Goal: Task Accomplishment & Management: Manage account settings

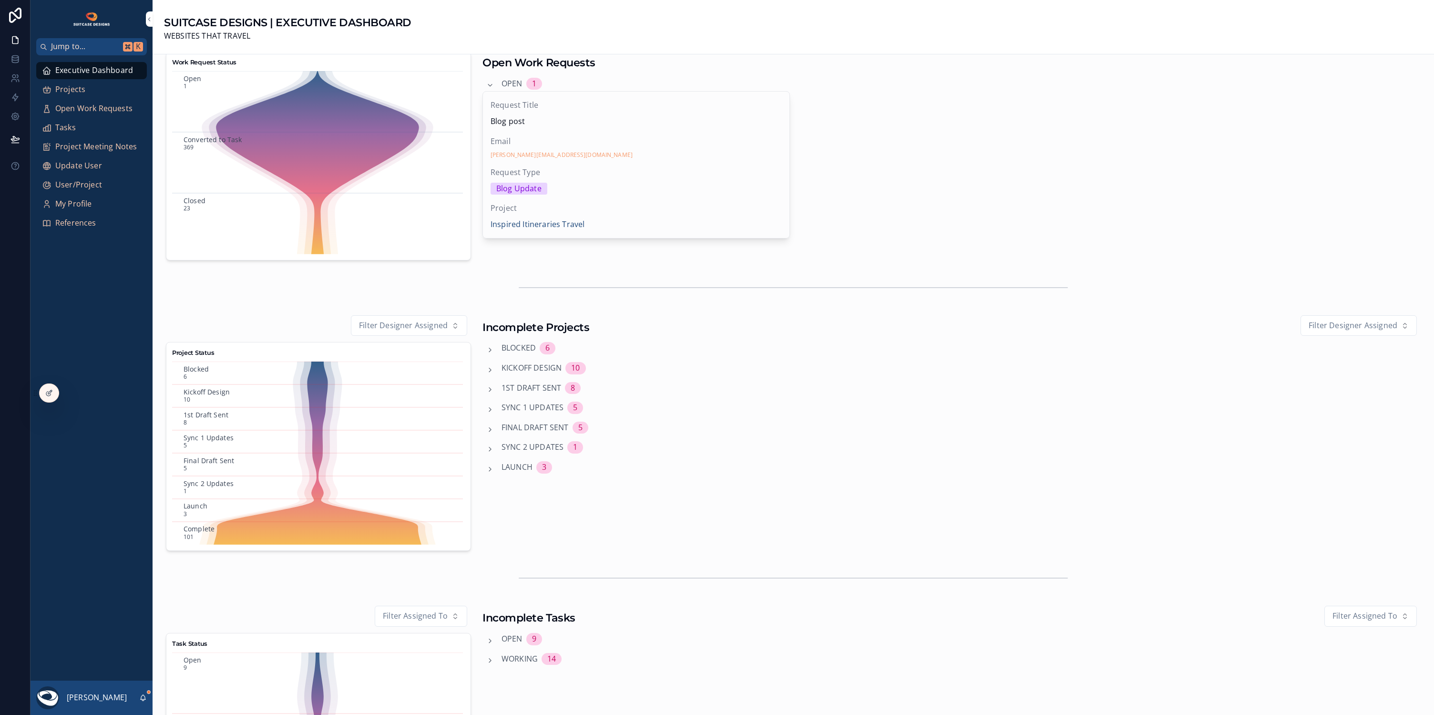
scroll to position [57, 0]
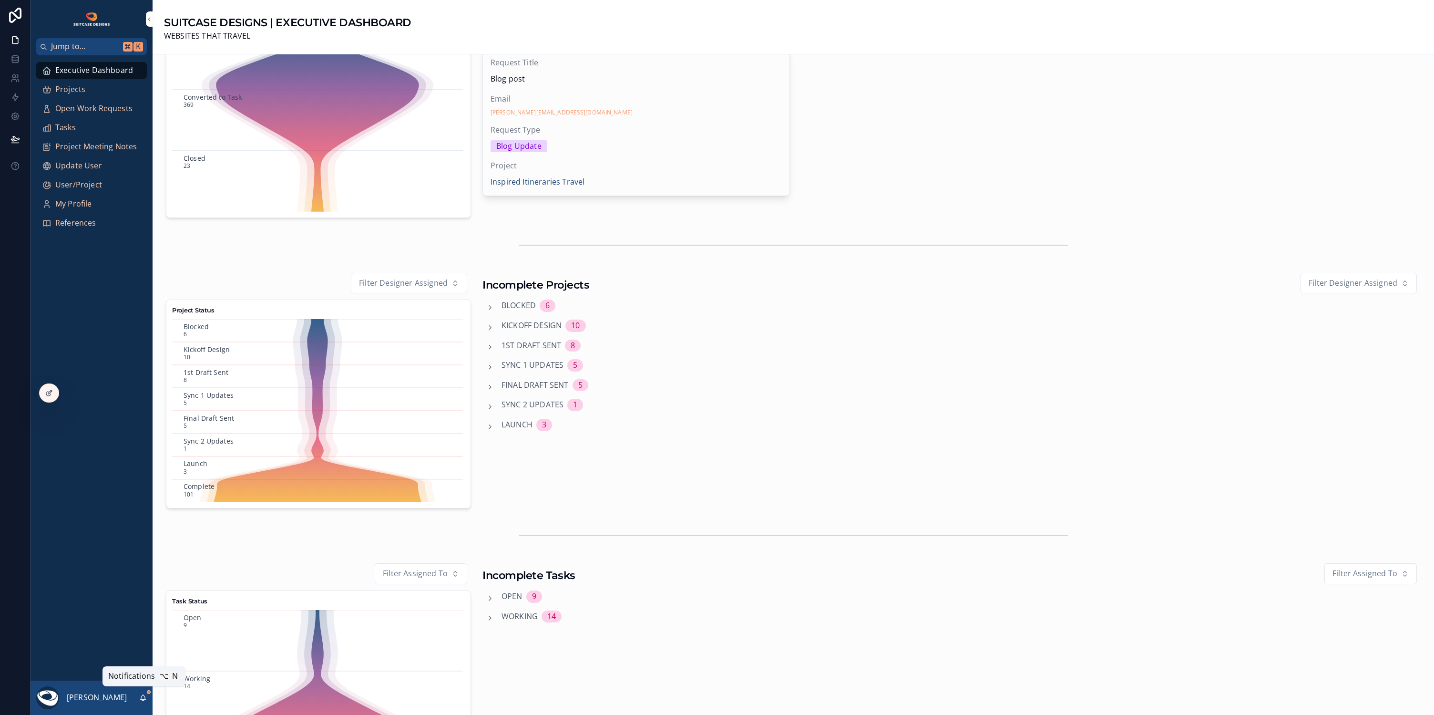
click at [143, 697] on icon "scrollable content" at bounding box center [143, 698] width 8 height 8
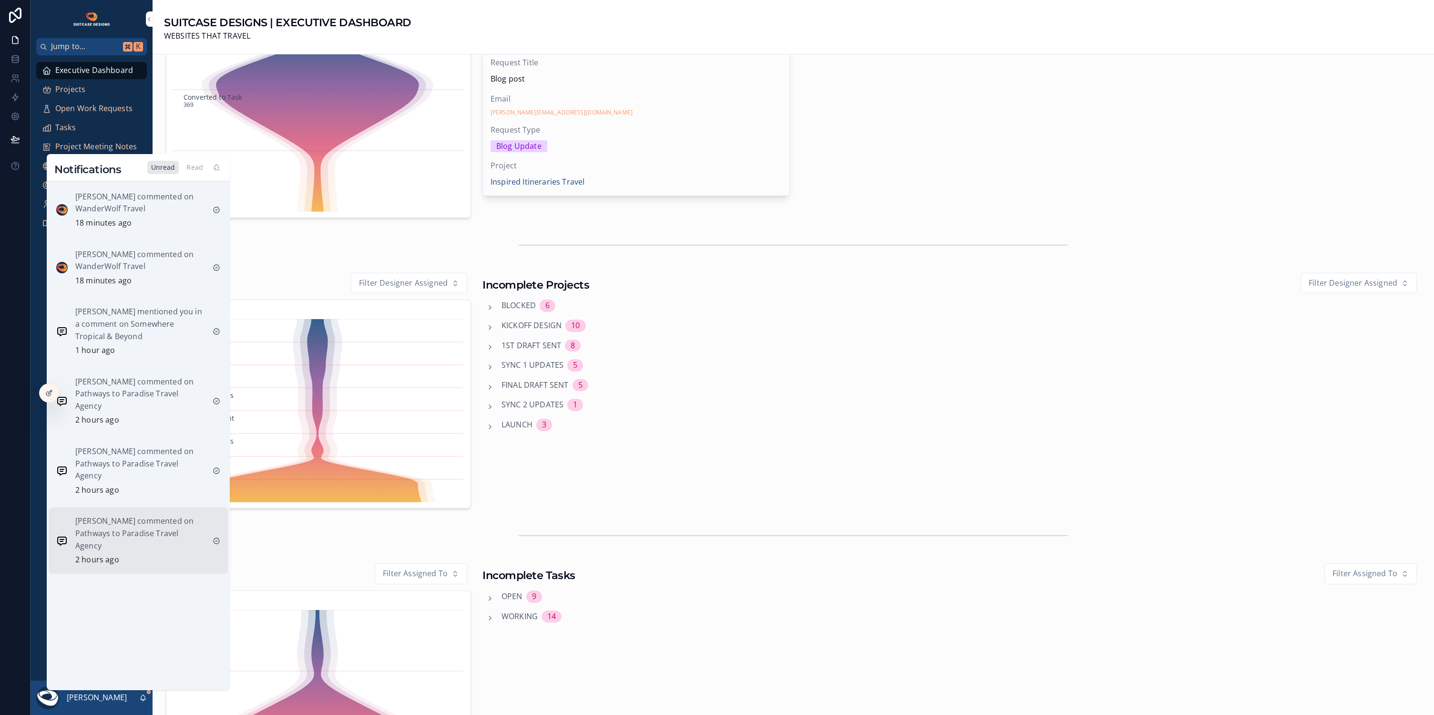
click at [146, 529] on p "[PERSON_NAME] commented on Pathways to Paradise Travel Agency" at bounding box center [140, 533] width 130 height 37
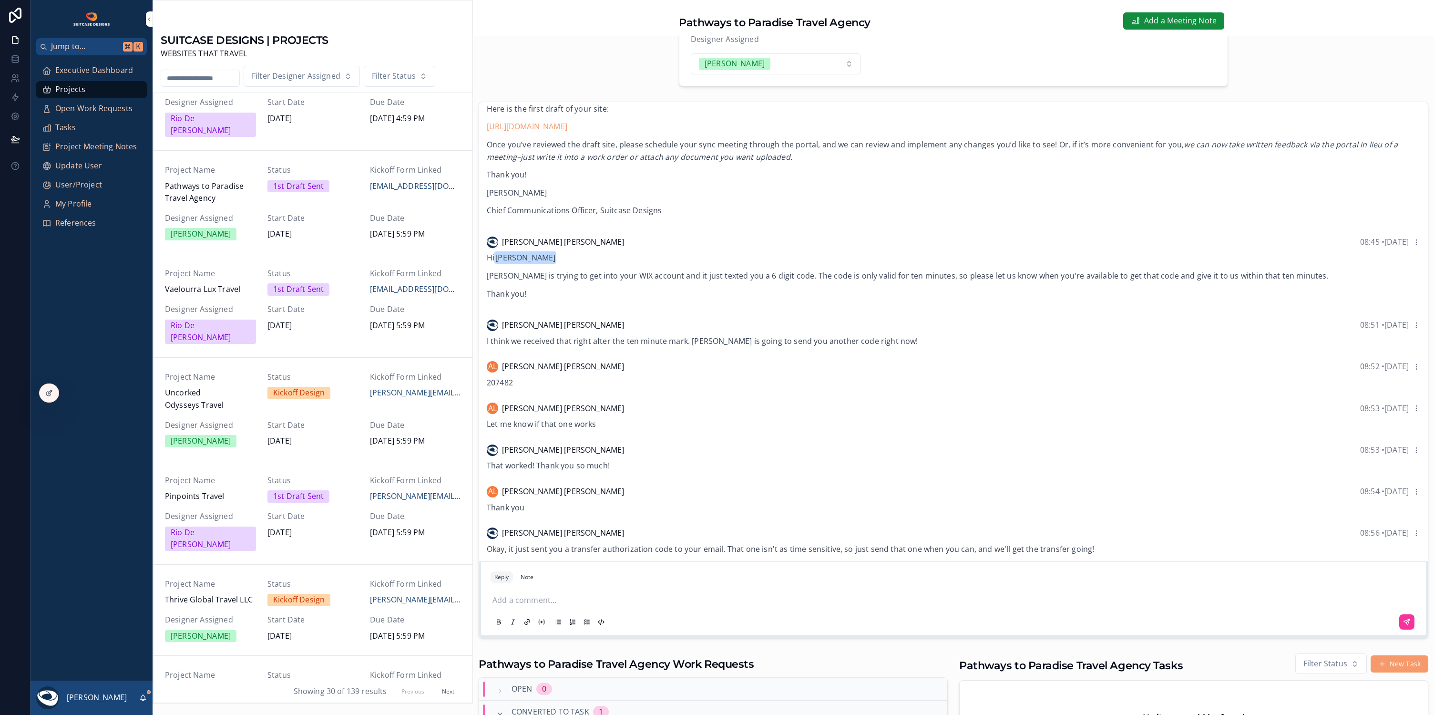
scroll to position [71, 0]
click at [143, 697] on icon "scrollable content" at bounding box center [143, 698] width 8 height 8
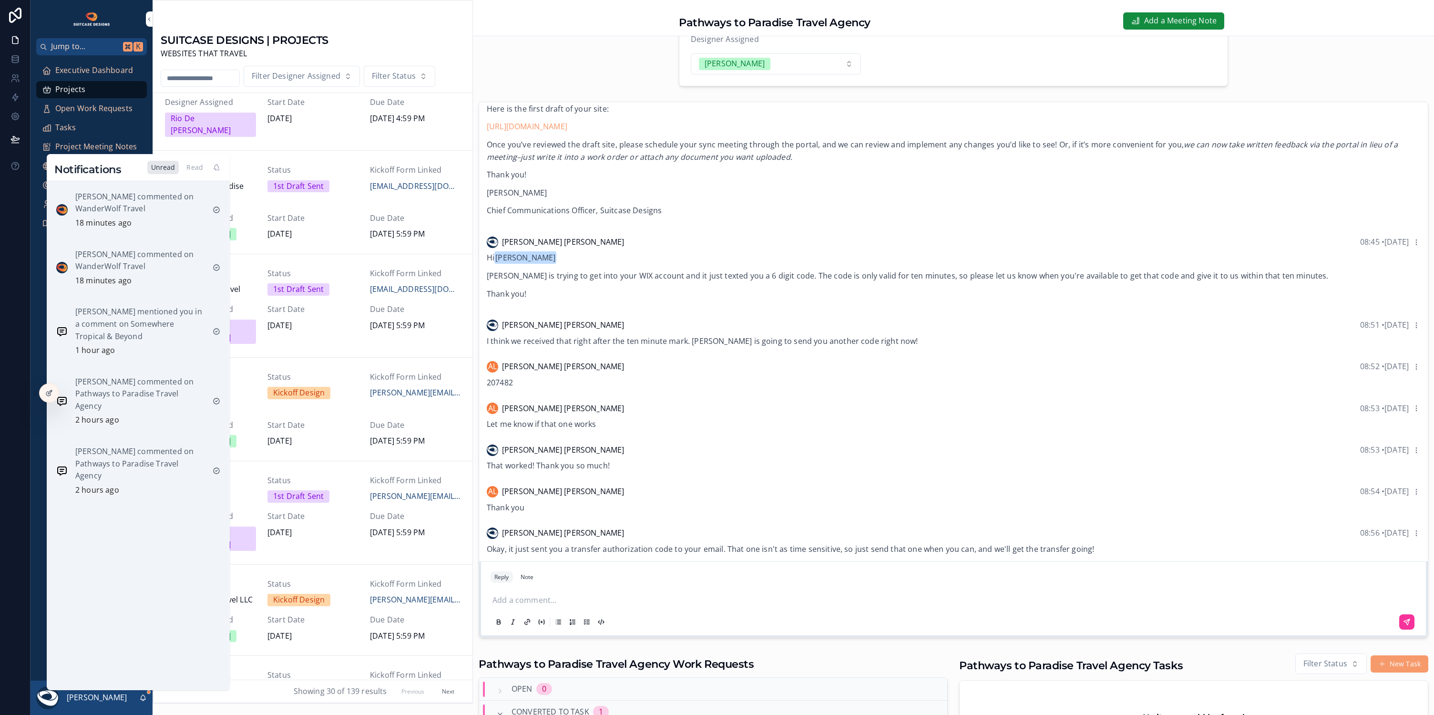
click at [568, 57] on div "Designer Assigned Lanz Tuazon" at bounding box center [953, 54] width 961 height 72
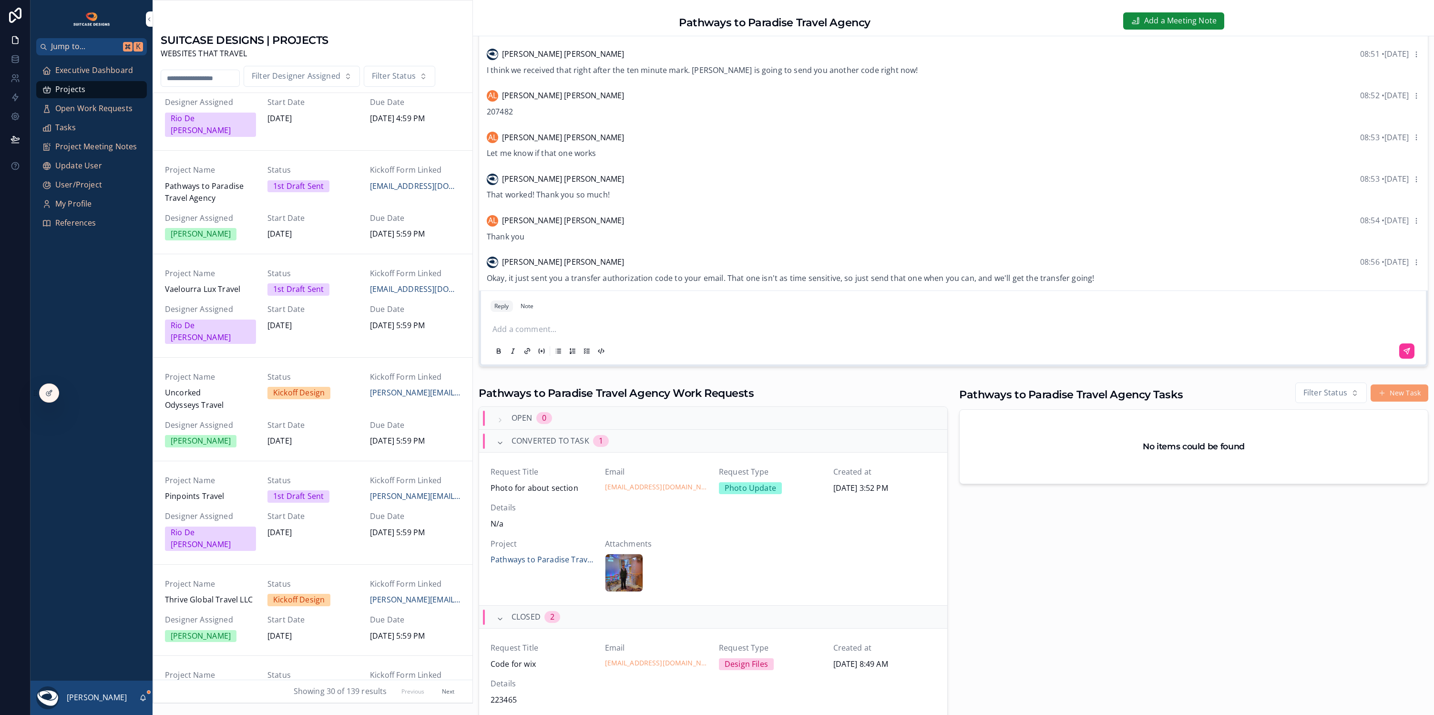
scroll to position [537, 0]
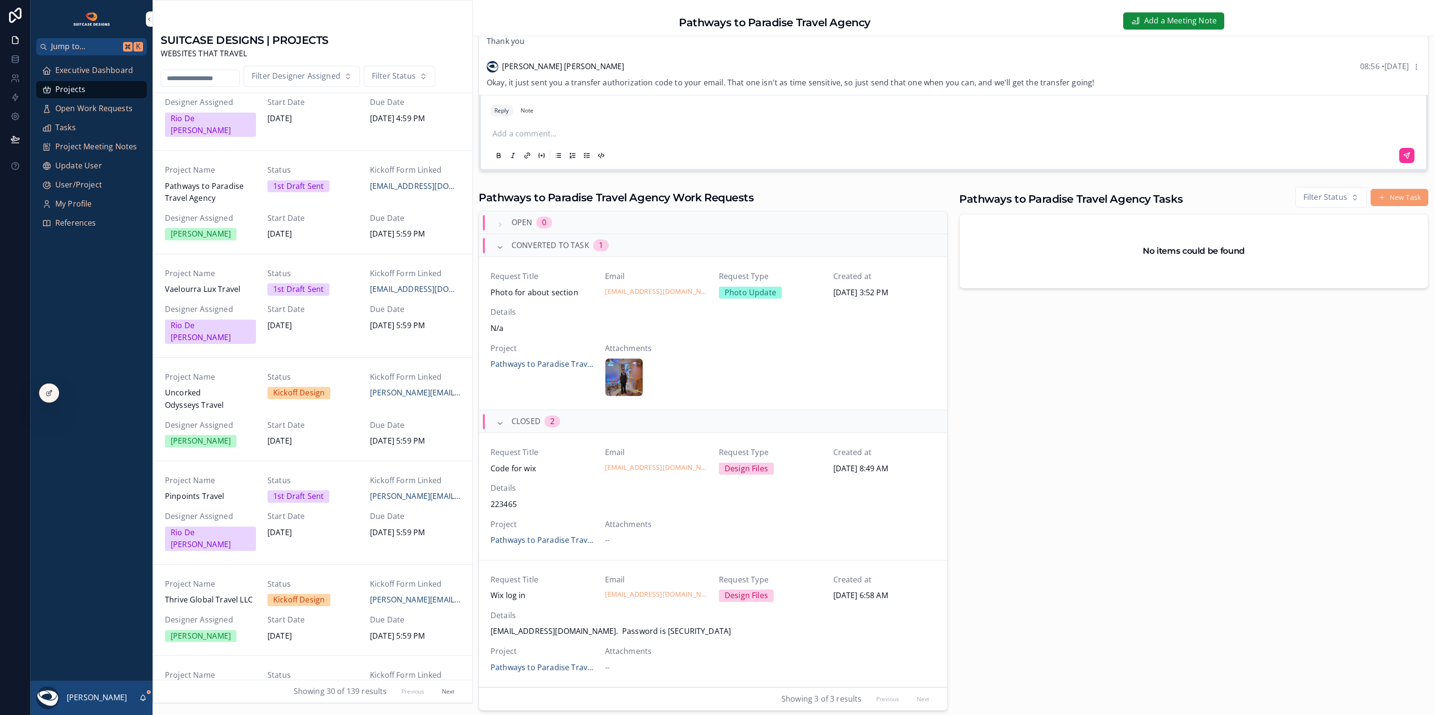
click at [69, 109] on span "Open Work Requests" at bounding box center [93, 108] width 77 height 12
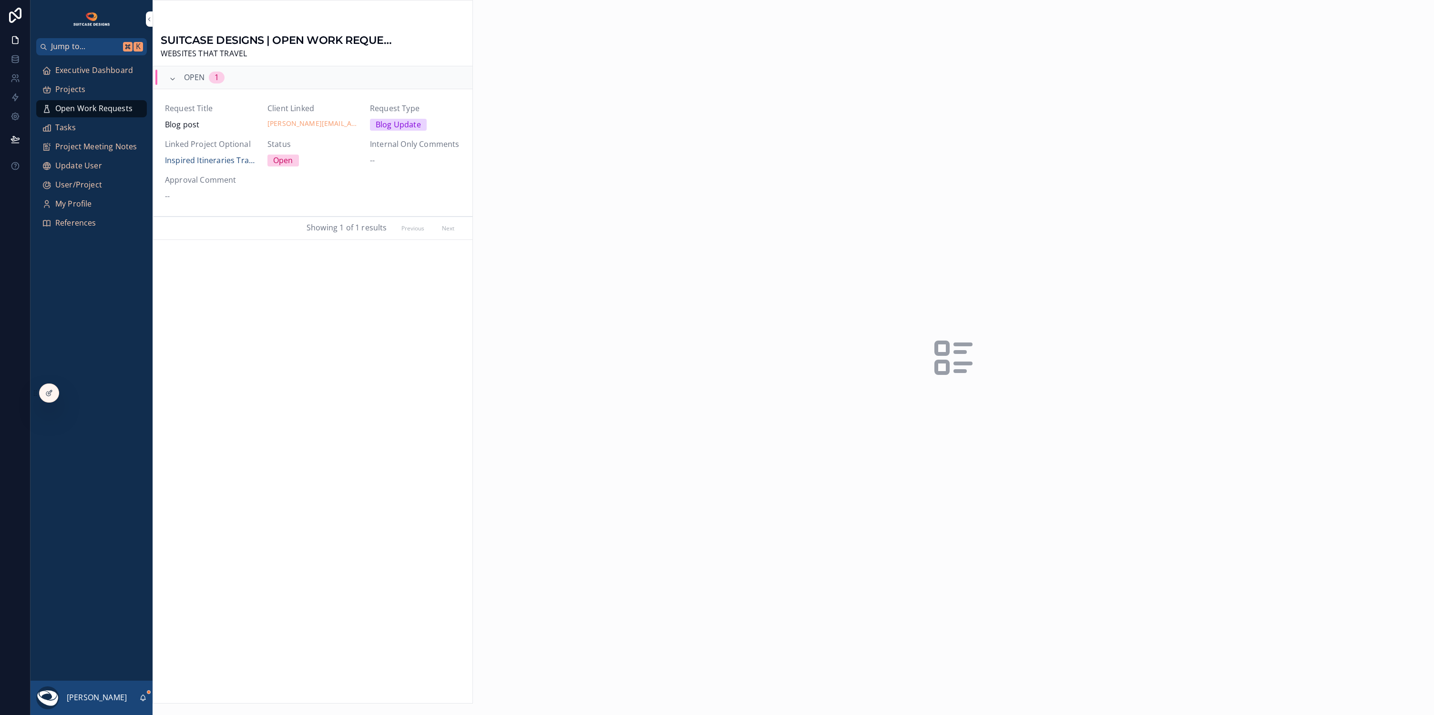
click at [71, 129] on span "Tasks" at bounding box center [65, 128] width 20 height 12
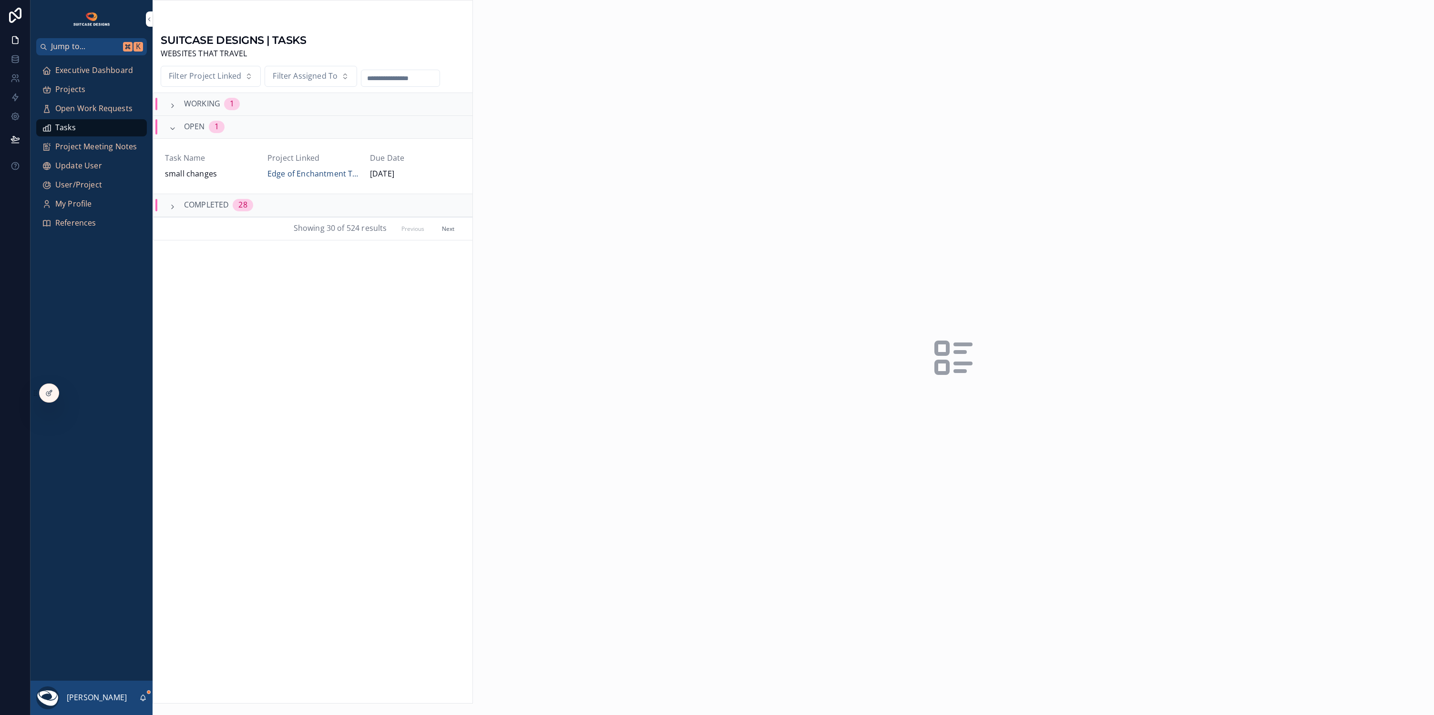
click at [239, 203] on div "28" at bounding box center [242, 205] width 9 height 12
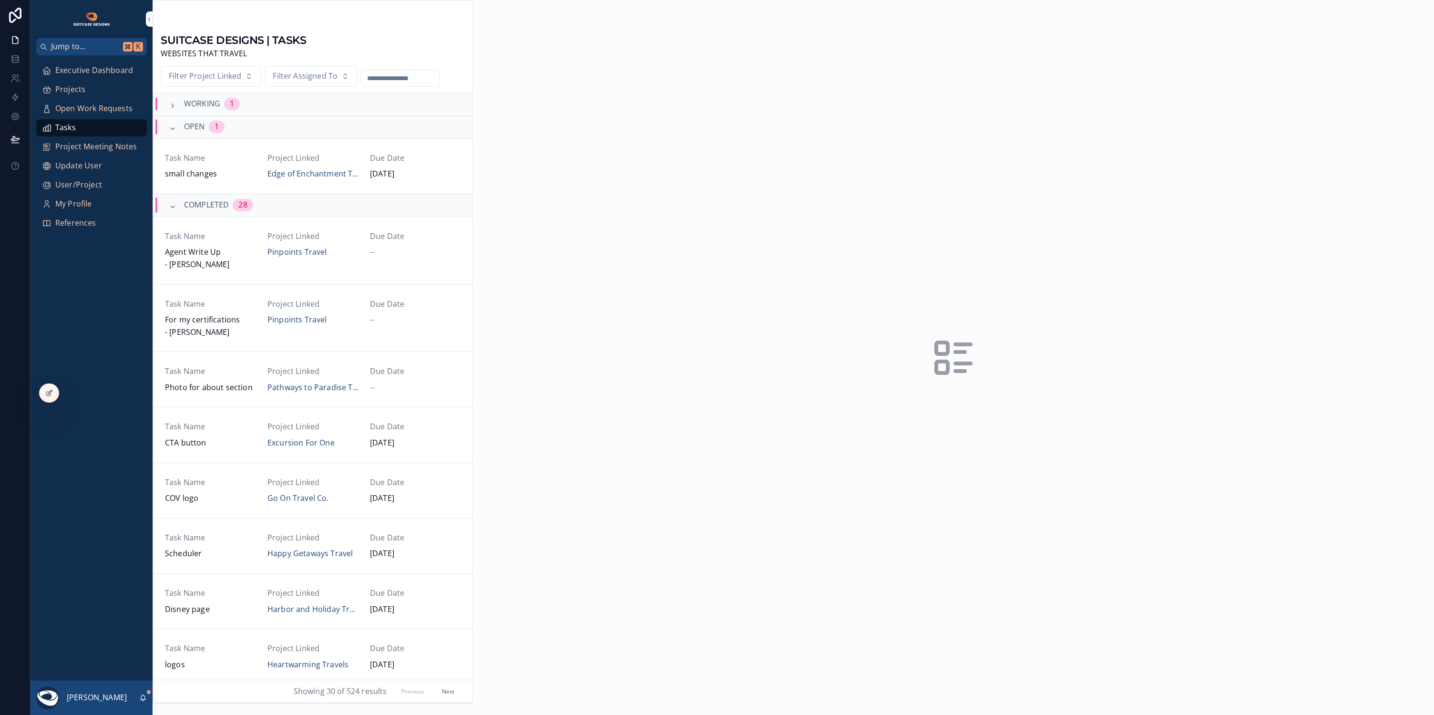
scroll to position [2, 0]
click at [199, 71] on span "Filter Project Linked" at bounding box center [205, 76] width 72 height 12
type input "****"
click at [202, 116] on span "Pathways to Paradise Travel Agency" at bounding box center [204, 117] width 113 height 12
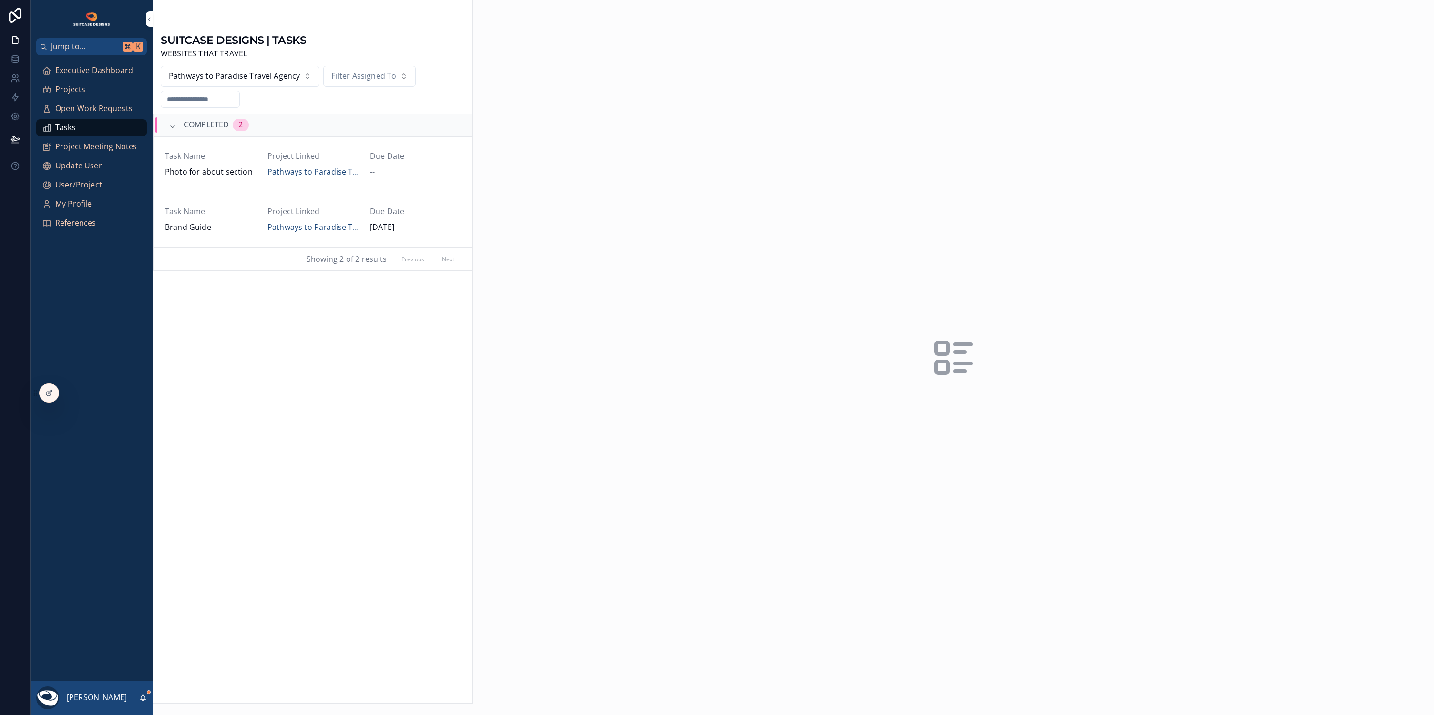
click at [66, 91] on span "Projects" at bounding box center [70, 89] width 30 height 12
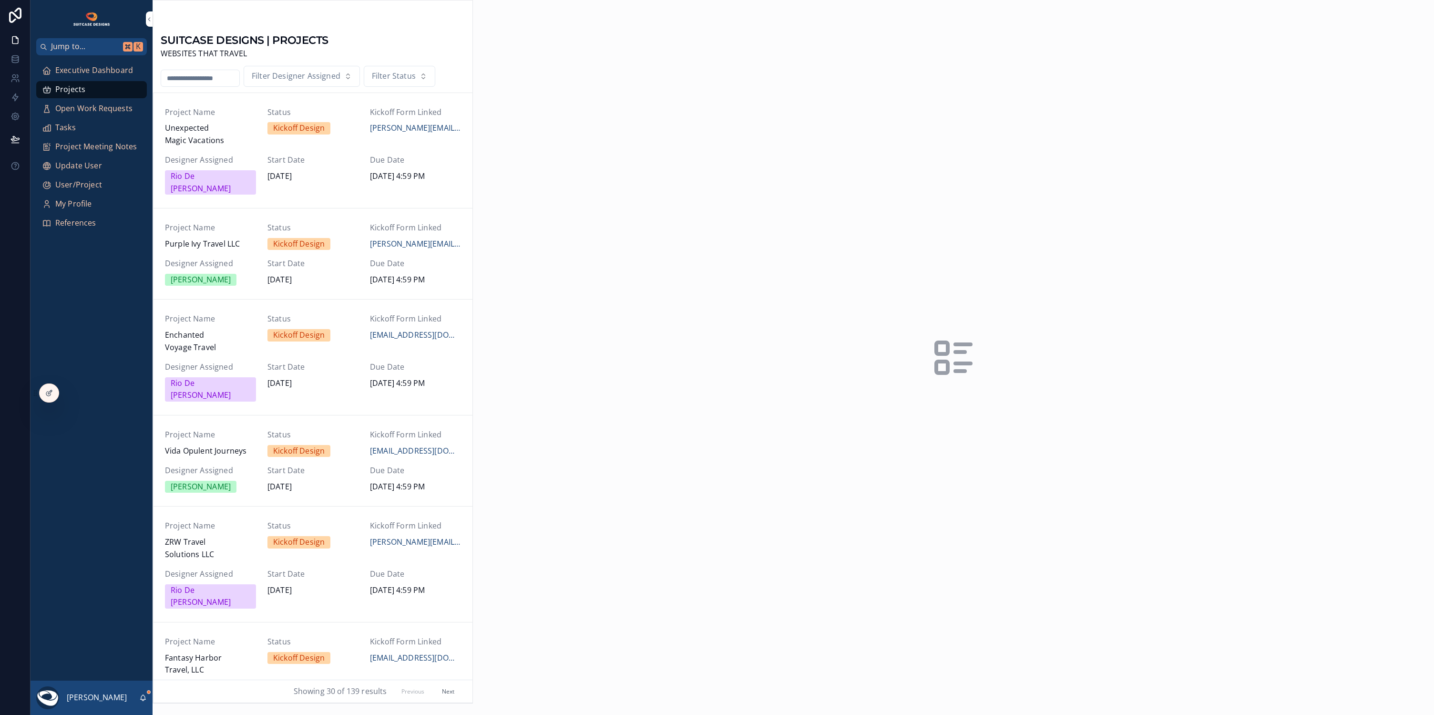
click at [205, 74] on input "scrollable content" at bounding box center [200, 78] width 78 height 13
type input "********"
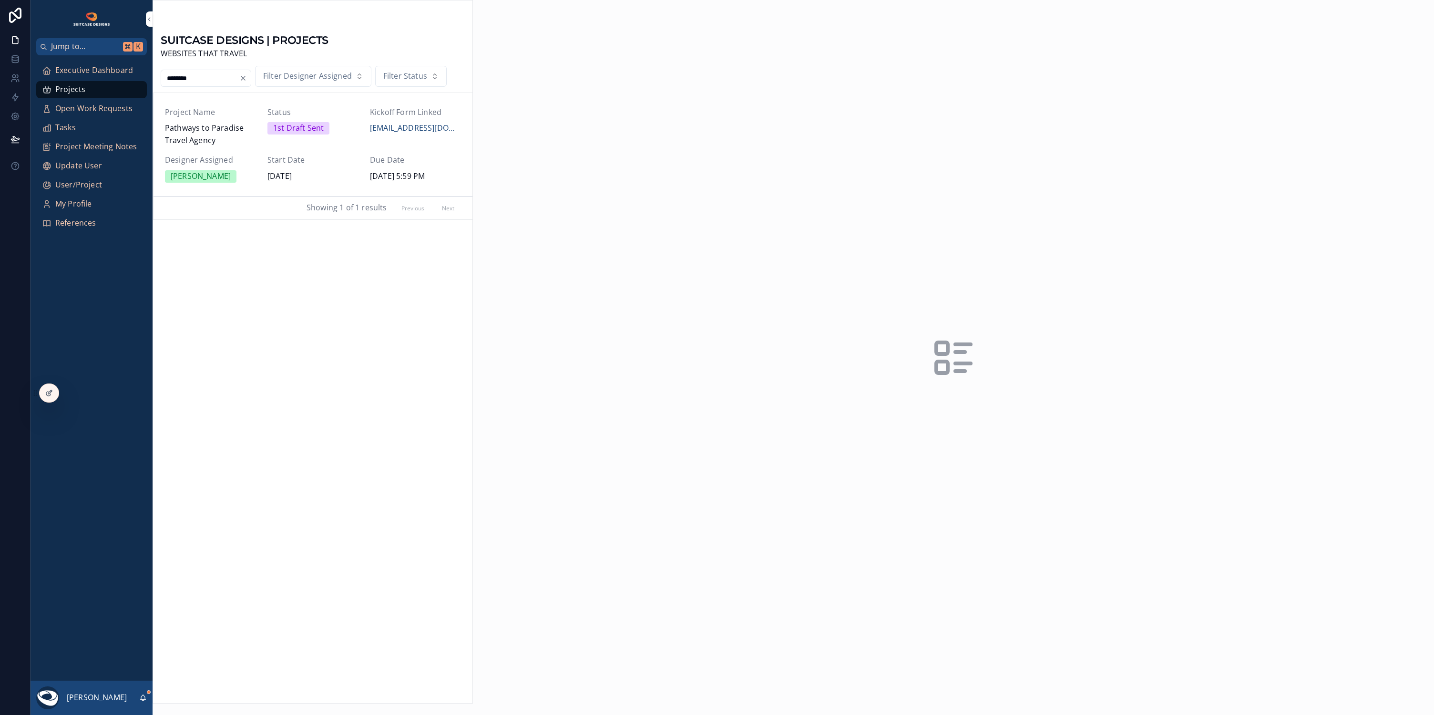
click at [258, 143] on div "Project Name Pathways to Paradise Travel Agency Status 1st Draft Sent Kickoff F…" at bounding box center [313, 144] width 296 height 76
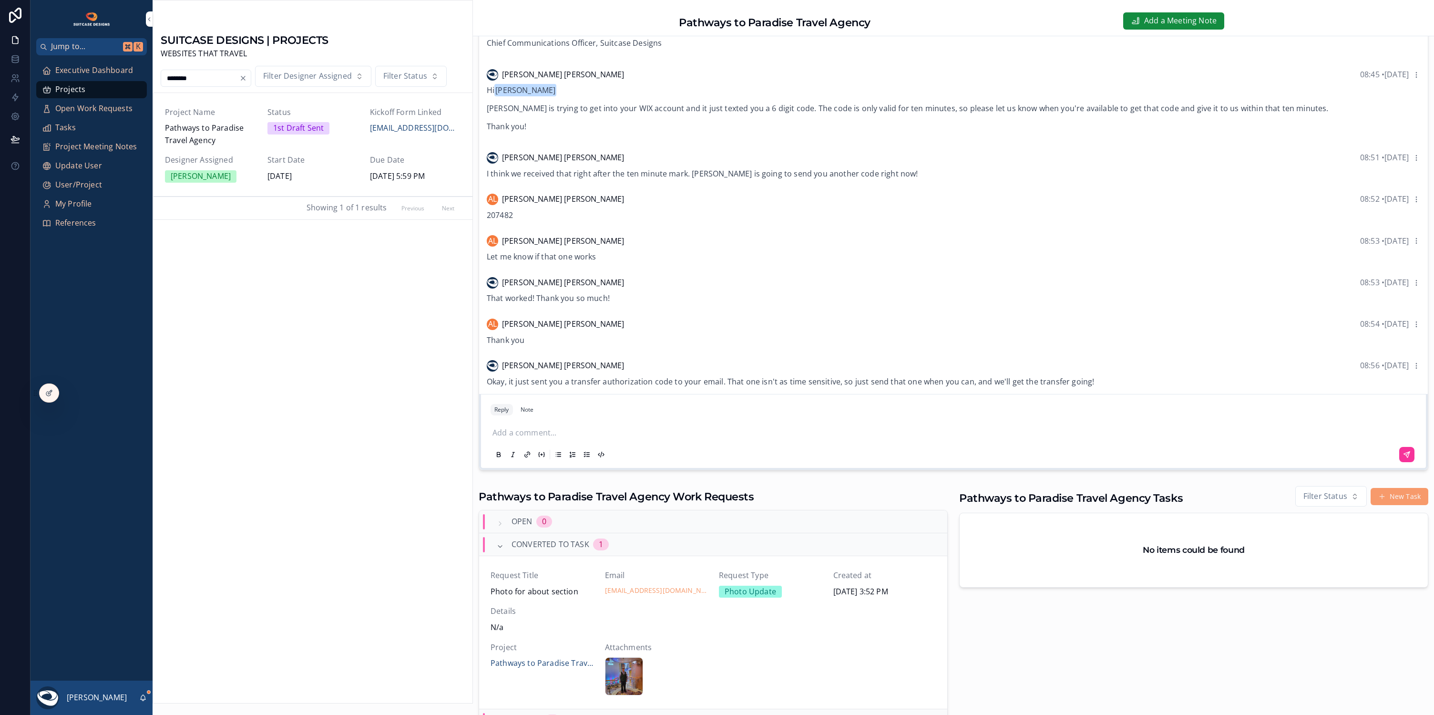
scroll to position [259, 0]
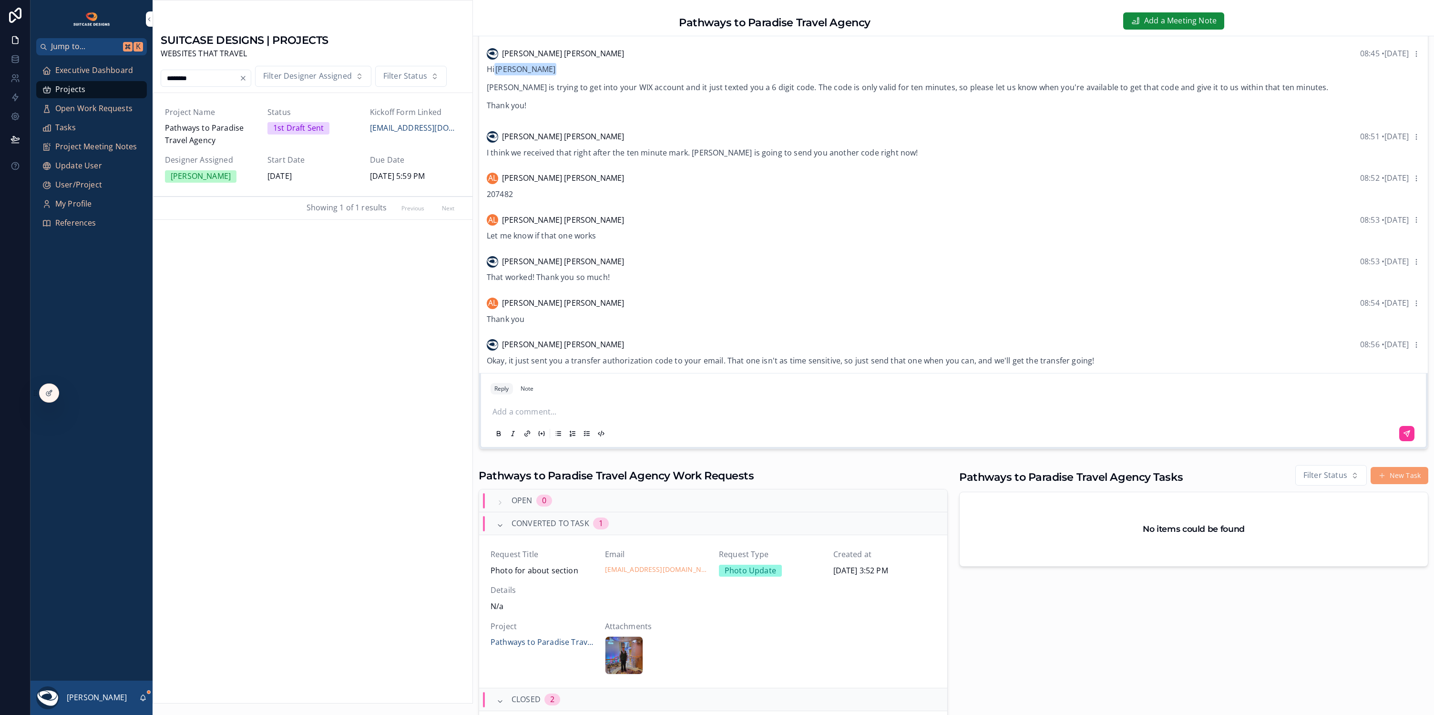
click at [539, 413] on p "scrollable content" at bounding box center [955, 412] width 926 height 12
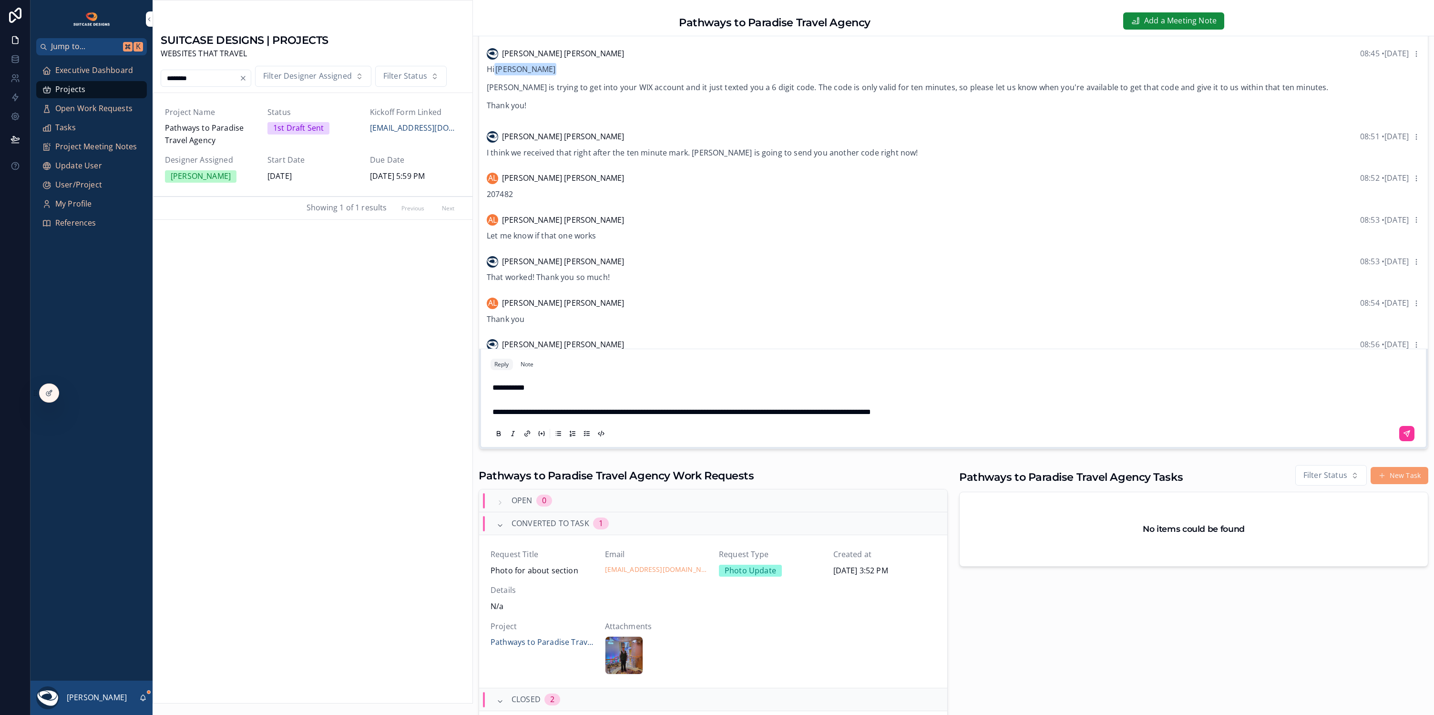
scroll to position [261, 0]
click at [1403, 428] on icon "scrollable content" at bounding box center [1407, 432] width 8 height 8
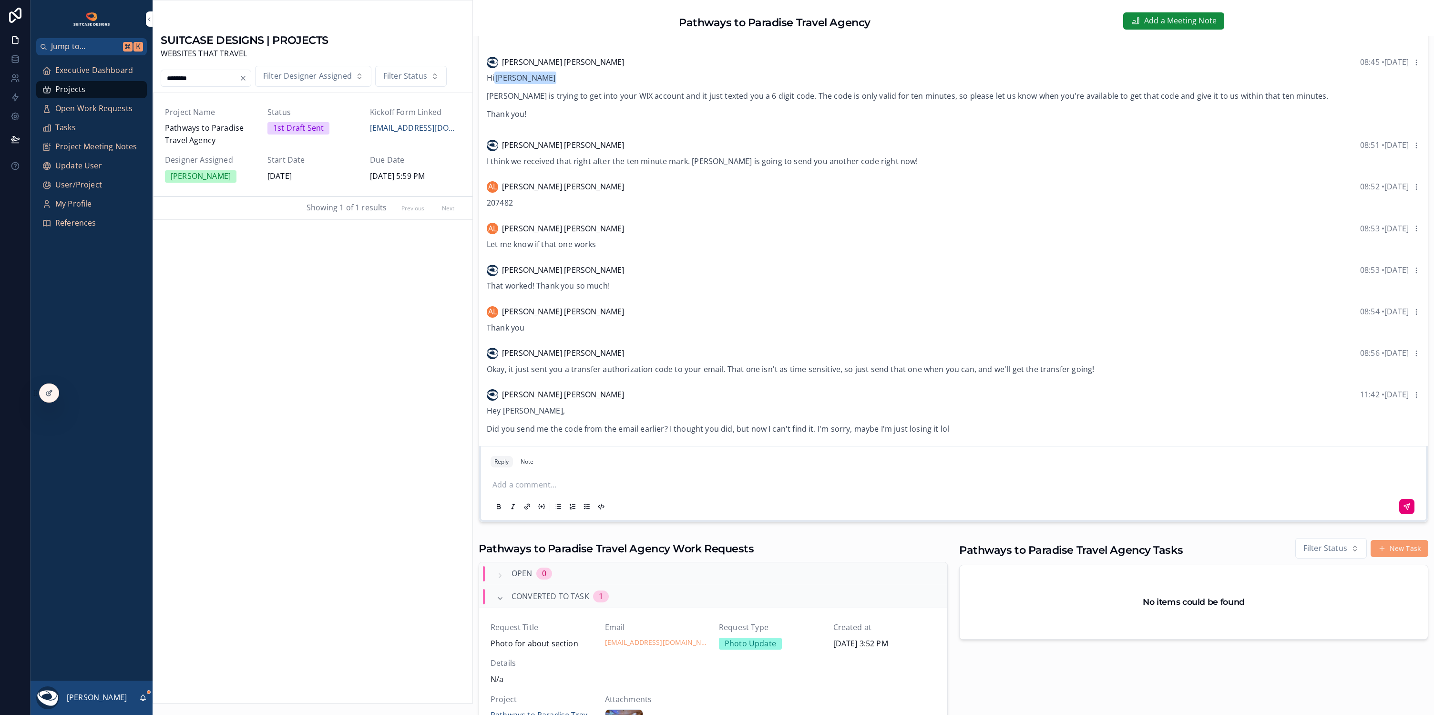
scroll to position [5, 0]
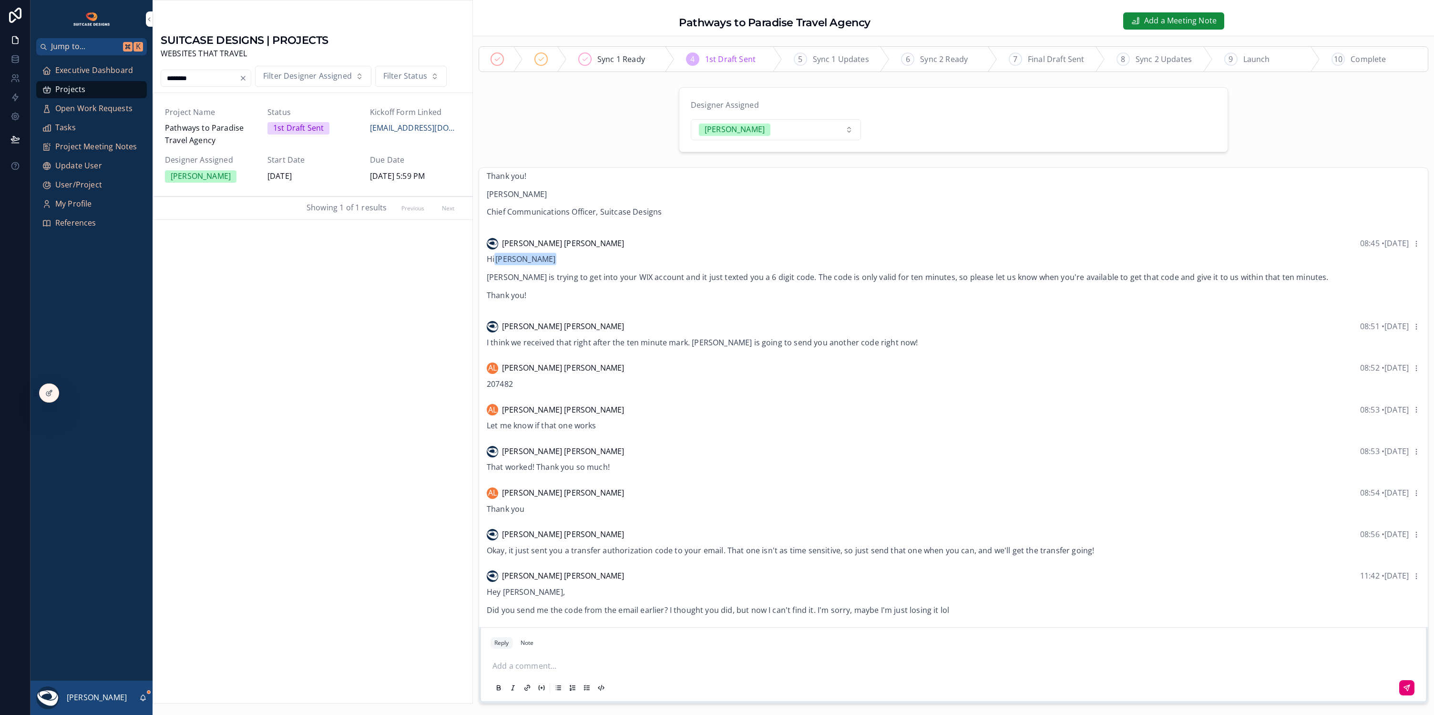
click at [143, 698] on icon "scrollable content" at bounding box center [143, 698] width 8 height 8
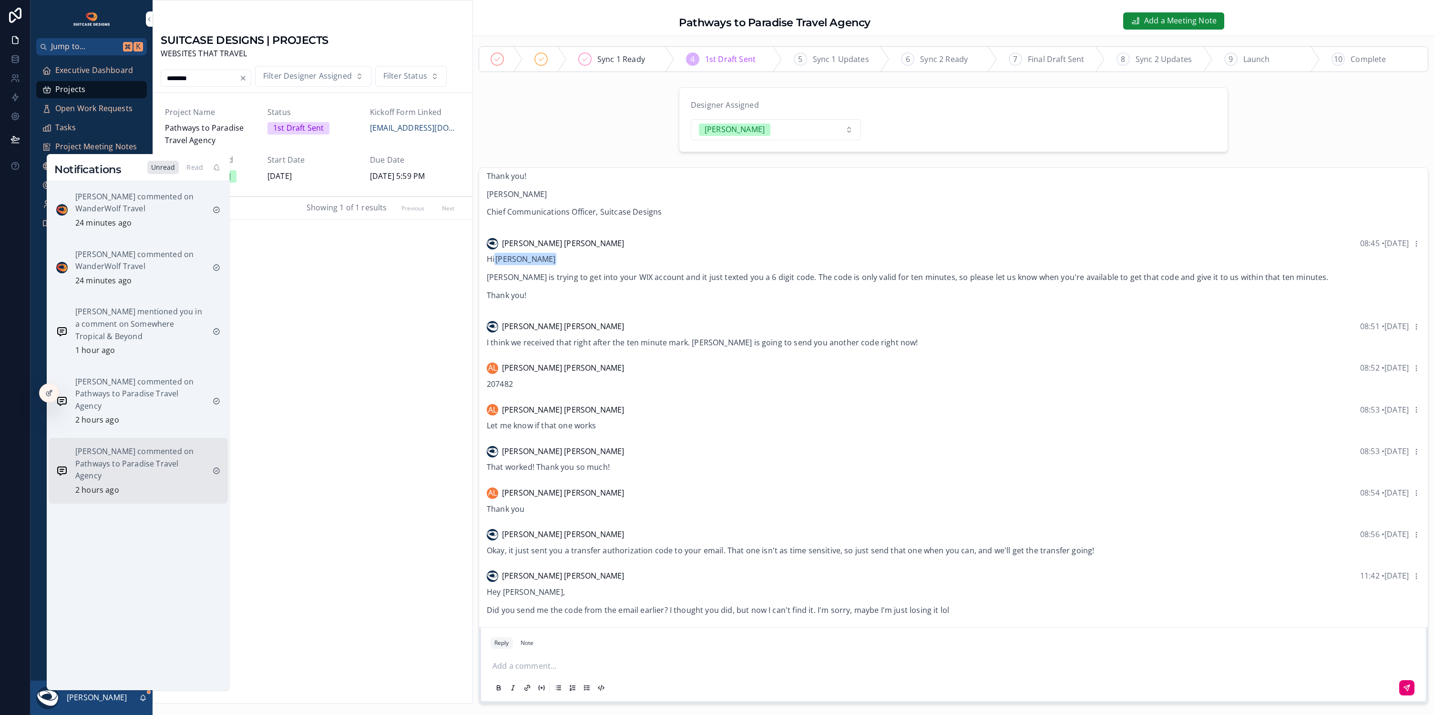
click at [138, 471] on p "Andrew Lewandowski commented on Pathways to Paradise Travel Agency" at bounding box center [140, 463] width 130 height 37
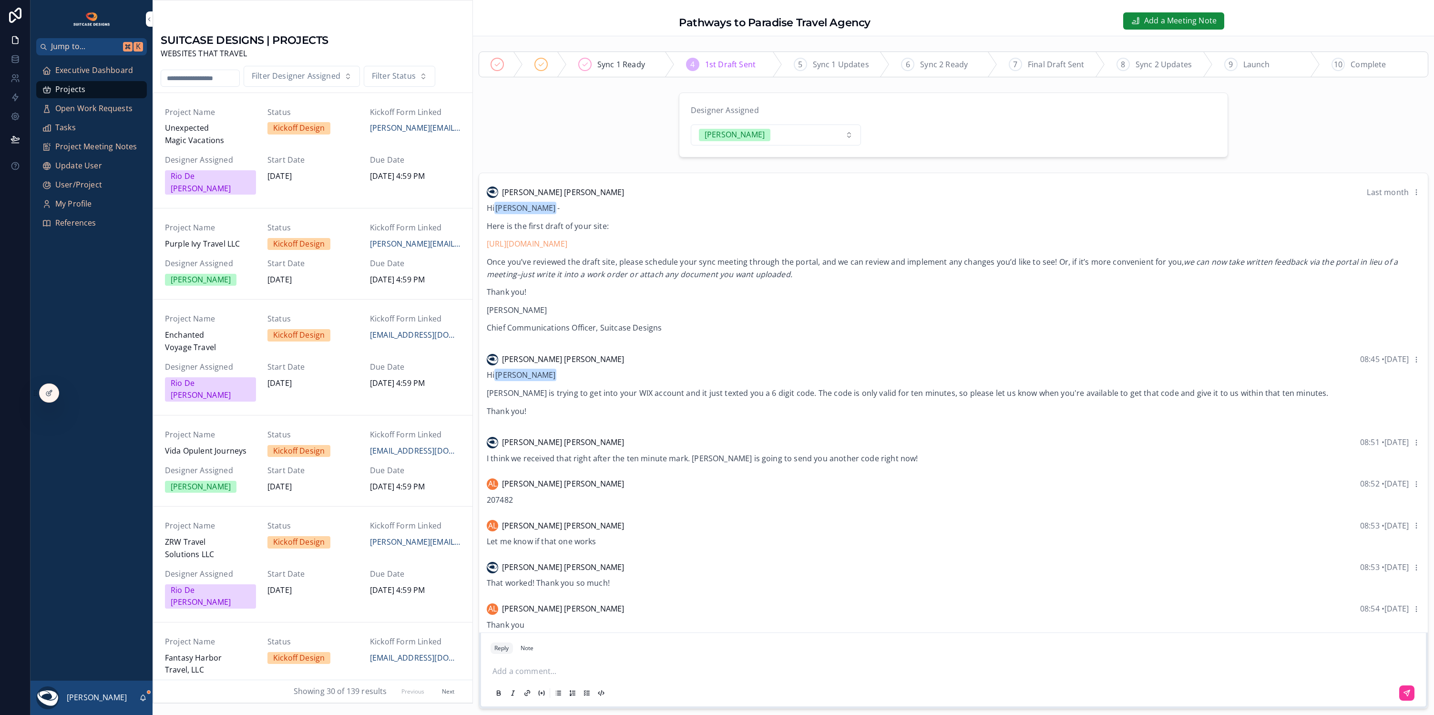
scroll to position [678, 0]
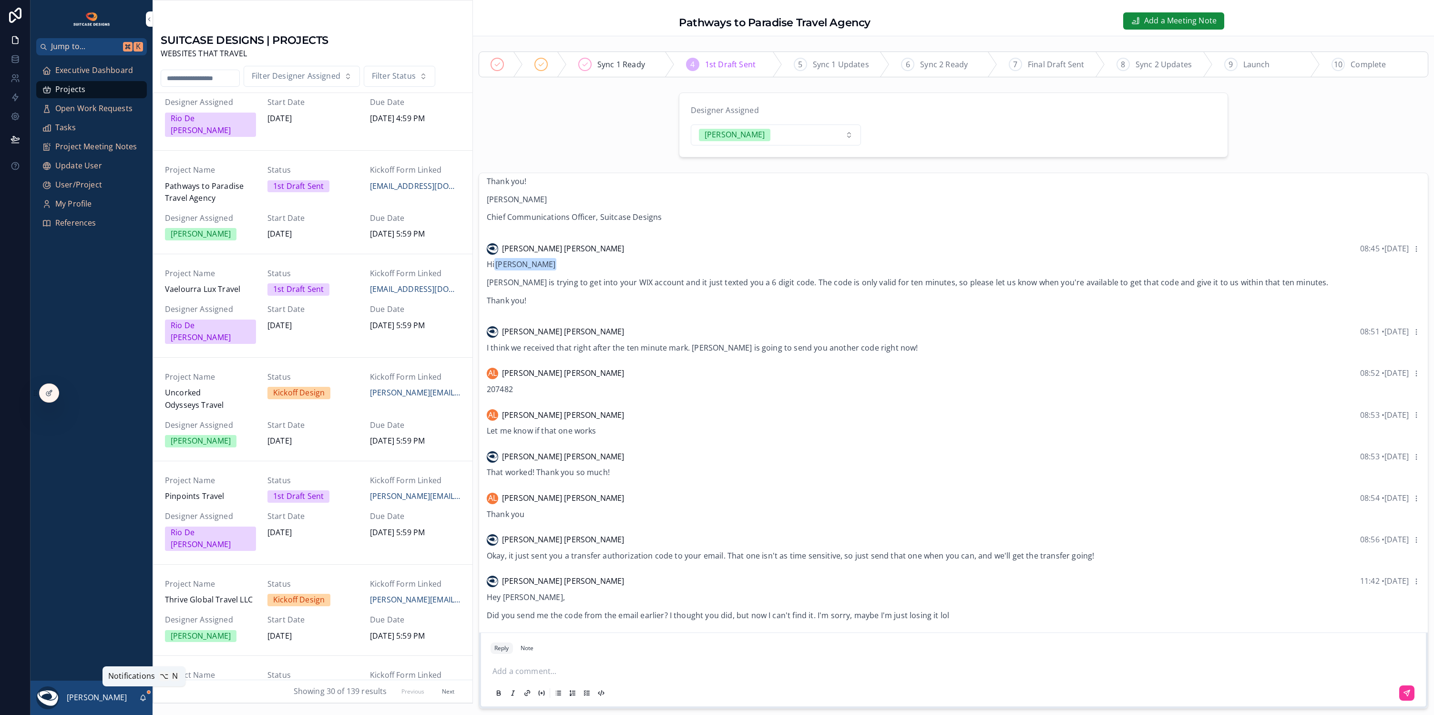
click at [145, 697] on icon "scrollable content" at bounding box center [143, 698] width 8 height 8
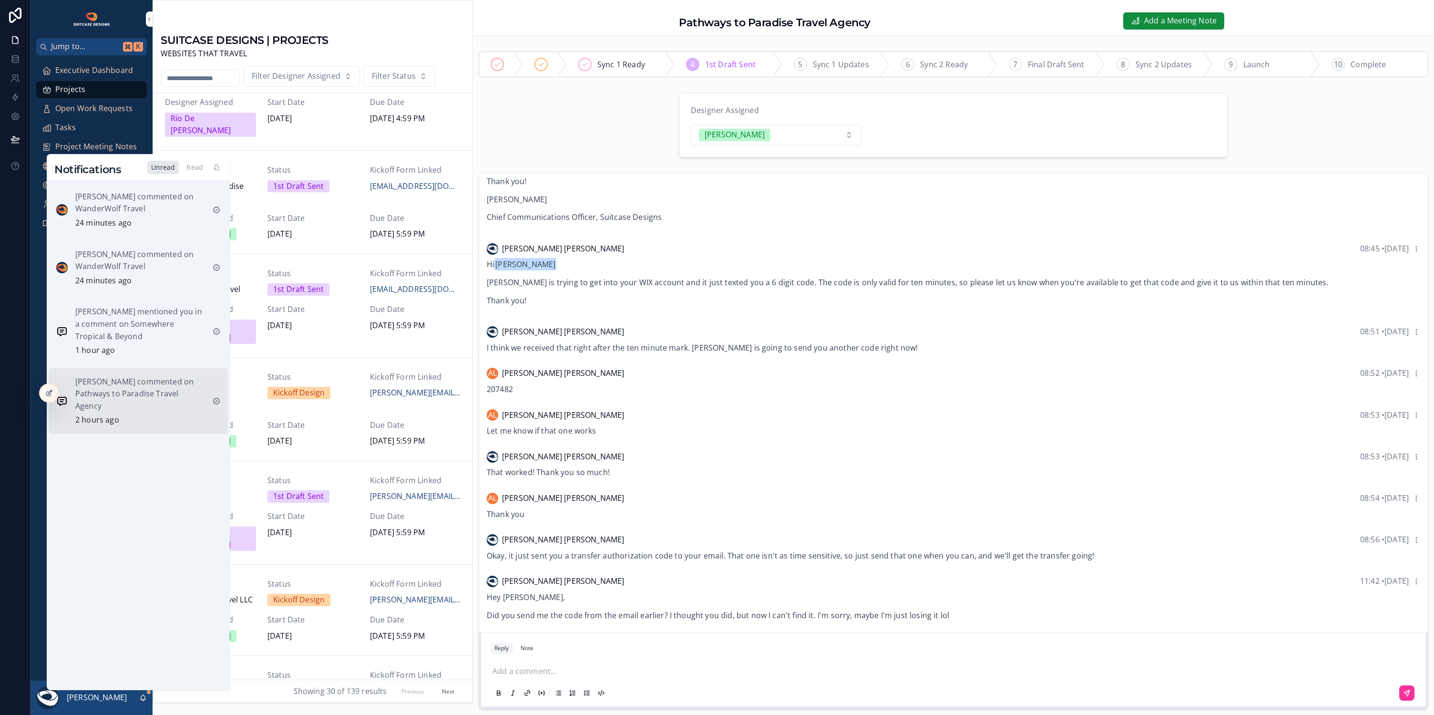
click at [137, 395] on p "Andrew Lewandowski commented on Pathways to Paradise Travel Agency" at bounding box center [140, 394] width 130 height 37
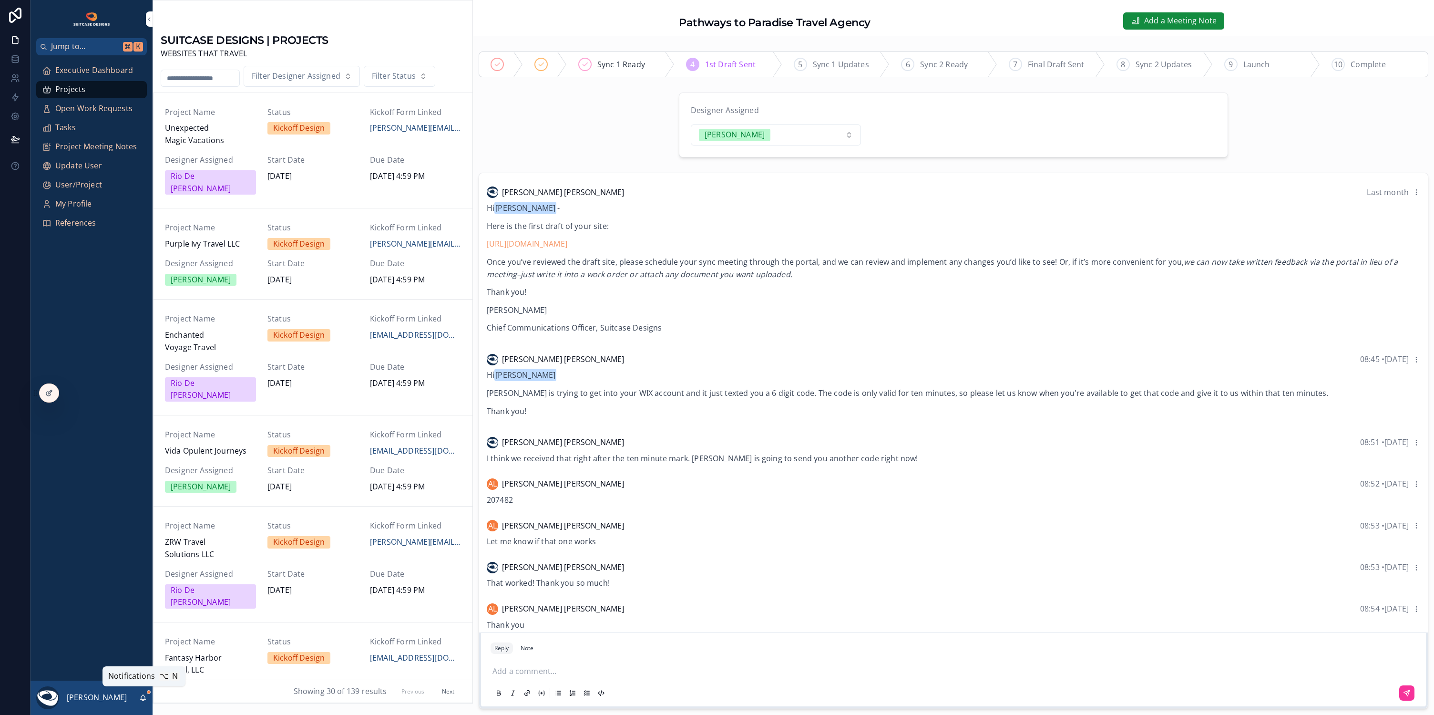
click at [143, 698] on icon "scrollable content" at bounding box center [143, 698] width 8 height 8
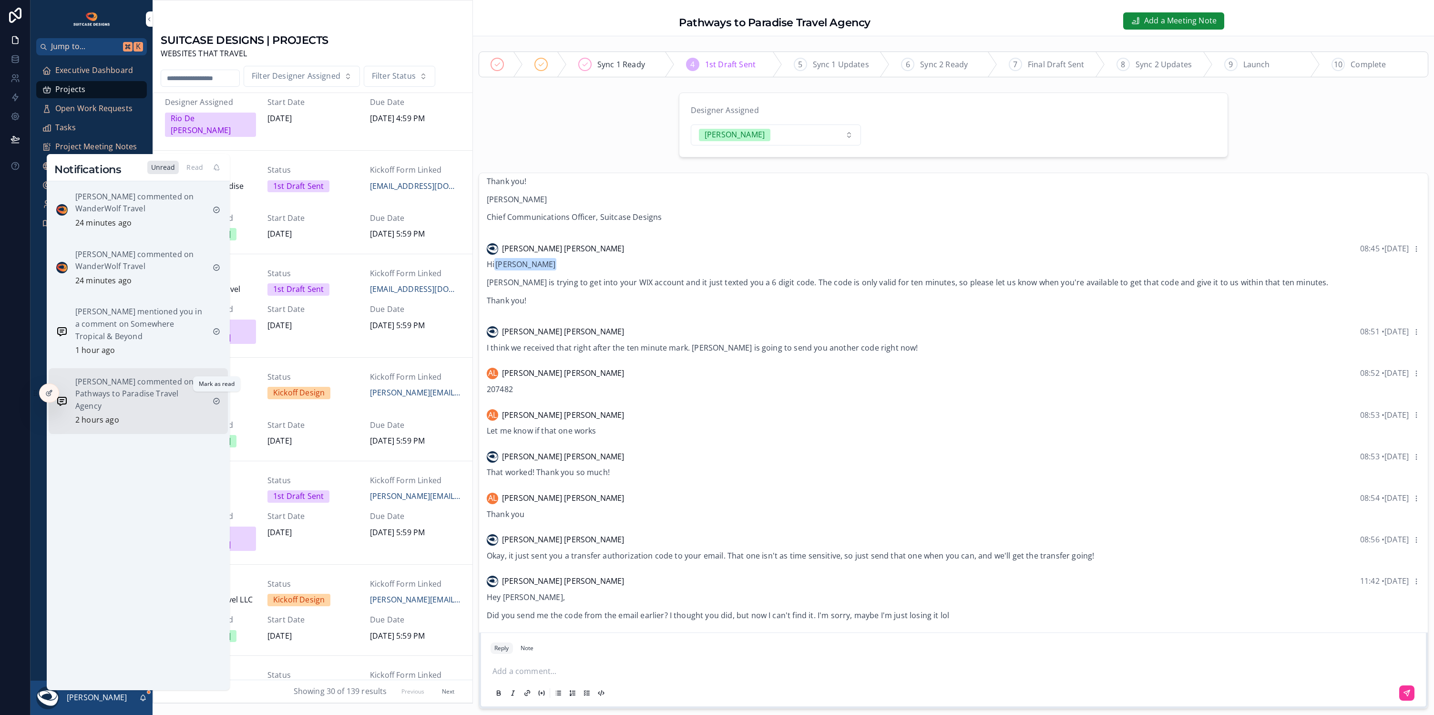
click at [216, 397] on icon "scrollable content" at bounding box center [217, 401] width 8 height 8
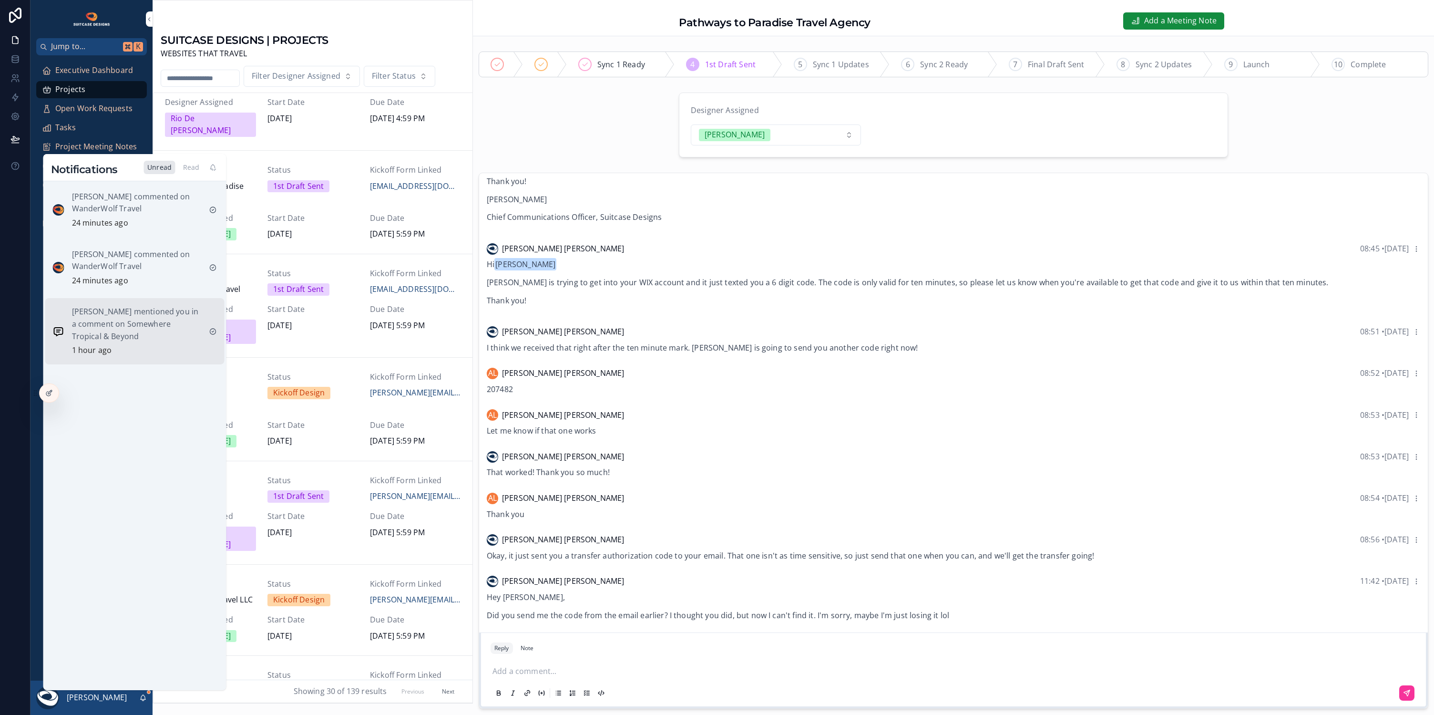
click at [135, 320] on p "Wendy Woody mentioned you in a comment on Somewhere Tropical & Beyond" at bounding box center [137, 324] width 130 height 37
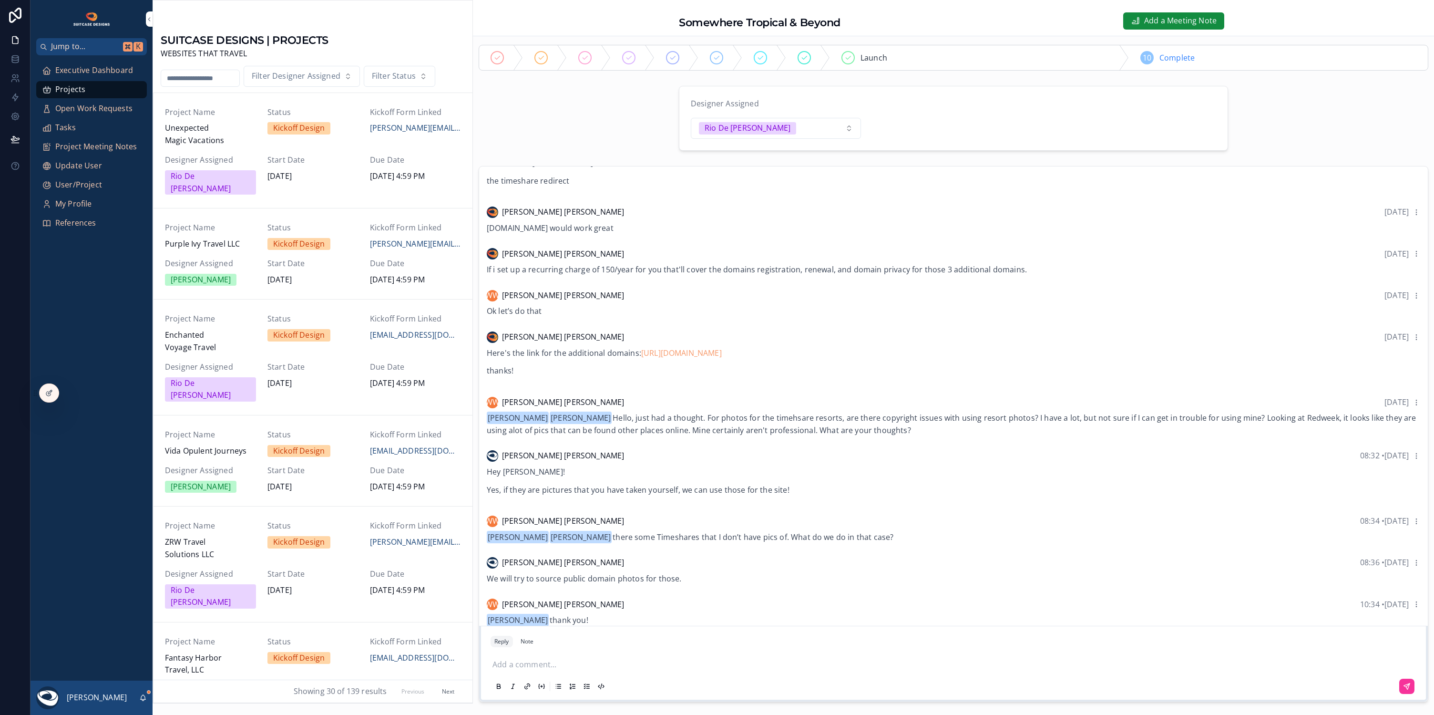
scroll to position [20, 0]
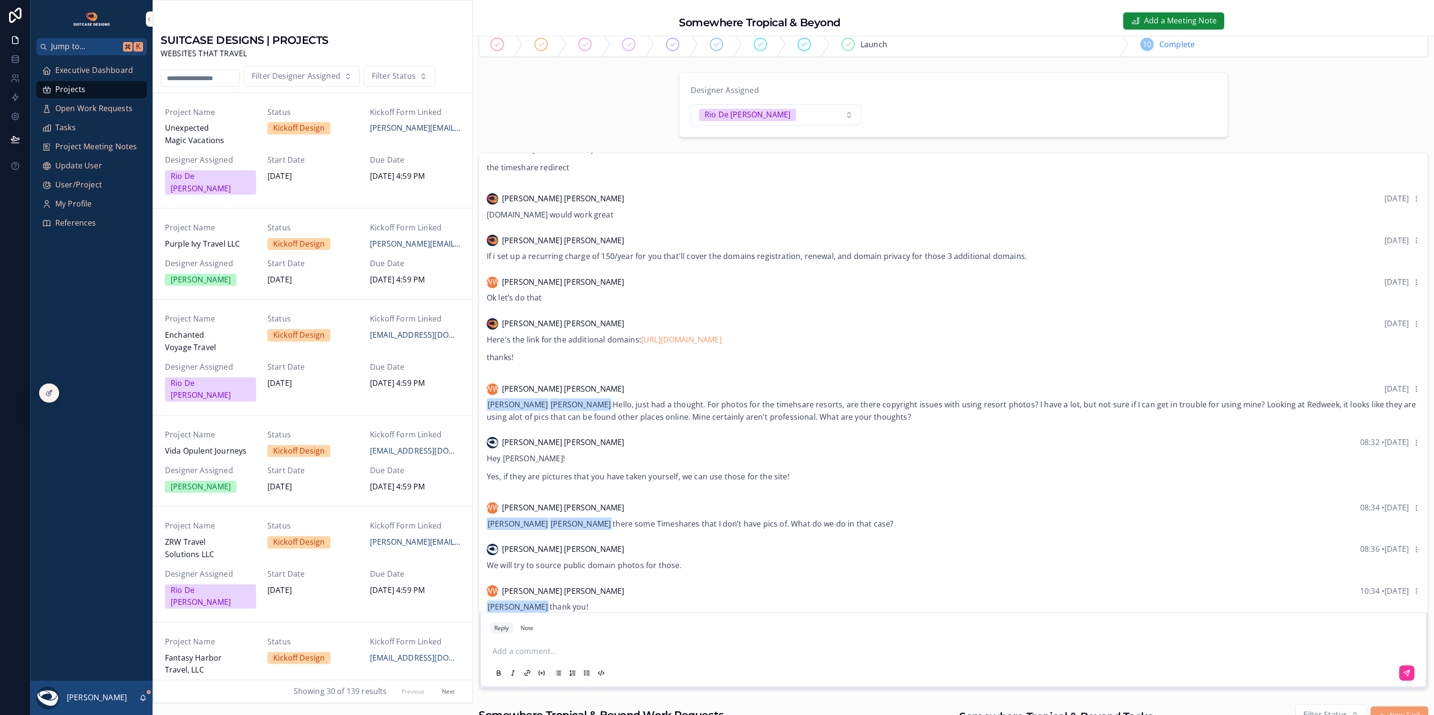
click at [531, 649] on p "scrollable content" at bounding box center [955, 651] width 926 height 12
click at [1403, 671] on icon "scrollable content" at bounding box center [1407, 673] width 8 height 8
click at [145, 698] on icon "scrollable content" at bounding box center [143, 697] width 5 height 4
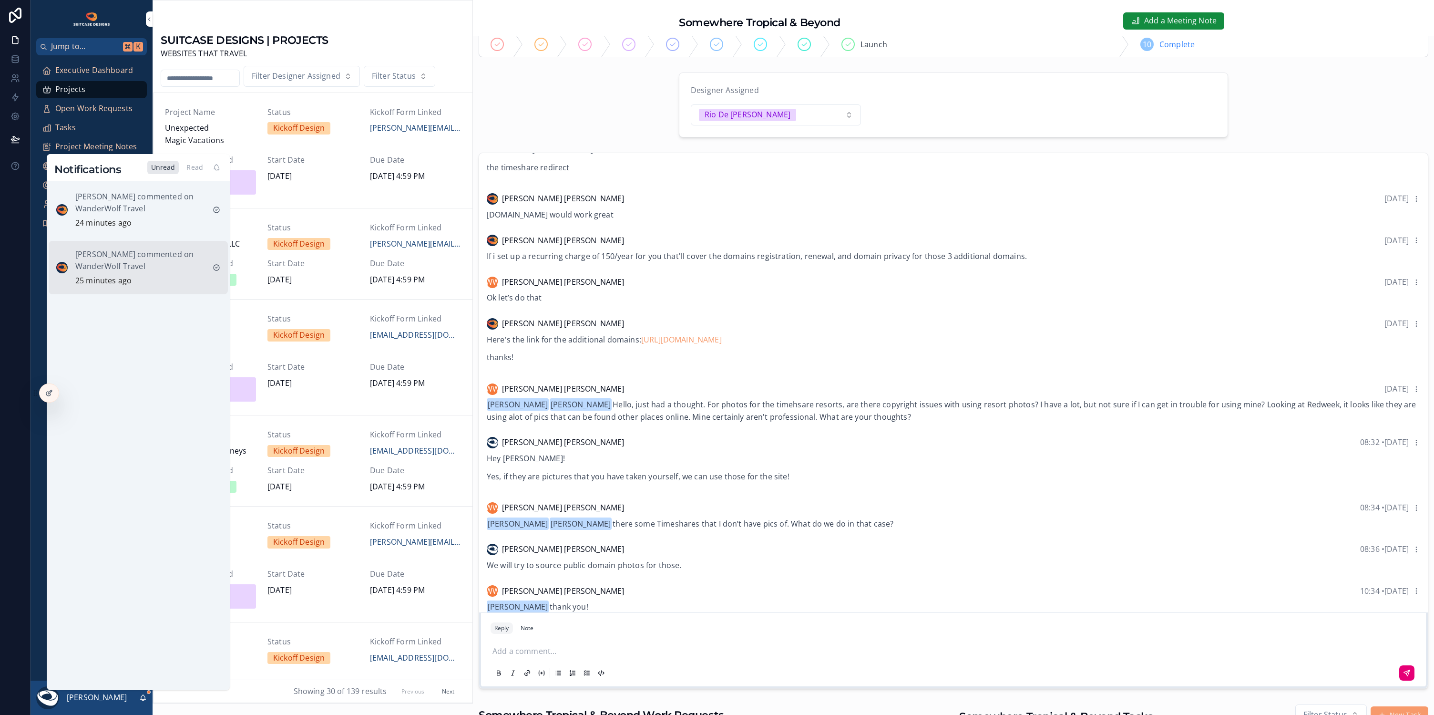
click at [133, 271] on div "Justin Hinkle commented on WanderWolf Travel 25 minutes ago" at bounding box center [140, 267] width 130 height 39
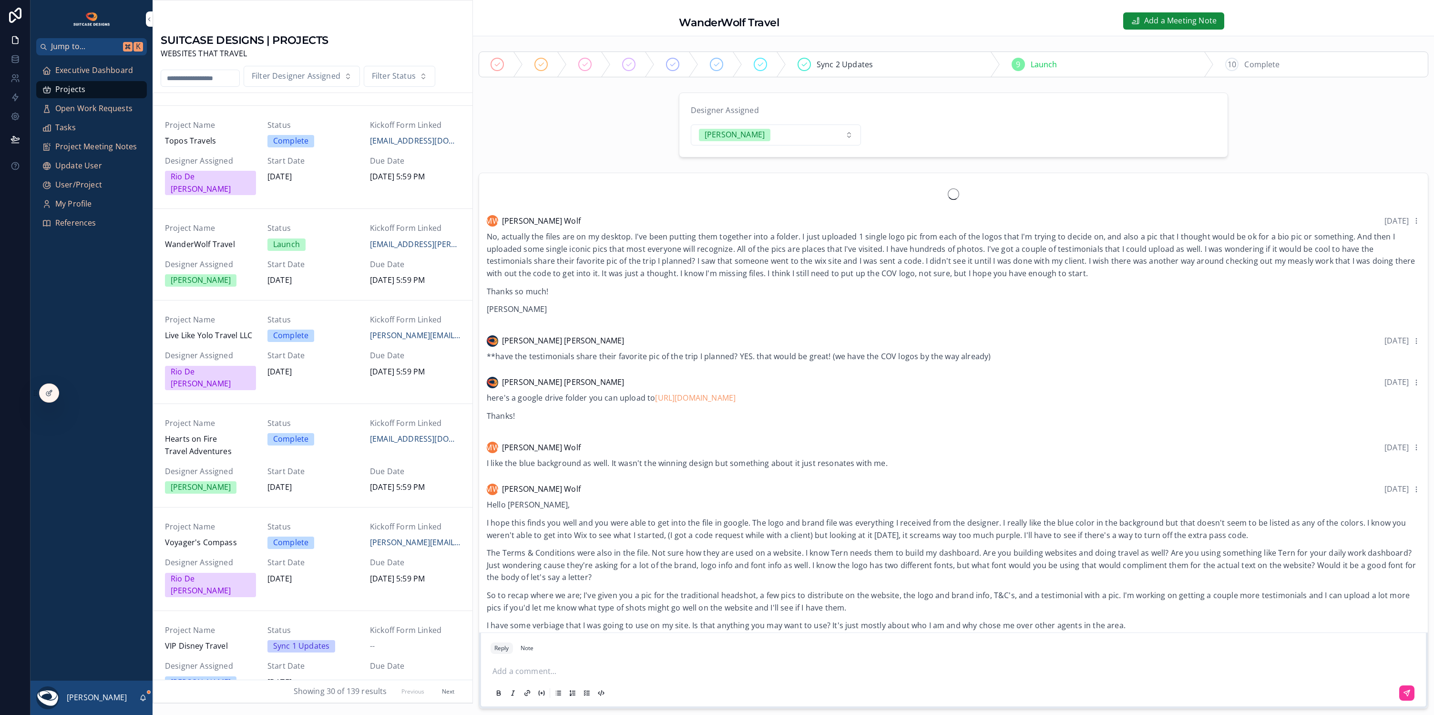
scroll to position [1362, 0]
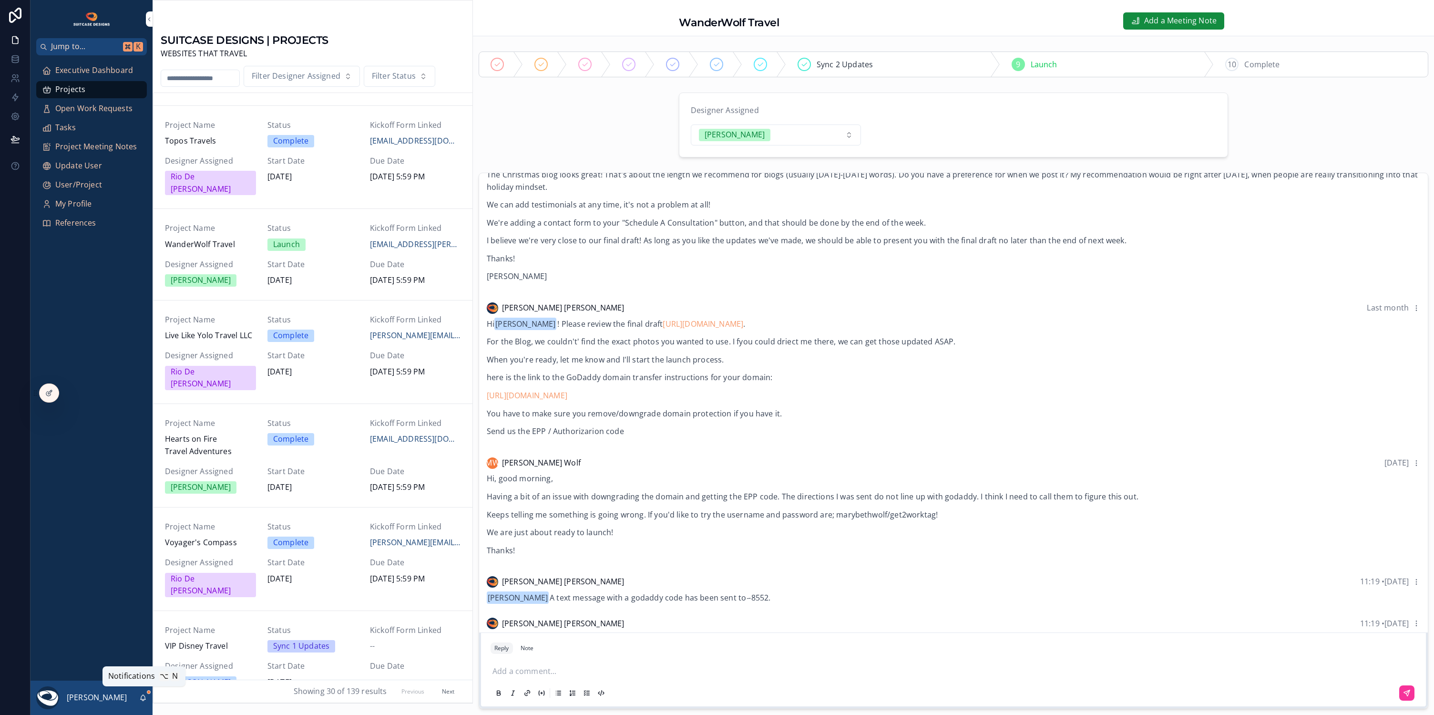
click at [143, 695] on icon "scrollable content" at bounding box center [143, 697] width 5 height 4
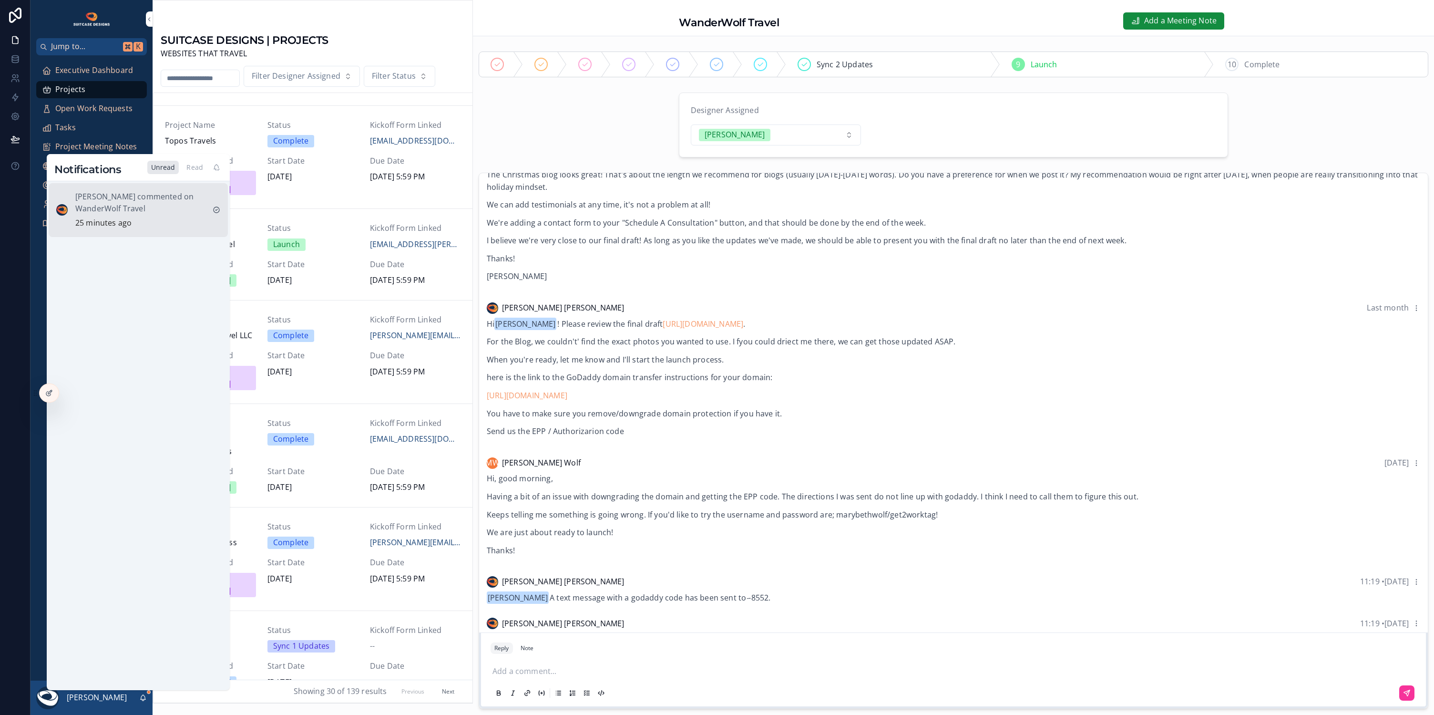
click at [151, 213] on p "Justin Hinkle commented on WanderWolf Travel" at bounding box center [140, 203] width 130 height 24
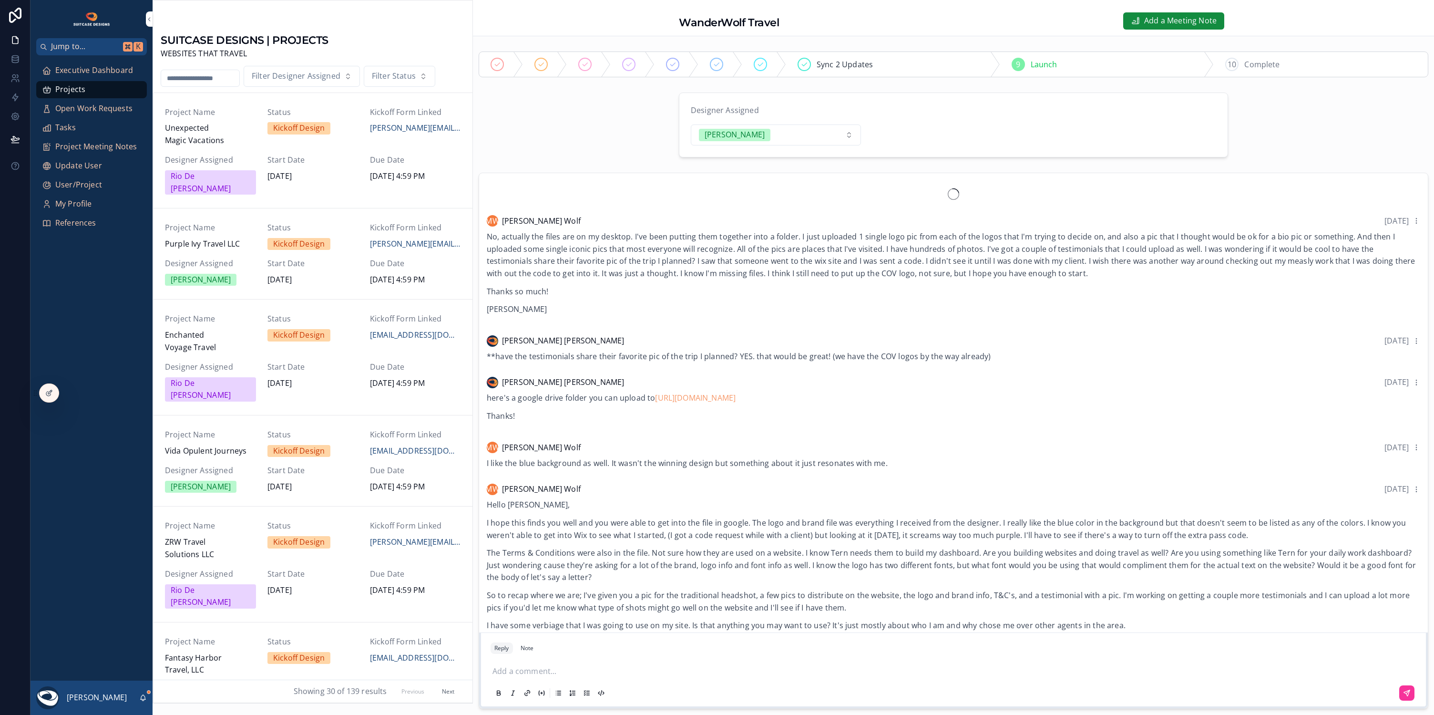
scroll to position [1423, 0]
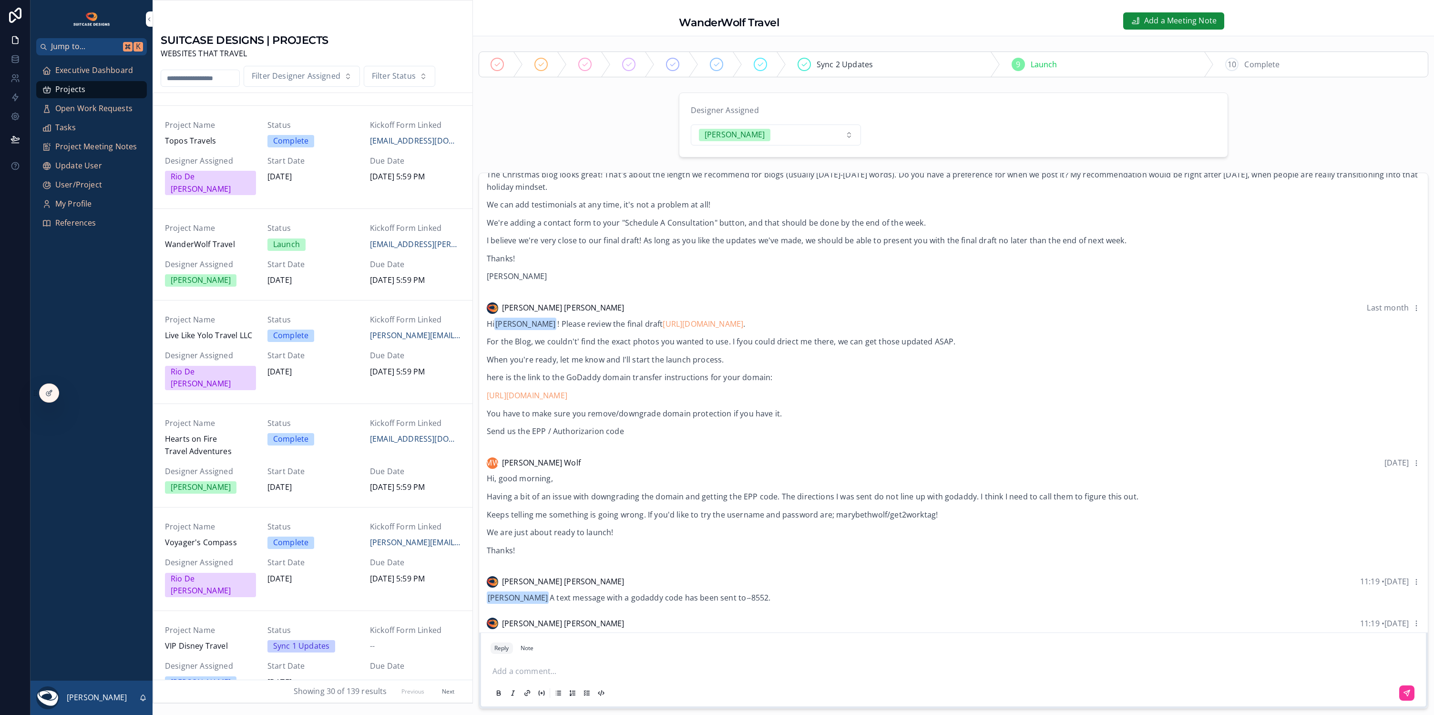
click at [97, 73] on span "Executive Dashboard" at bounding box center [94, 70] width 78 height 12
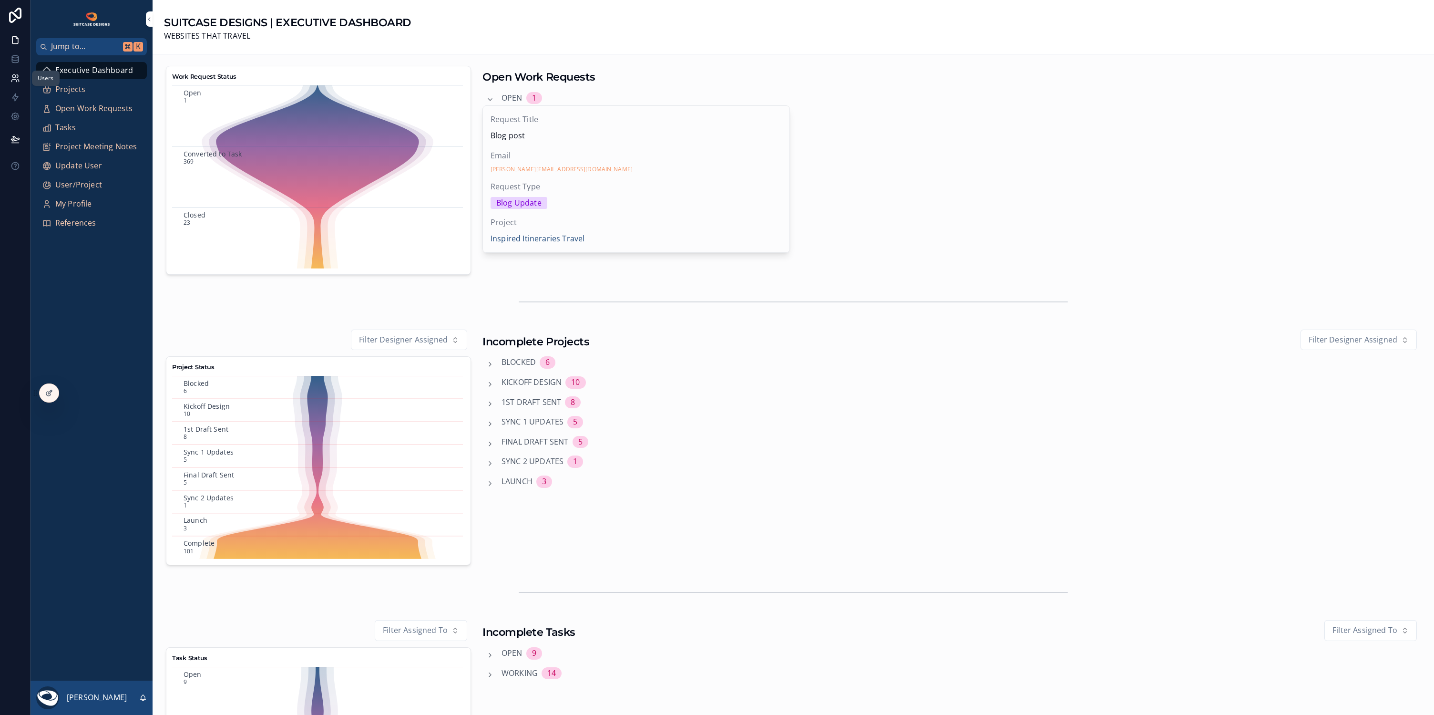
click at [16, 77] on icon at bounding box center [15, 78] width 10 height 10
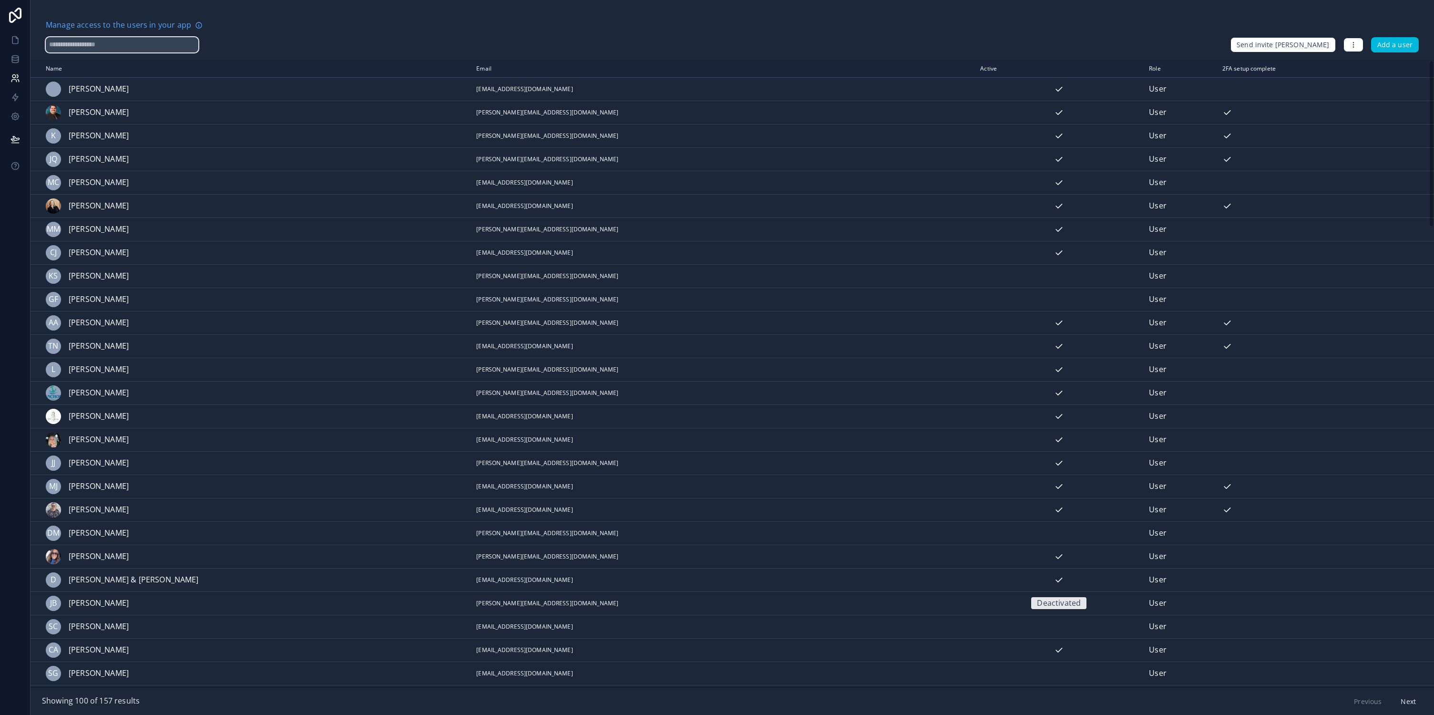
click at [89, 45] on input "text" at bounding box center [122, 44] width 153 height 15
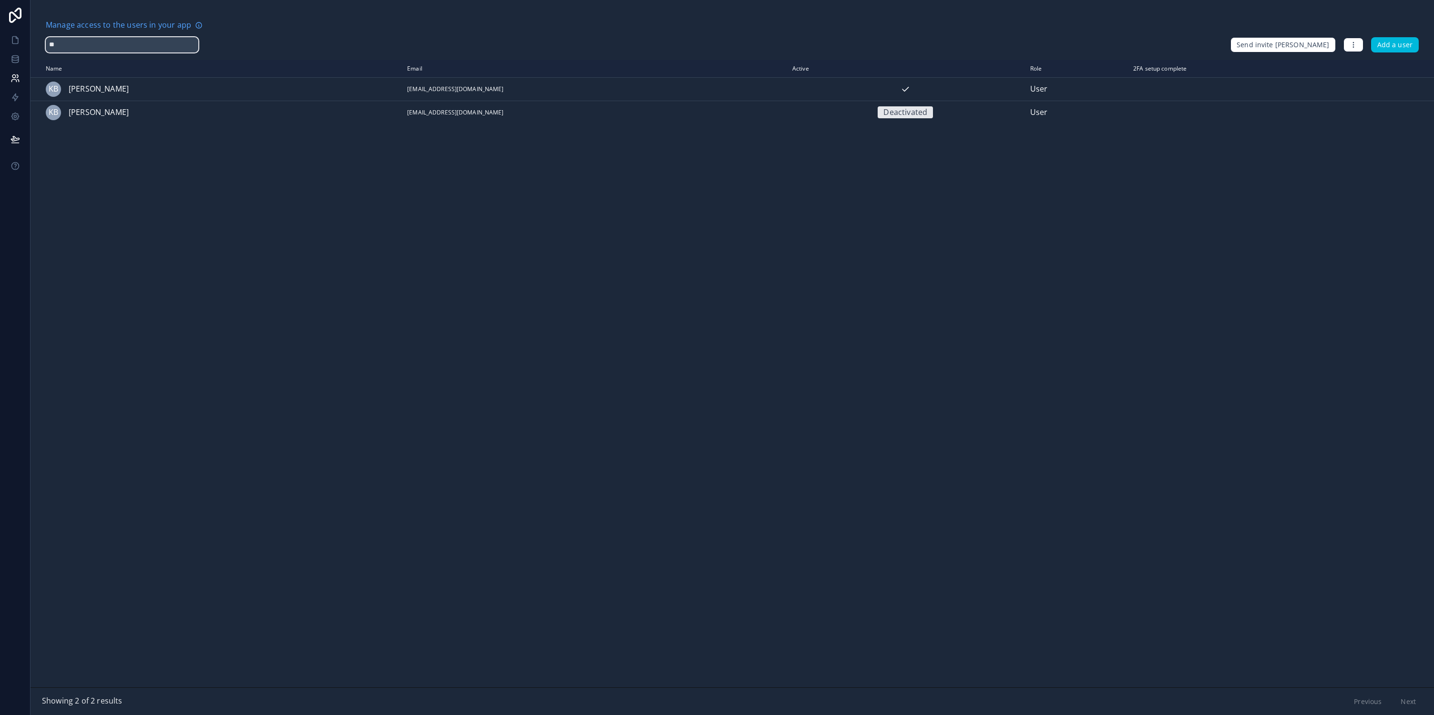
type input "*"
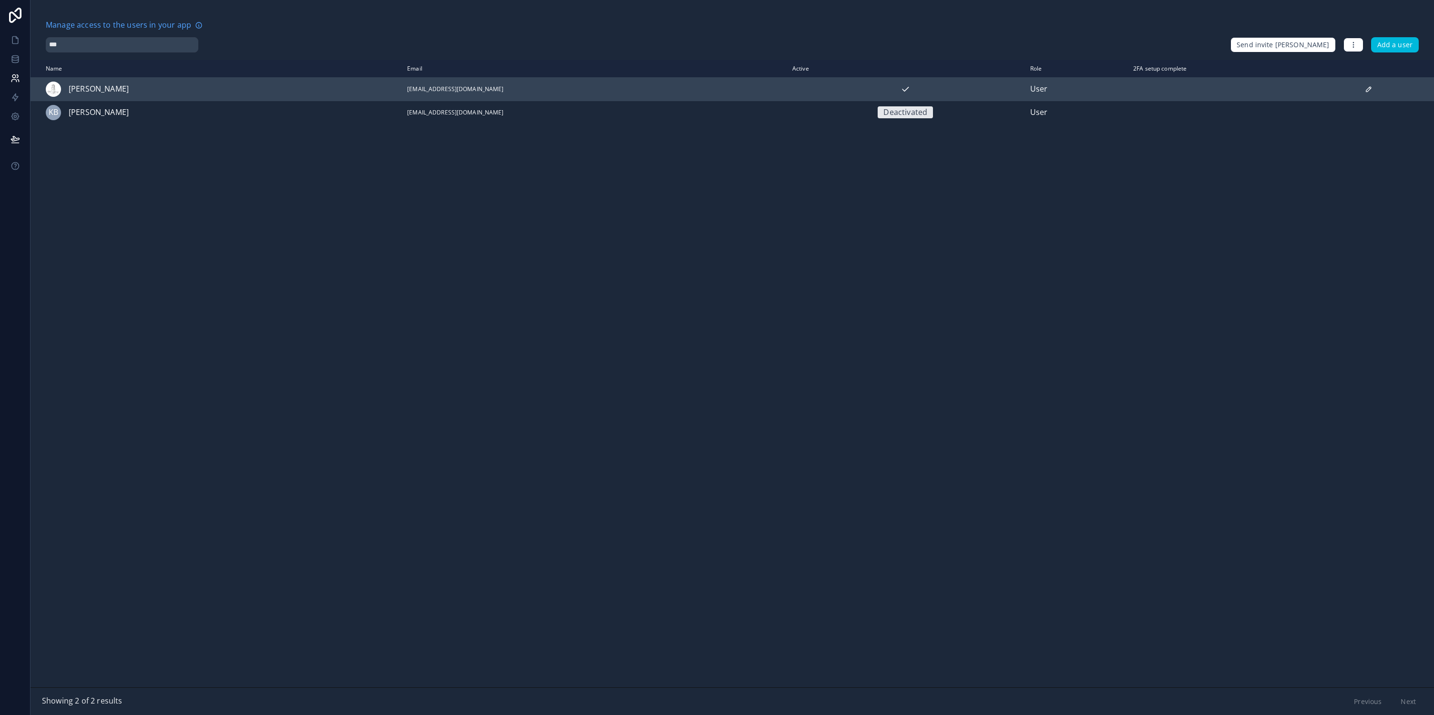
click at [593, 92] on td "becky_armstrong@icloud.com" at bounding box center [593, 88] width 385 height 23
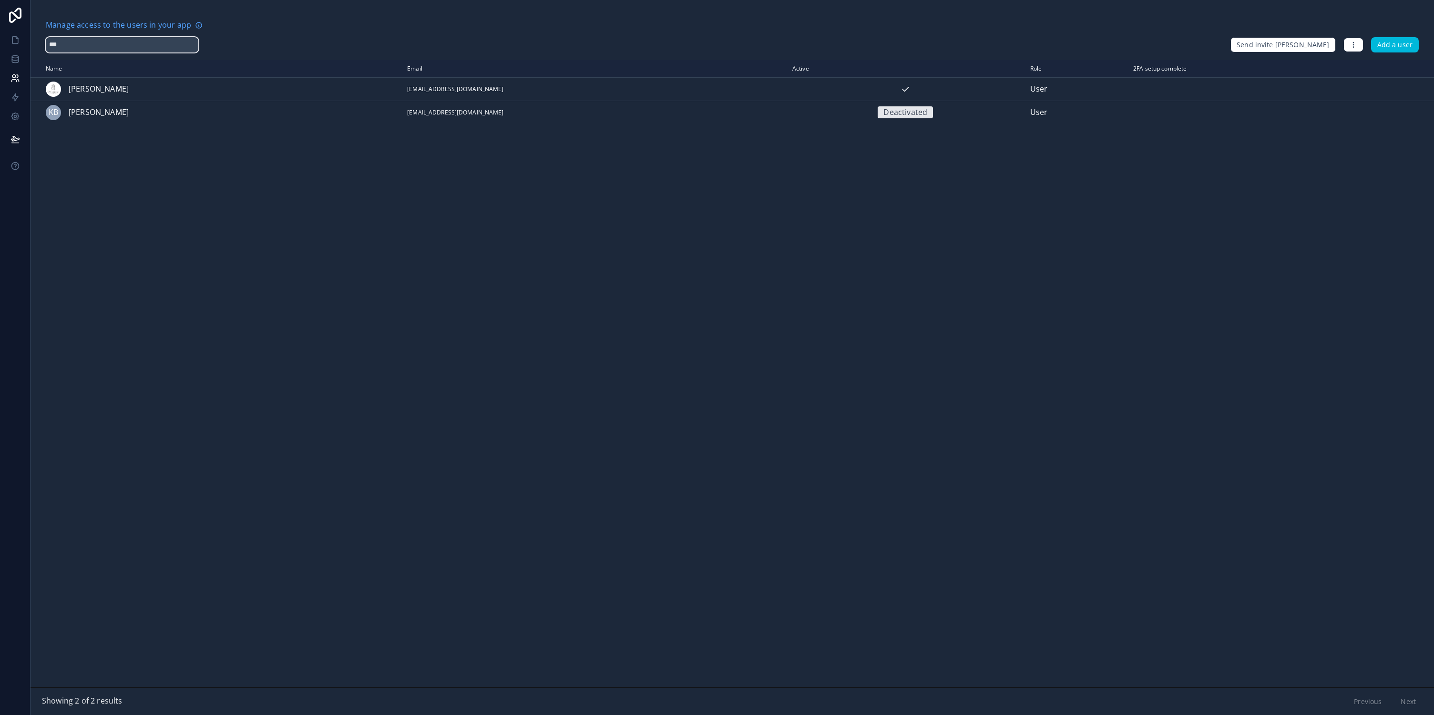
click at [98, 48] on input "***" at bounding box center [122, 44] width 153 height 15
type input "*"
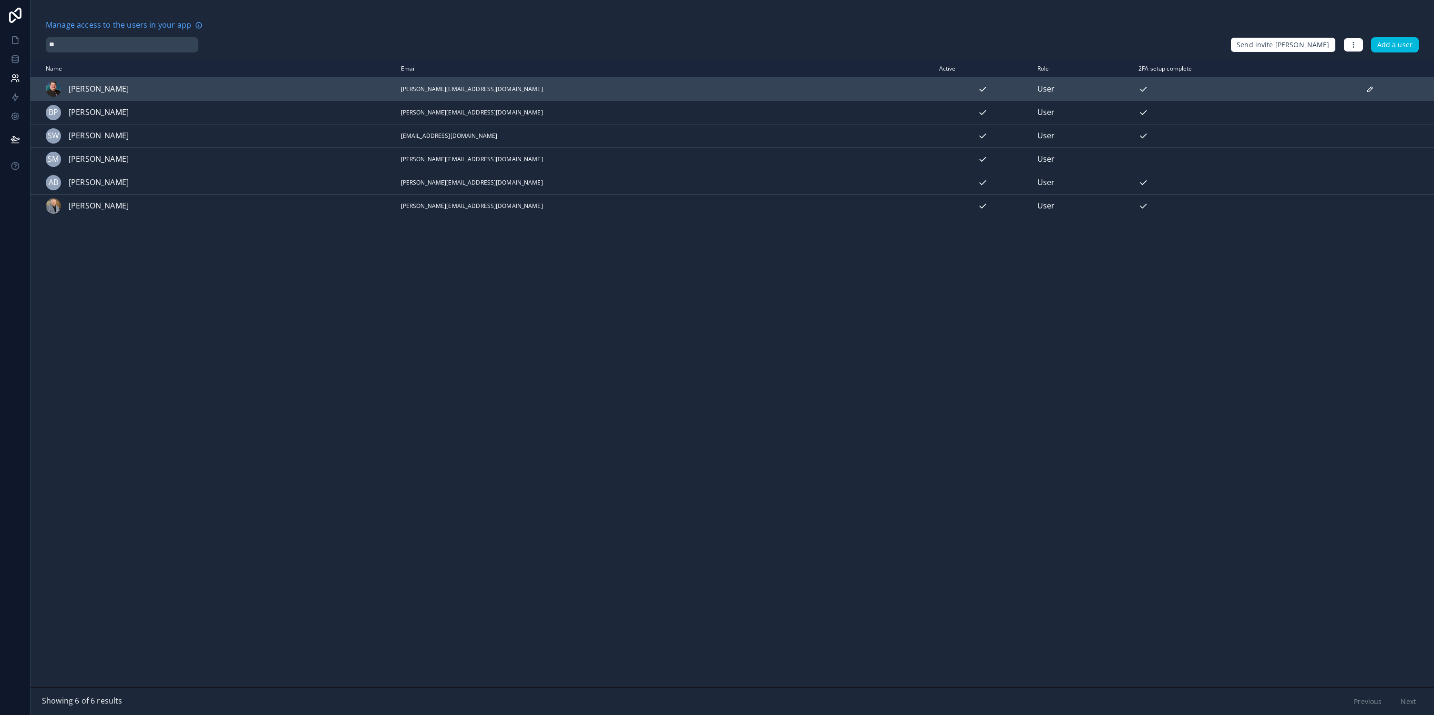
click at [139, 89] on div "Brent Broaddus" at bounding box center [183, 89] width 275 height 15
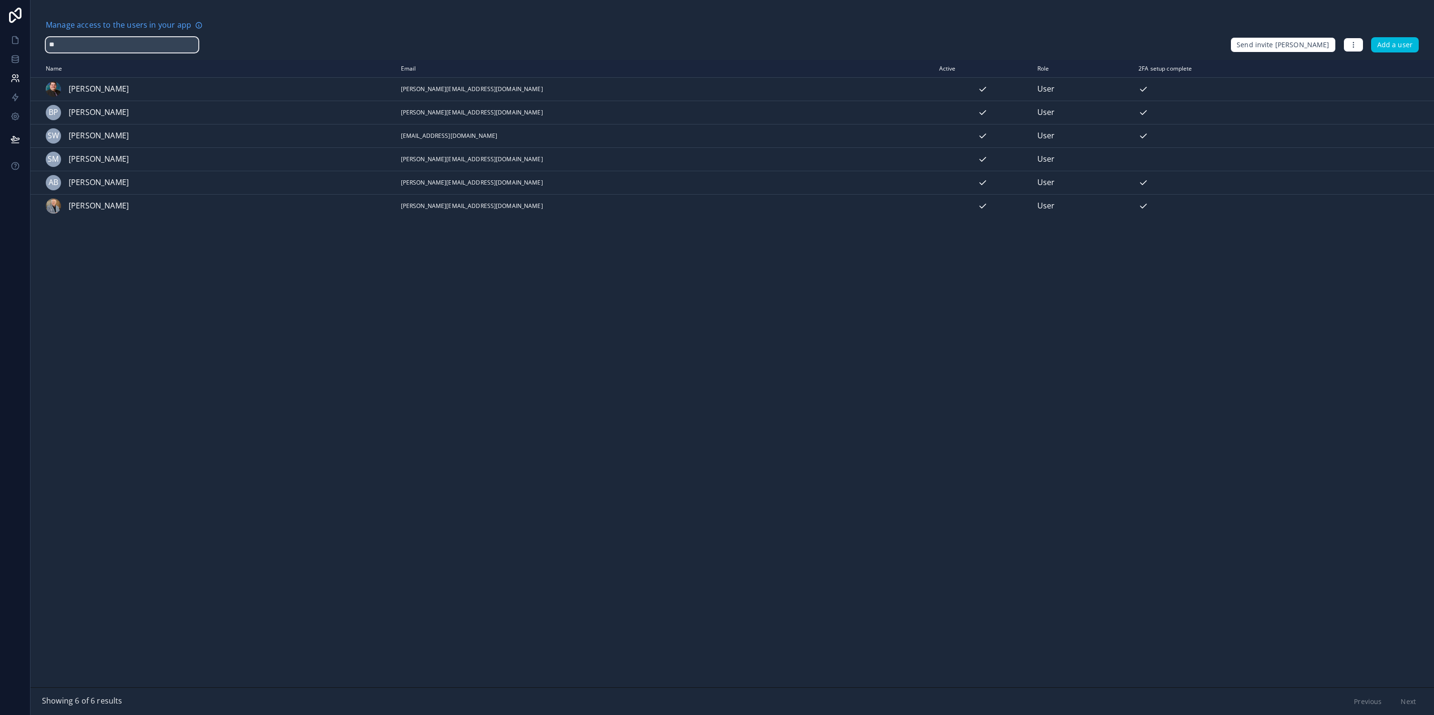
click at [100, 45] on input "**" at bounding box center [122, 44] width 153 height 15
type input "*"
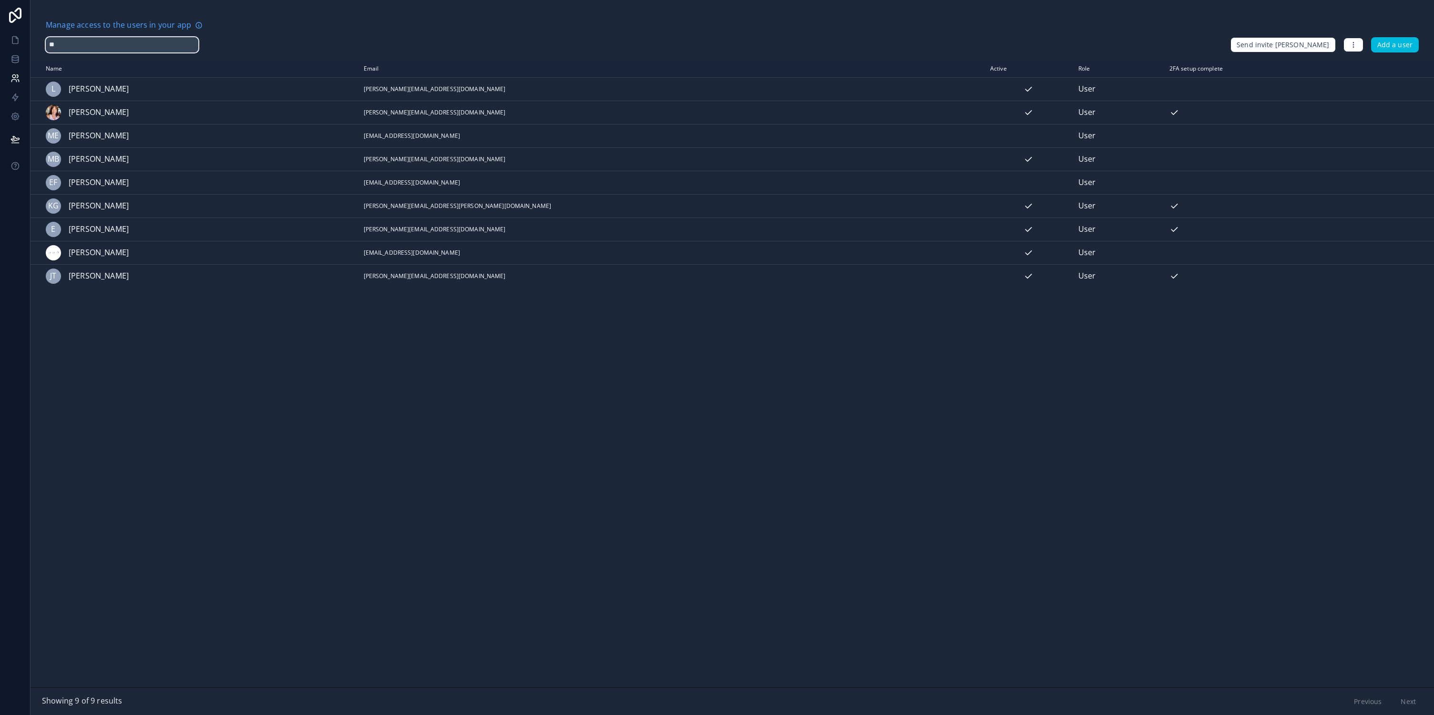
type input "*"
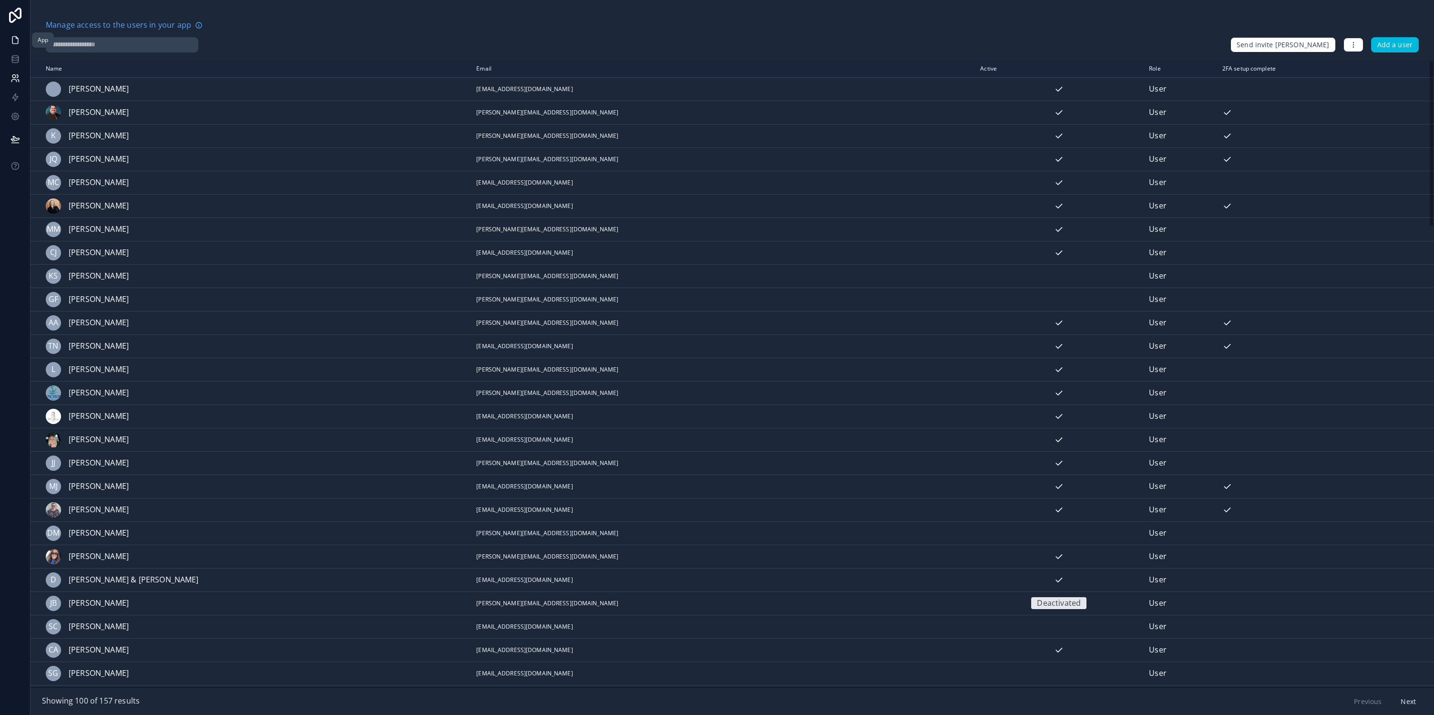
click at [19, 37] on icon at bounding box center [15, 40] width 10 height 10
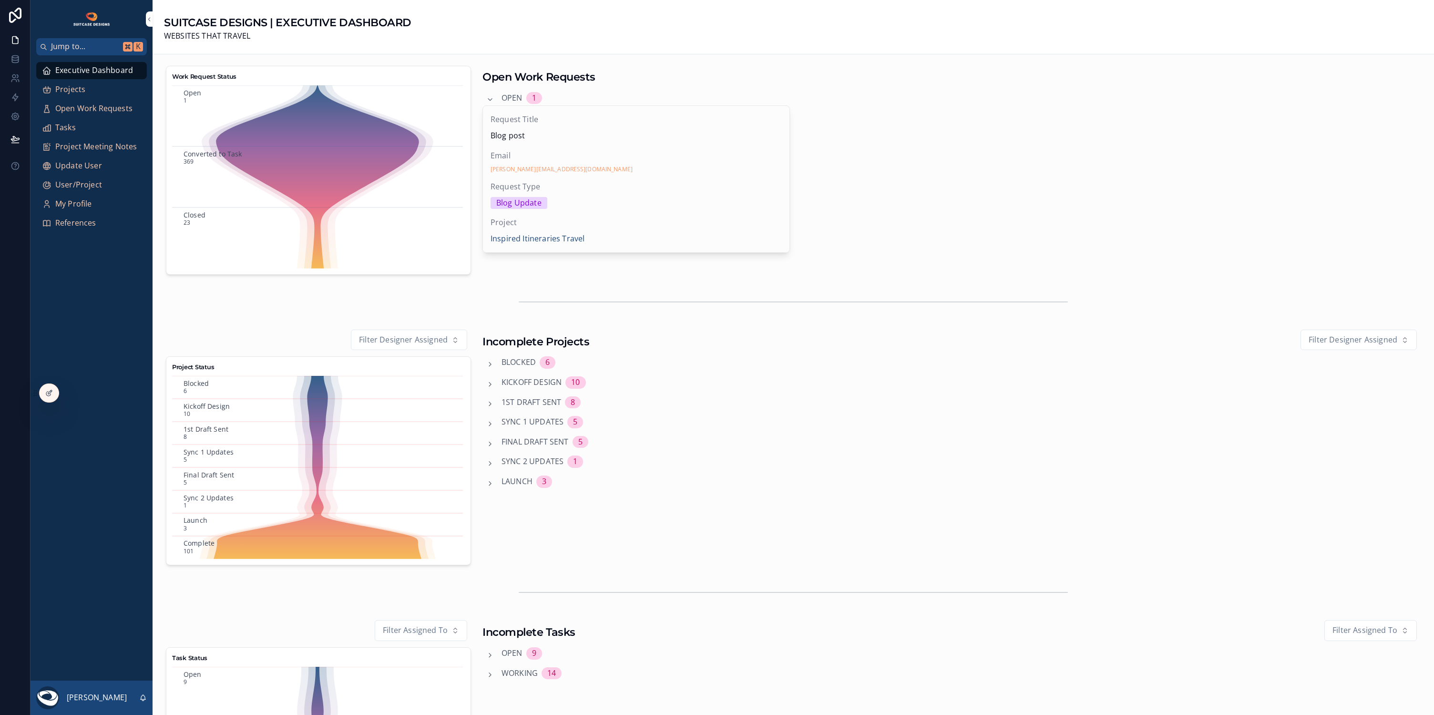
click at [77, 87] on span "Projects" at bounding box center [70, 89] width 30 height 12
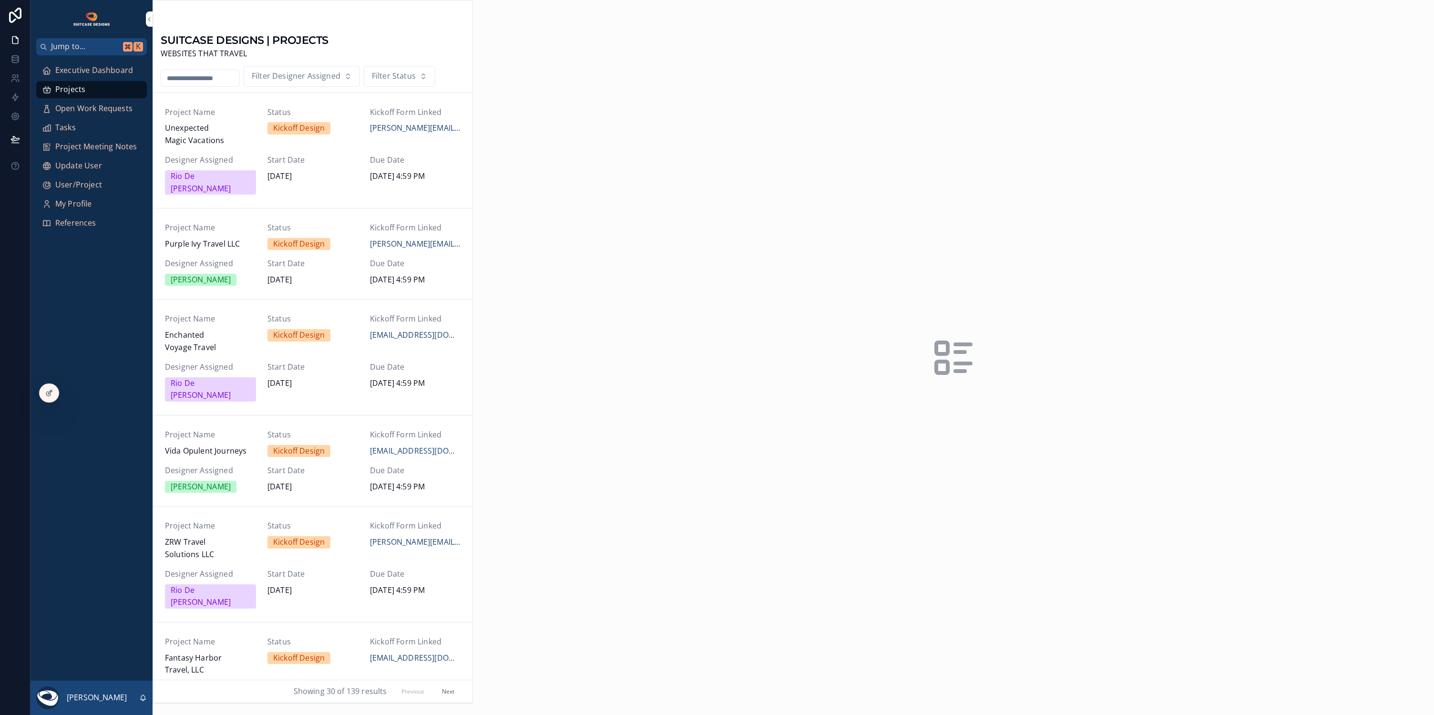
click at [182, 76] on input "scrollable content" at bounding box center [200, 78] width 78 height 13
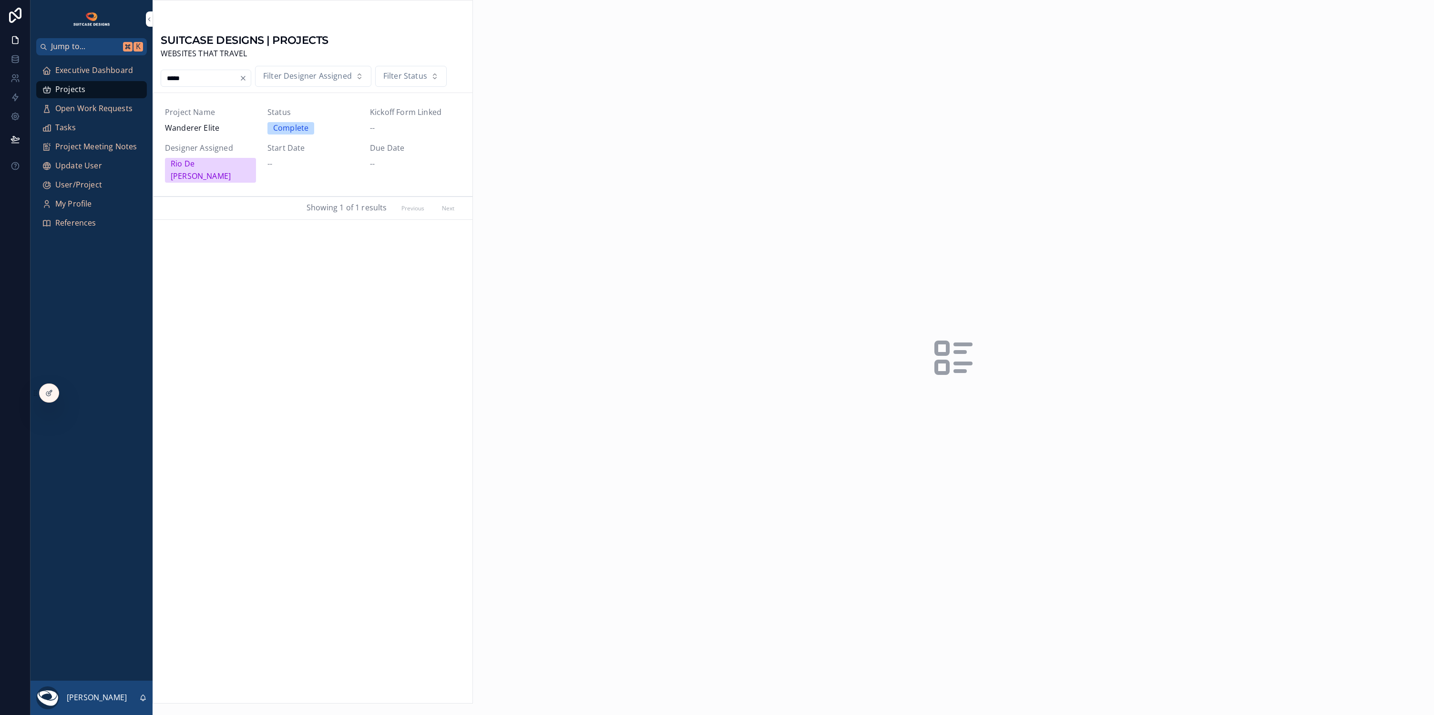
click at [247, 146] on span "Designer Assigned" at bounding box center [210, 148] width 91 height 12
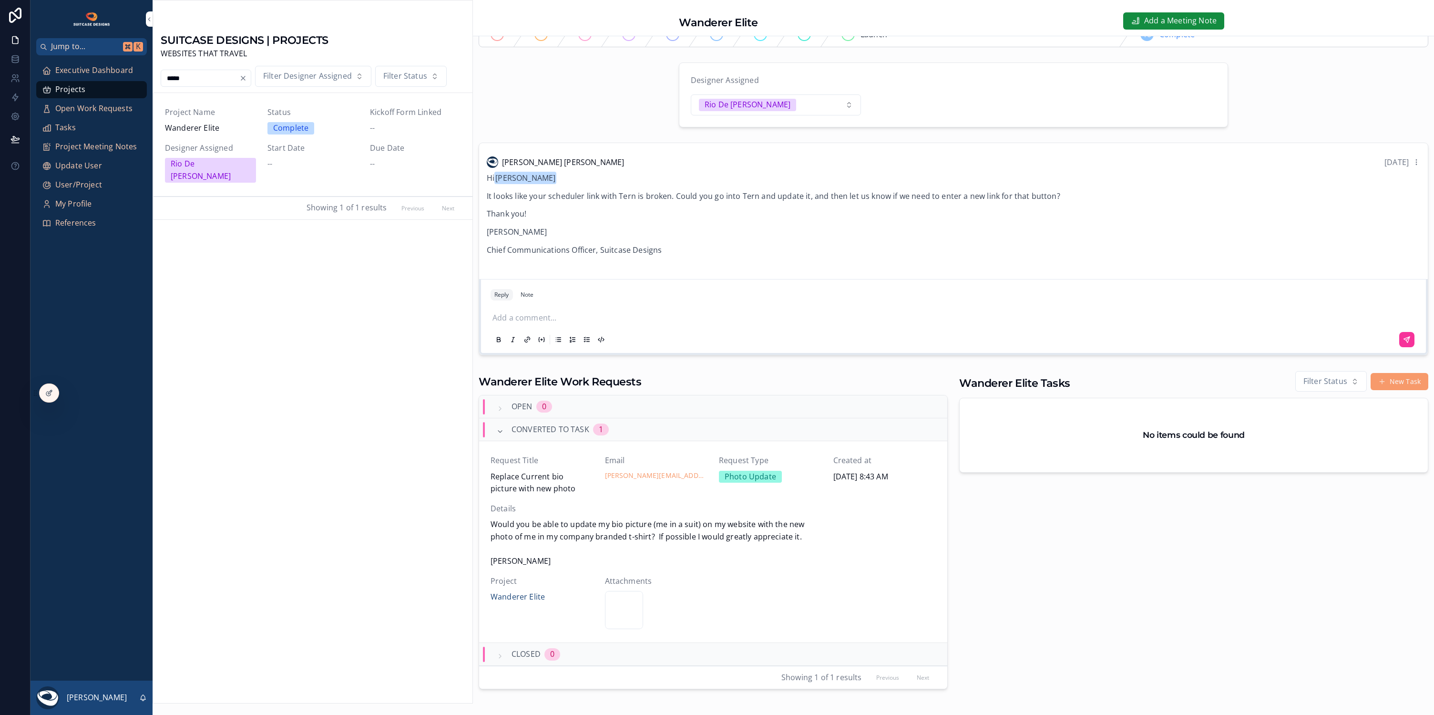
scroll to position [43, 0]
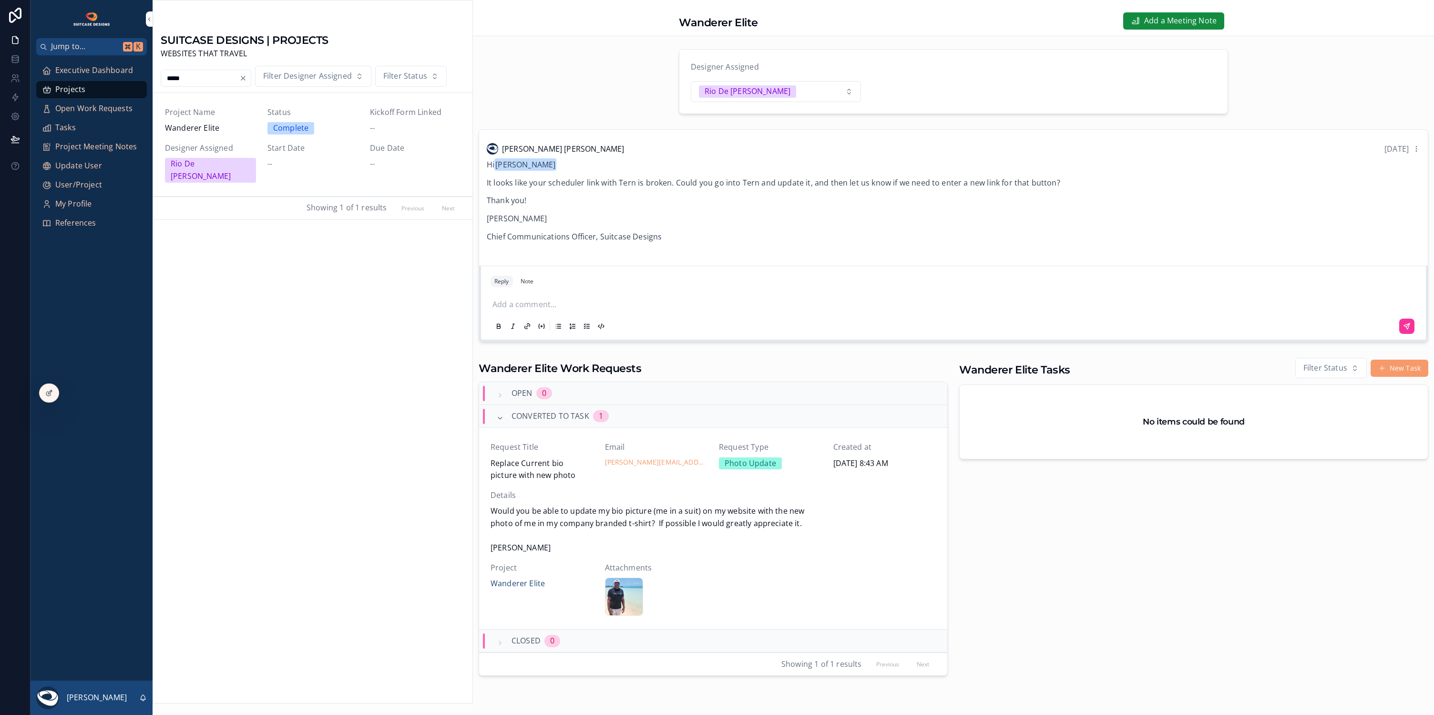
click at [185, 75] on input "*****" at bounding box center [200, 78] width 78 height 13
type input "*"
click at [236, 126] on span "Vacay Vibes Travel" at bounding box center [210, 128] width 91 height 12
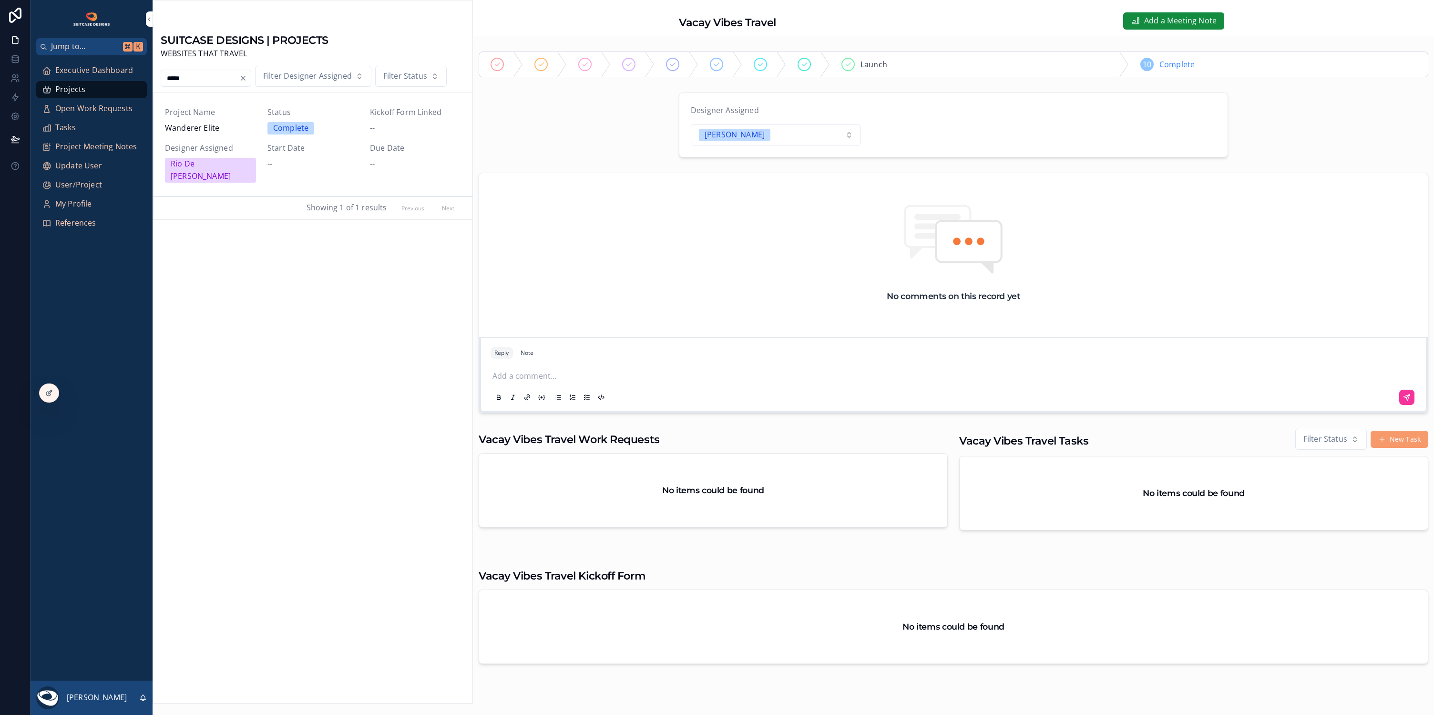
click at [338, 153] on div "Start Date --" at bounding box center [312, 156] width 91 height 28
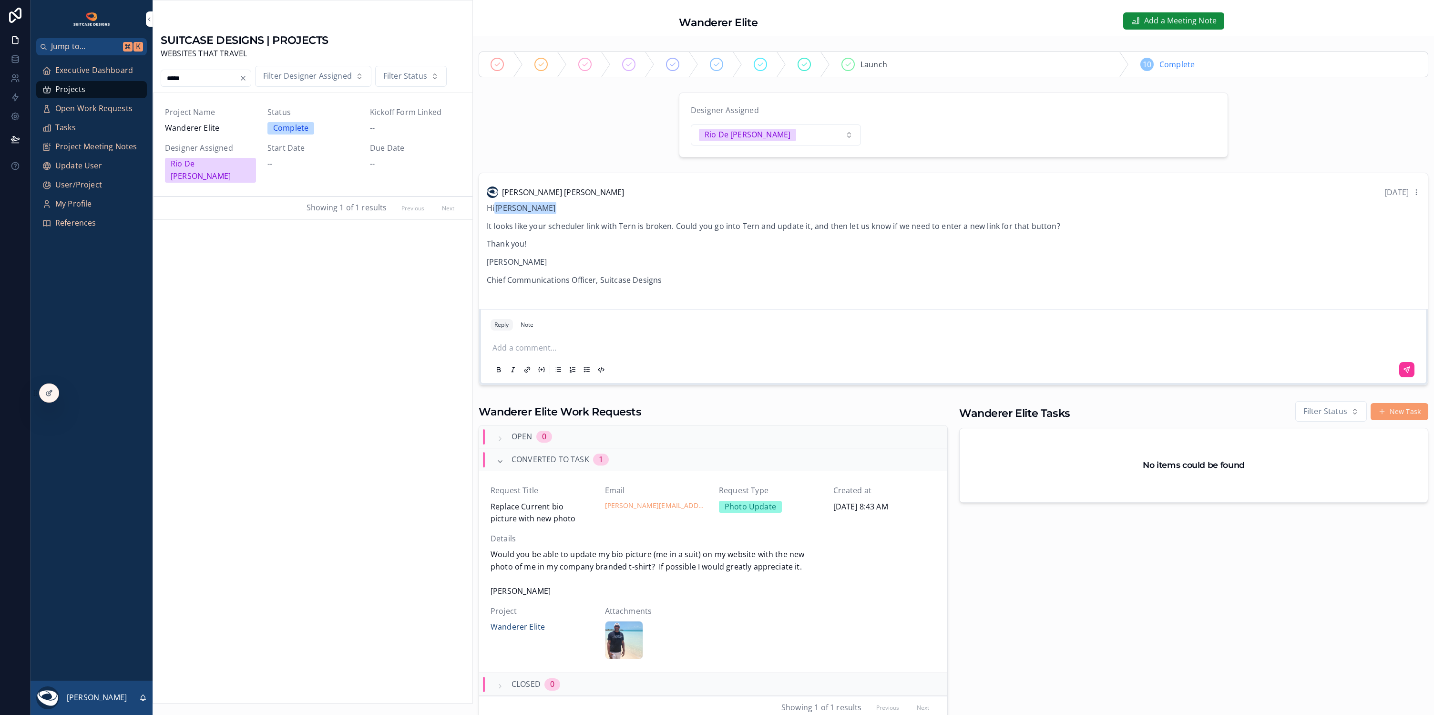
click at [202, 74] on input "*****" at bounding box center [200, 78] width 78 height 13
type input "*"
click at [233, 119] on div "Project Name Vacay Vibes Travel" at bounding box center [210, 120] width 91 height 28
type input "*****"
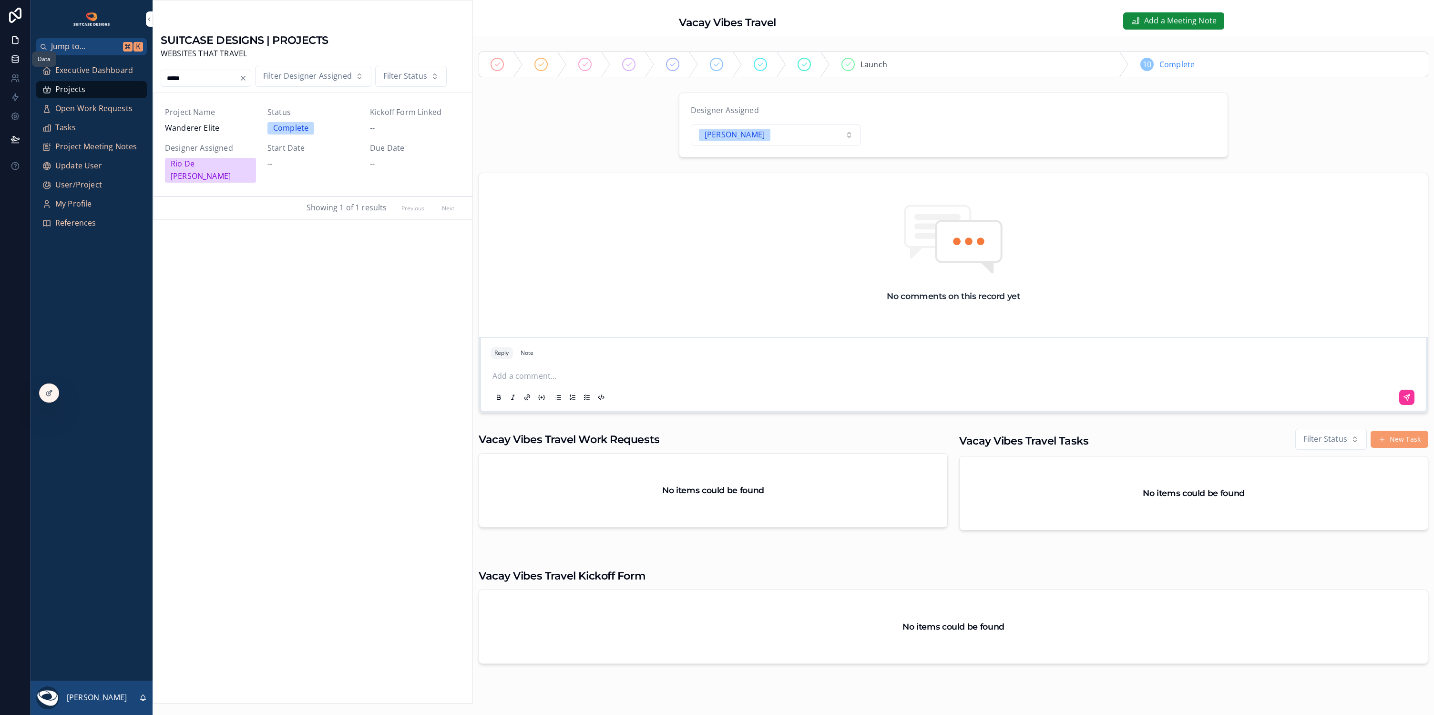
click at [20, 62] on link at bounding box center [15, 59] width 30 height 19
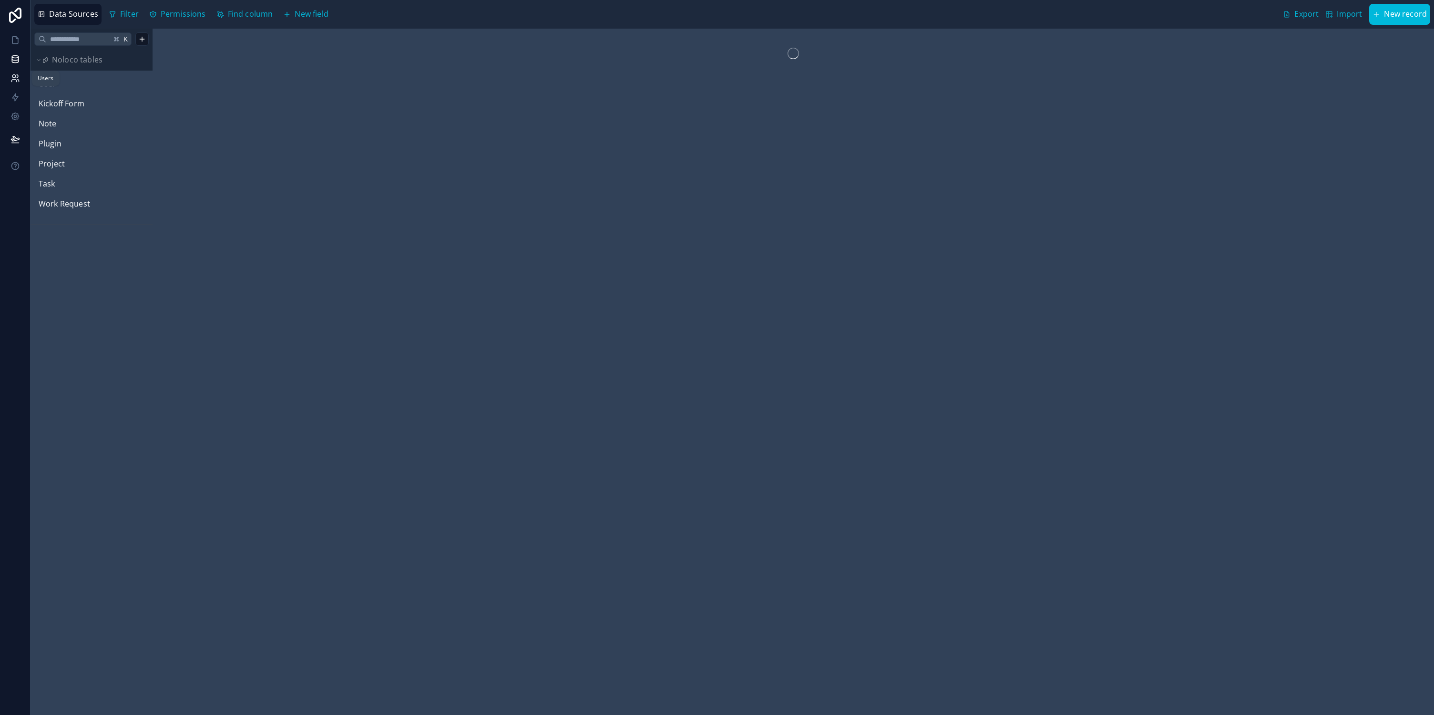
click at [19, 79] on icon at bounding box center [15, 78] width 10 height 10
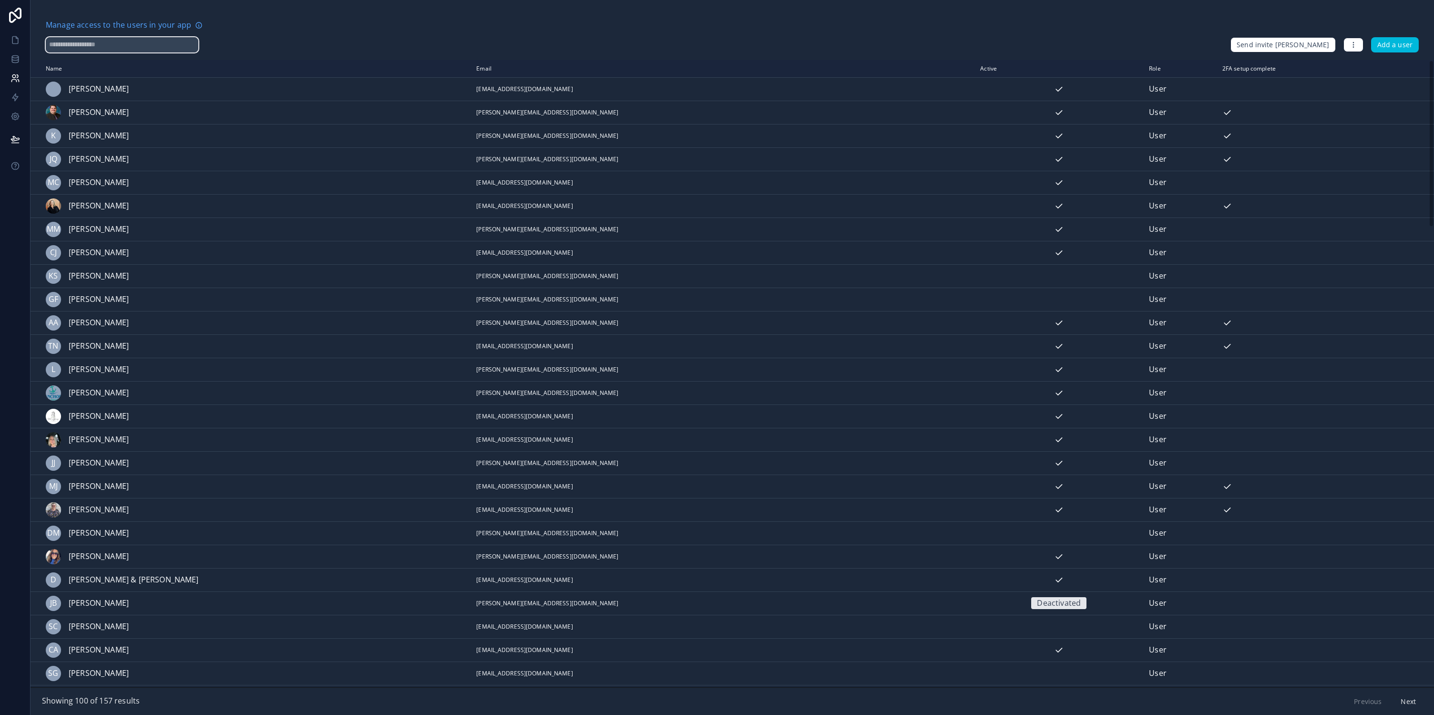
click at [126, 43] on input "text" at bounding box center [122, 44] width 153 height 15
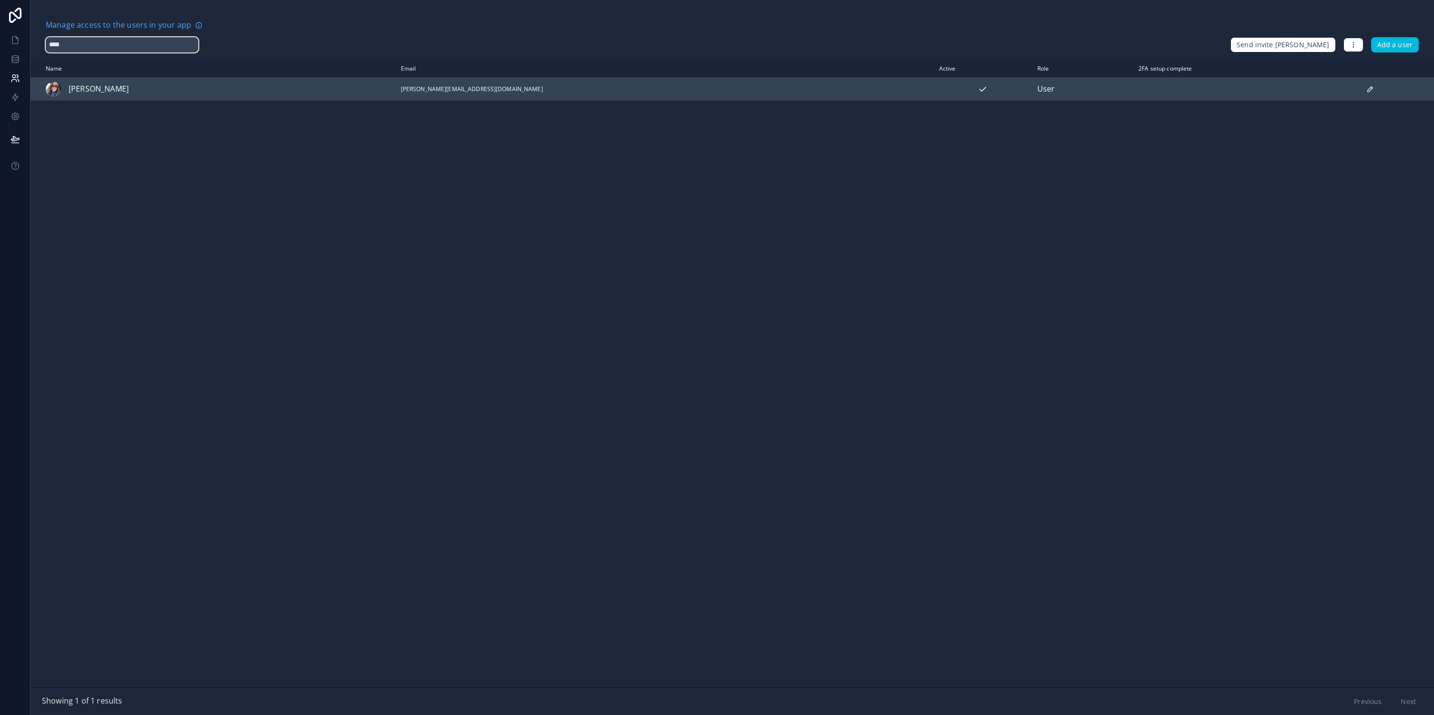
type input "****"
click at [207, 87] on div "Amy Harris" at bounding box center [183, 89] width 275 height 15
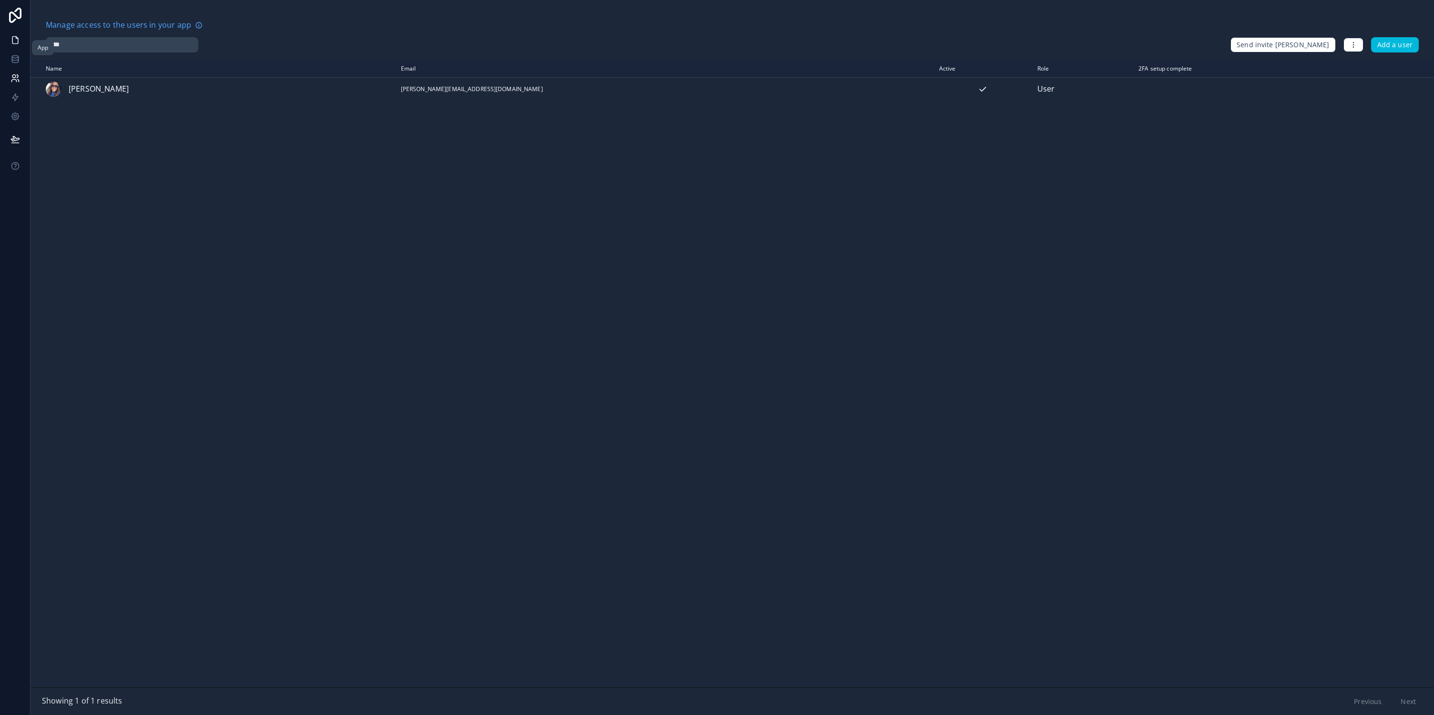
click at [11, 40] on icon at bounding box center [15, 40] width 10 height 10
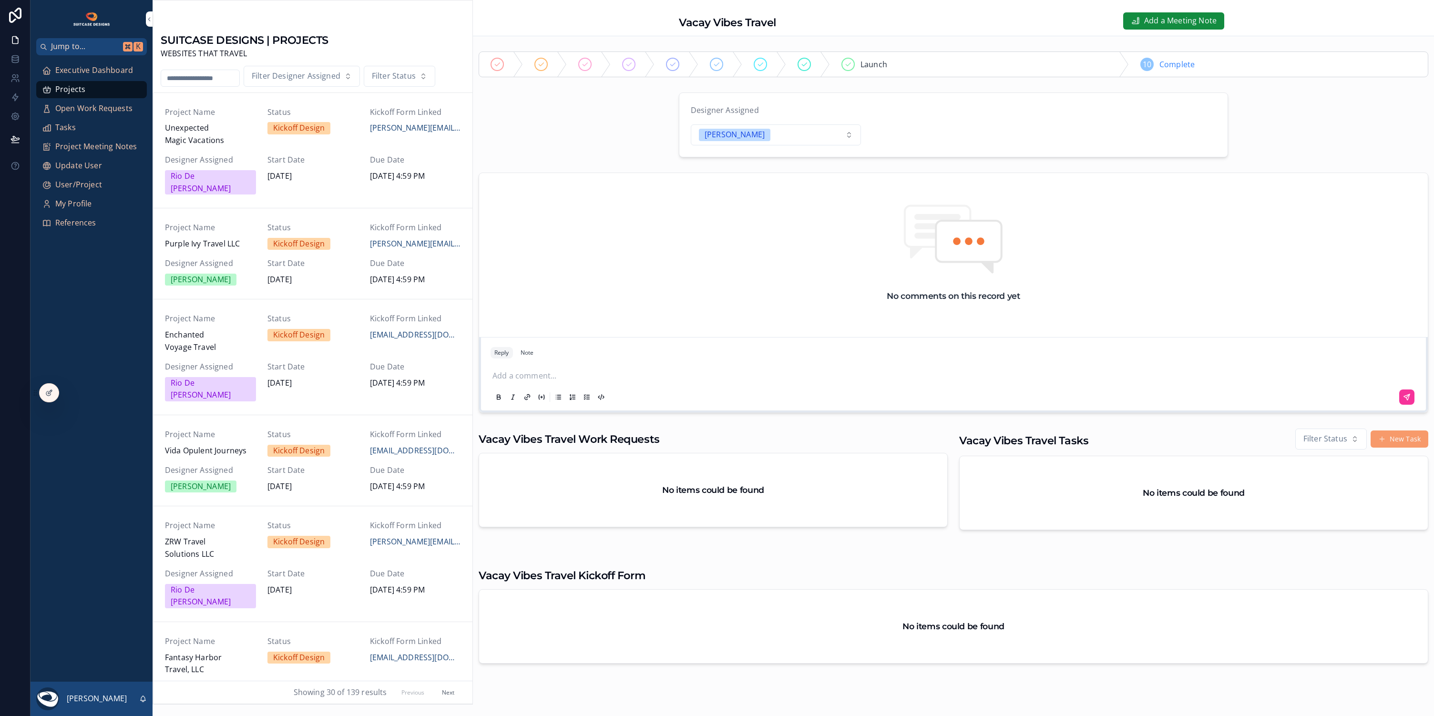
click at [224, 78] on input "scrollable content" at bounding box center [200, 78] width 78 height 13
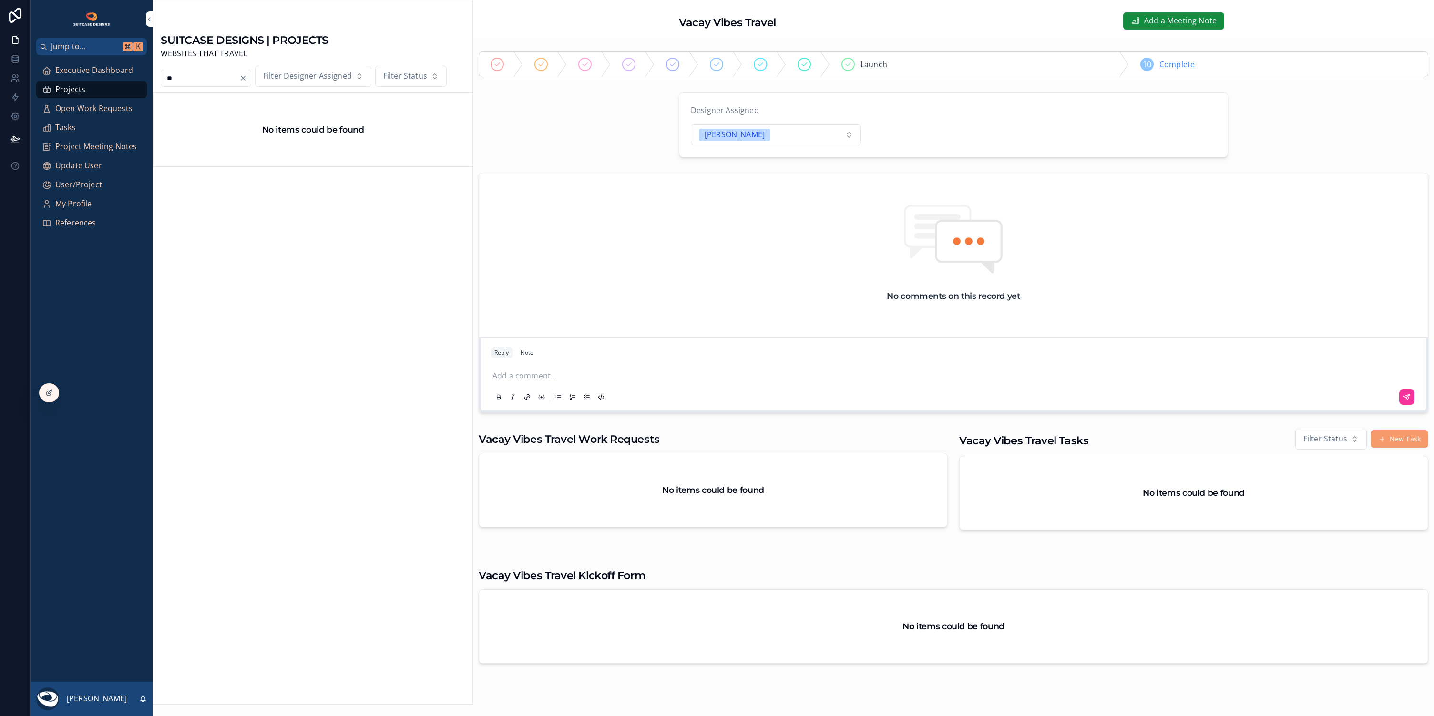
type input "*"
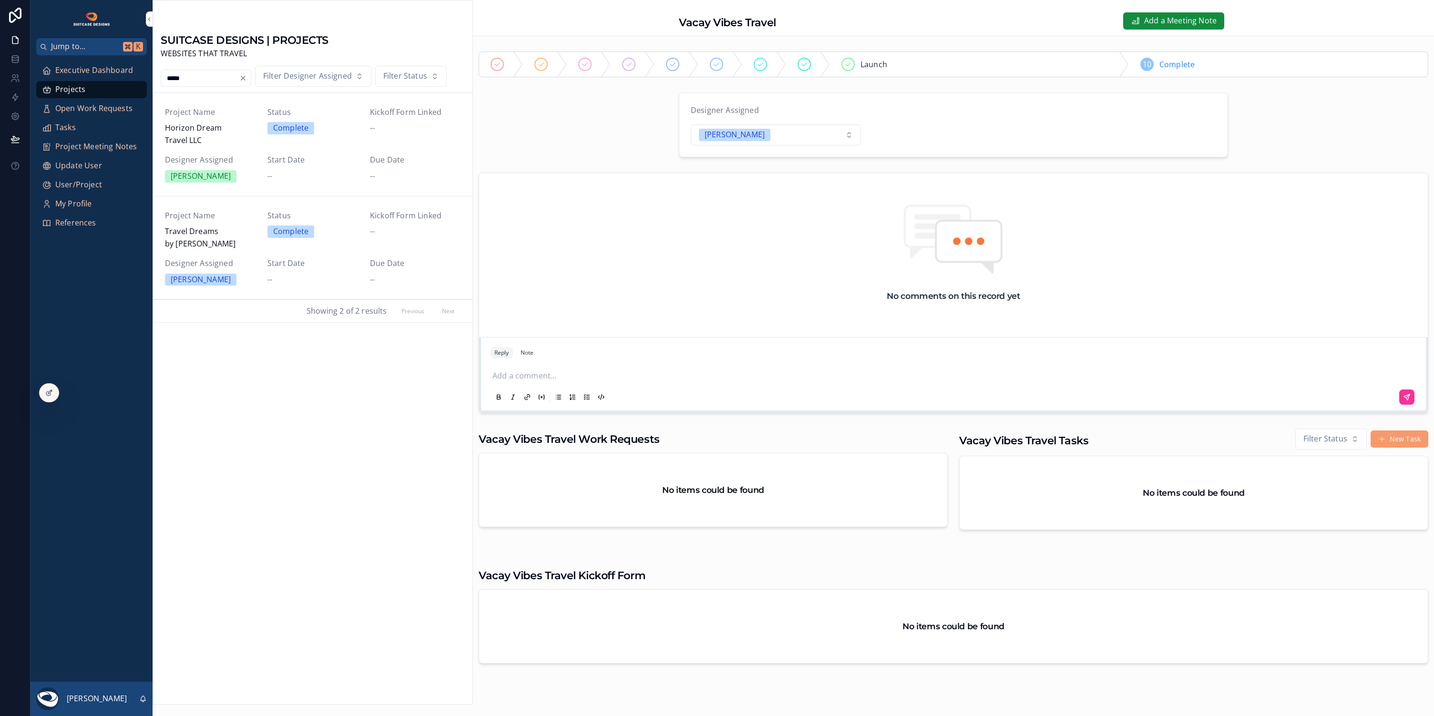
click at [255, 258] on div "Designer Assigned Justin Hinkle" at bounding box center [210, 271] width 91 height 28
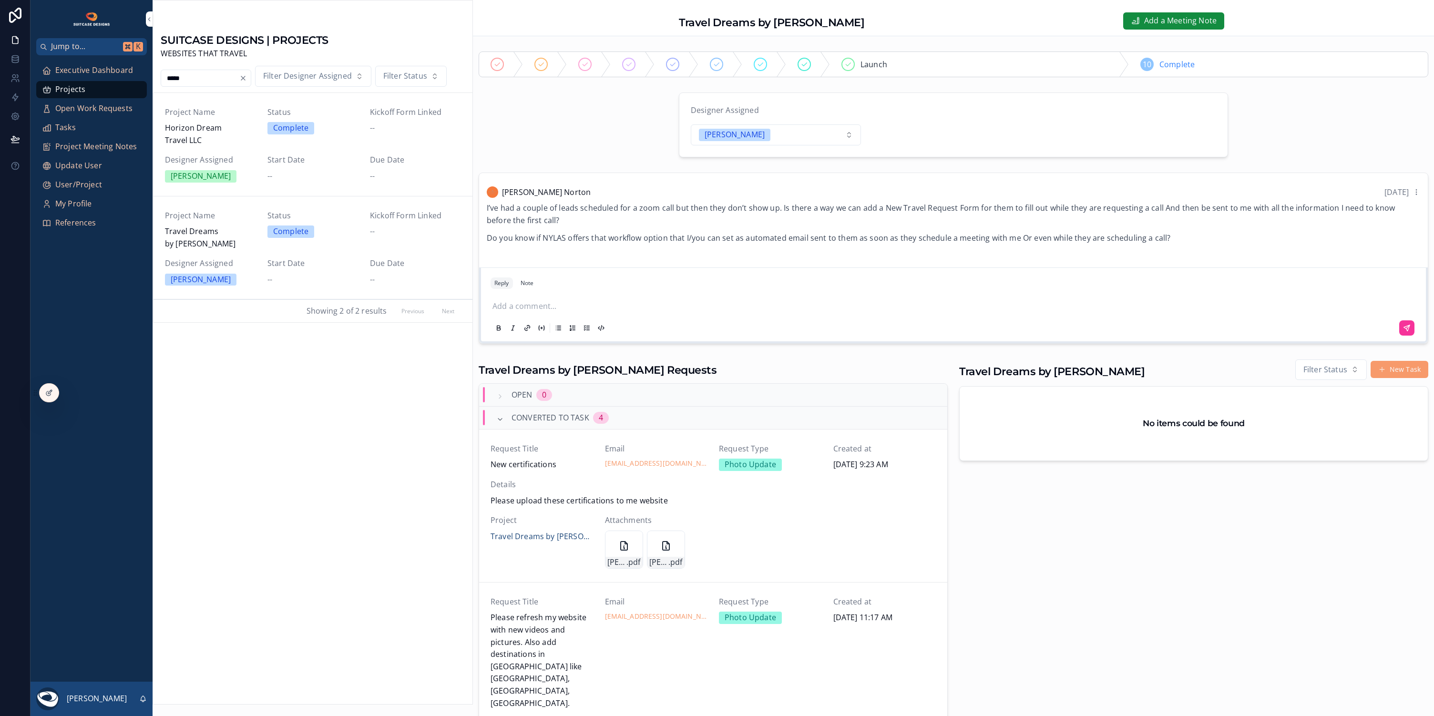
click at [195, 78] on input "*****" at bounding box center [200, 78] width 78 height 13
type input "*"
click at [253, 155] on div "Designer Assigned Lanz Tuazon" at bounding box center [210, 156] width 91 height 28
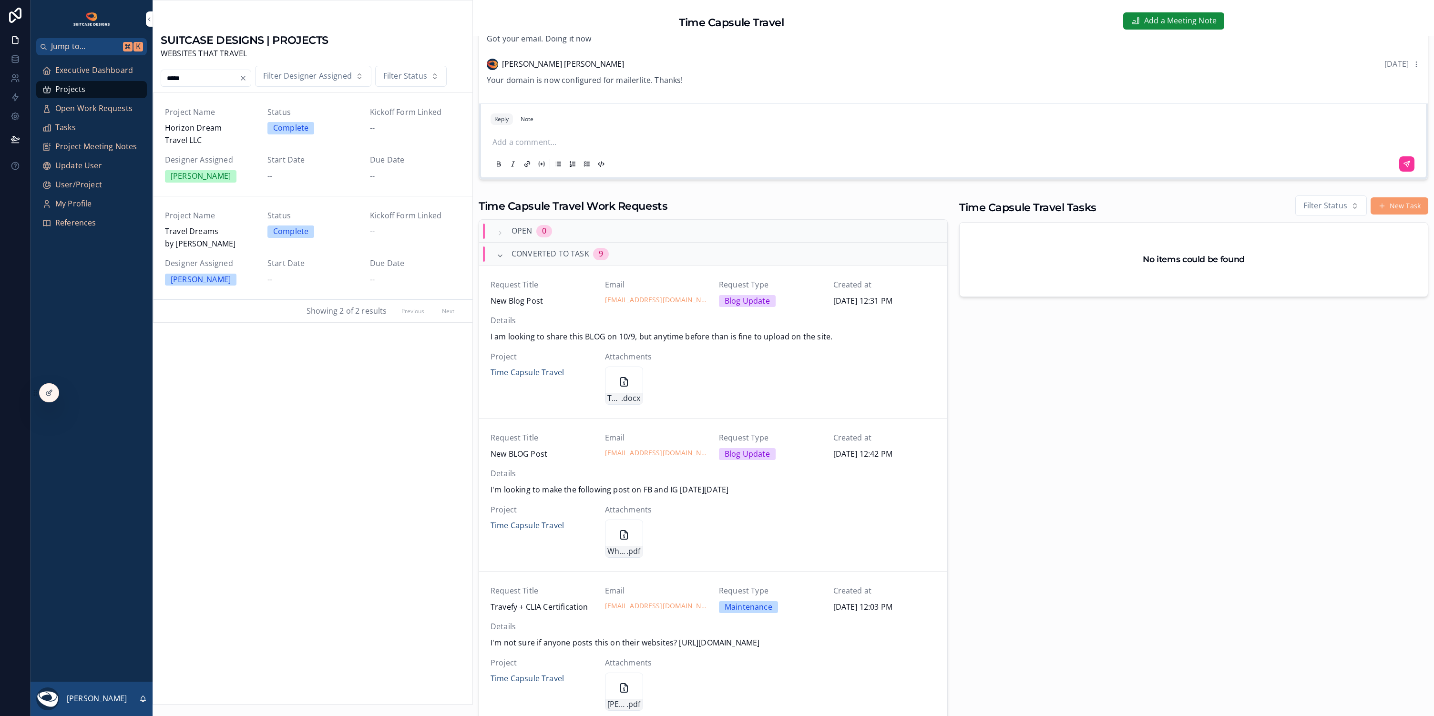
scroll to position [272, 0]
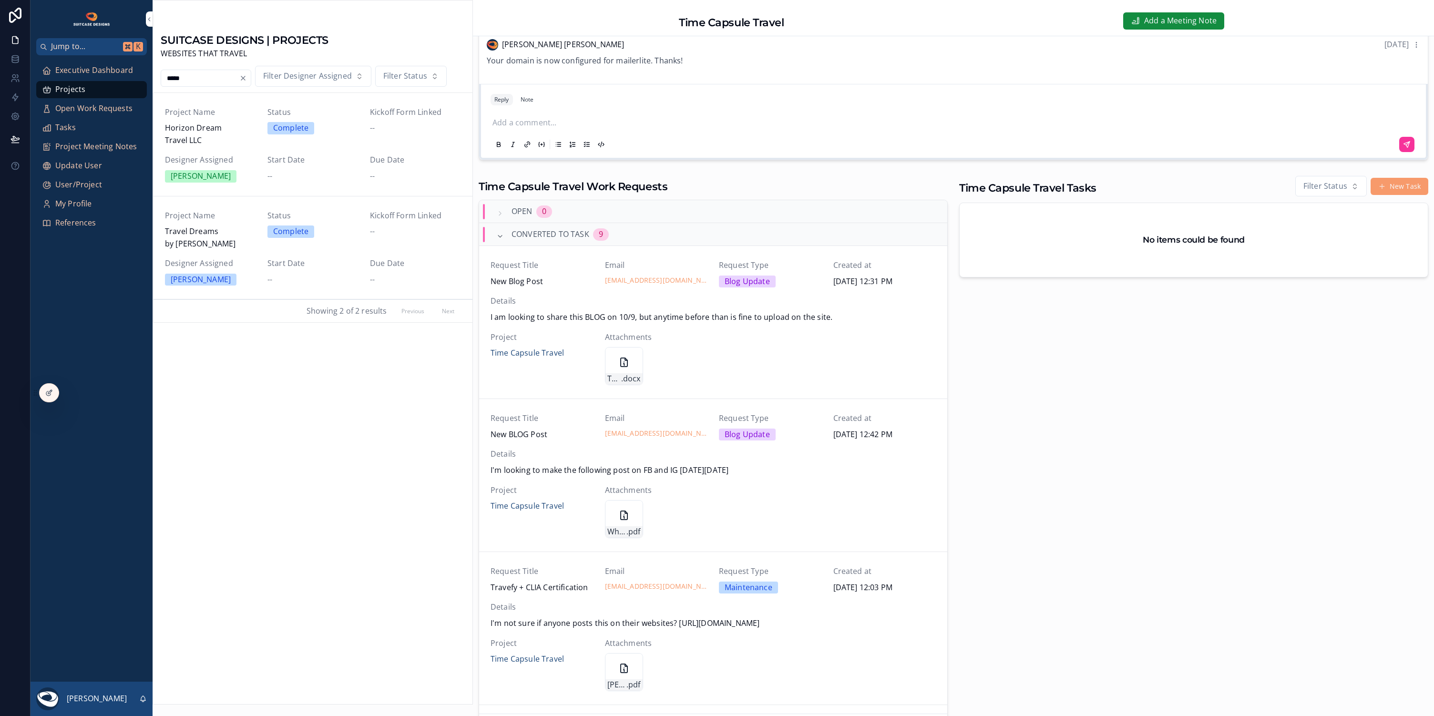
click at [207, 78] on input "*****" at bounding box center [200, 78] width 78 height 13
type input "*"
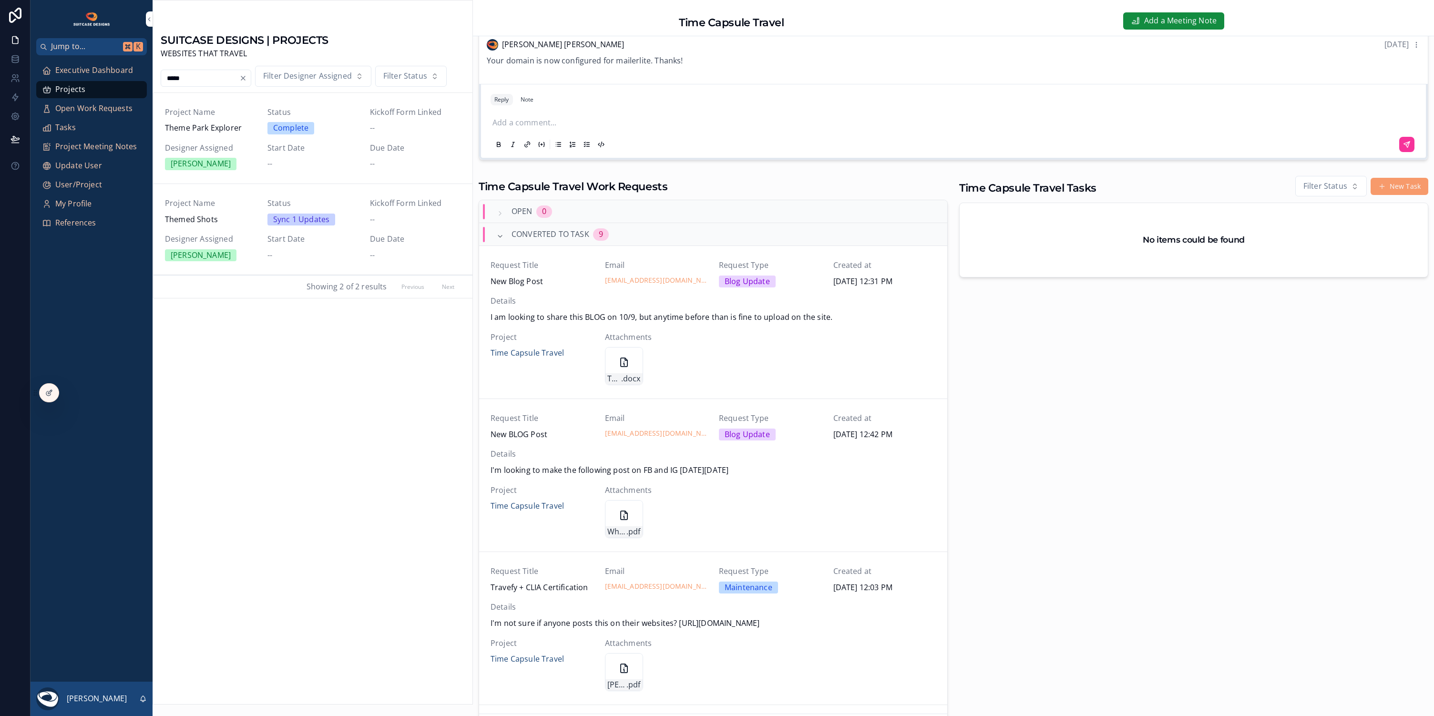
click at [244, 169] on link "Project Name Theme Park Explorer Status Complete Kickoff Form Linked -- Designe…" at bounding box center [312, 138] width 319 height 91
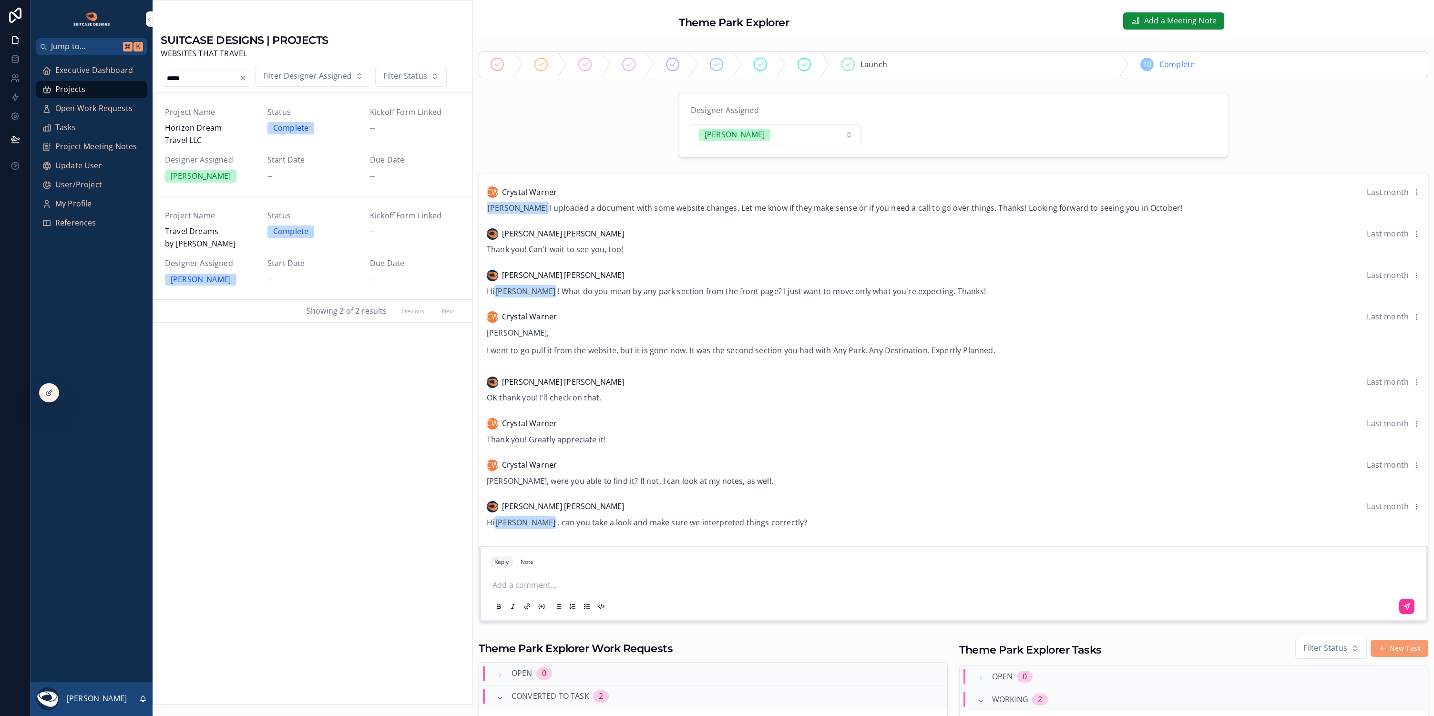
click at [209, 67] on div "***** Filter Designer Assigned Filter Status" at bounding box center [312, 76] width 319 height 21
click at [209, 72] on input "*****" at bounding box center [200, 78] width 78 height 13
type input "*"
click at [337, 166] on div "Start Date --" at bounding box center [312, 168] width 91 height 28
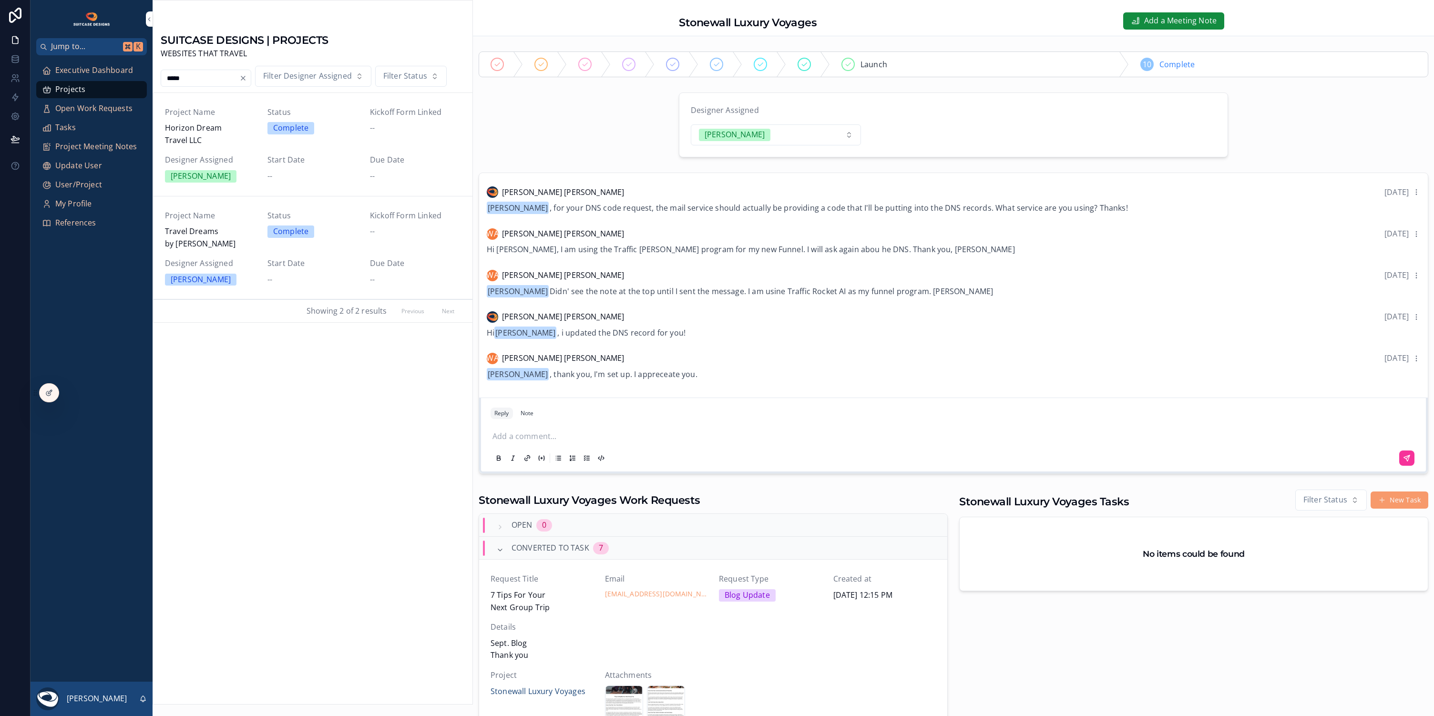
click at [199, 75] on input "*****" at bounding box center [200, 78] width 78 height 13
type input "*"
click at [235, 122] on span "Southish Travel" at bounding box center [210, 128] width 91 height 12
type input "*****"
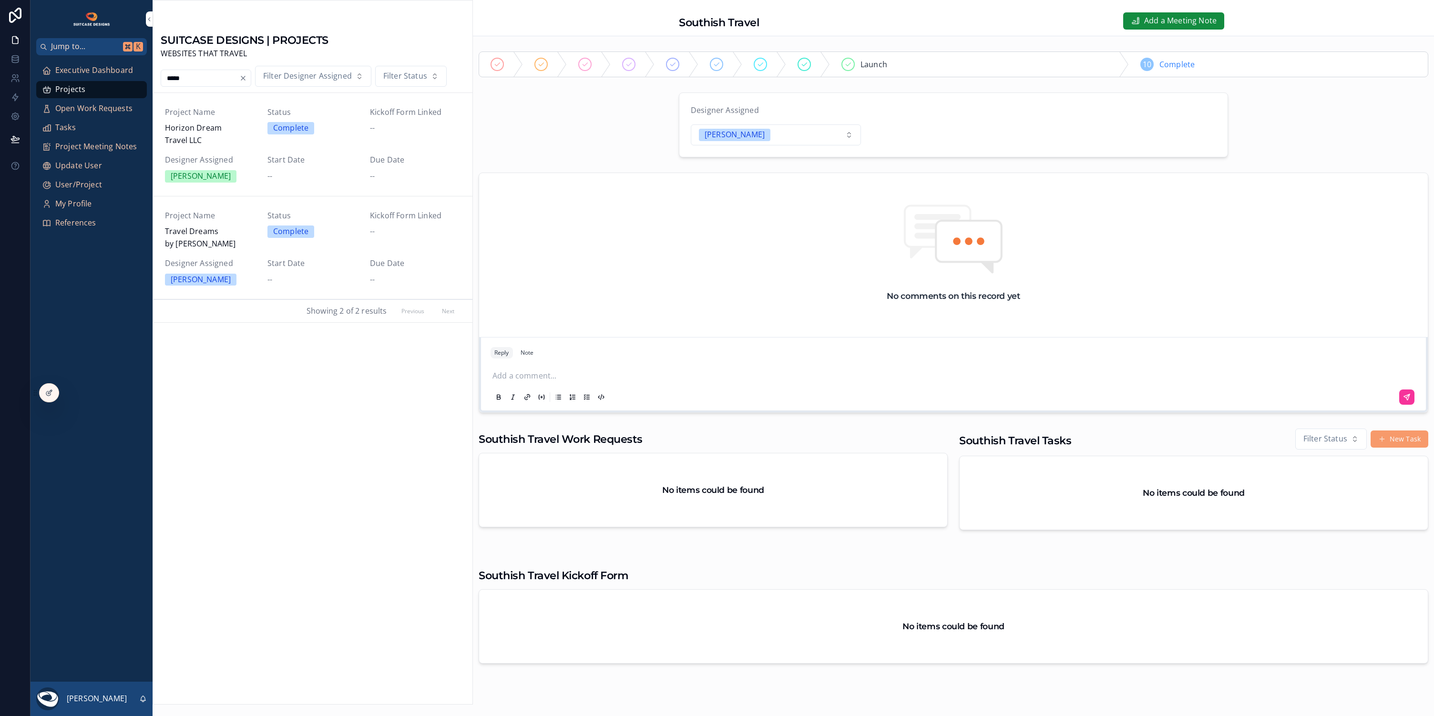
click at [213, 76] on input "*****" at bounding box center [200, 78] width 78 height 13
click at [244, 128] on span "Southish Travel" at bounding box center [210, 128] width 91 height 12
type input "*****"
click at [16, 77] on icon at bounding box center [13, 76] width 3 height 3
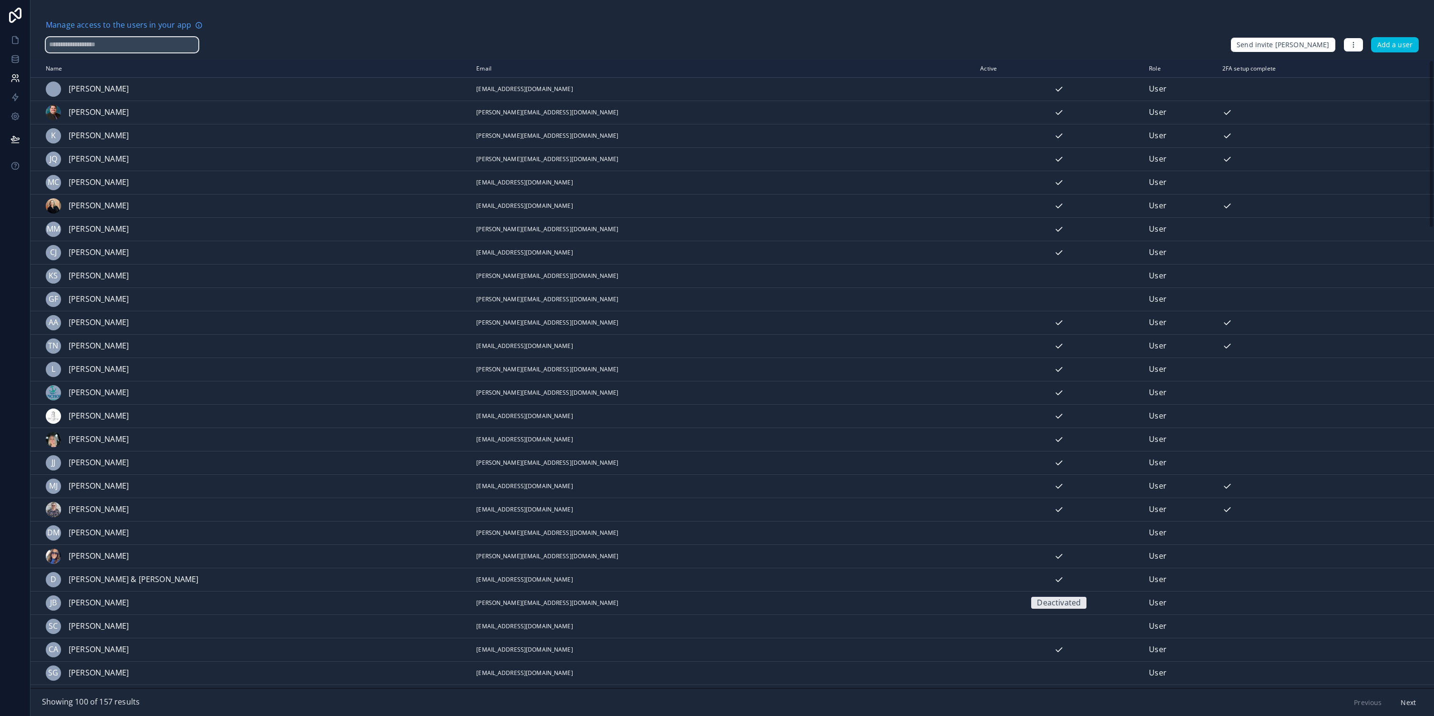
click at [130, 46] on input "text" at bounding box center [122, 44] width 153 height 15
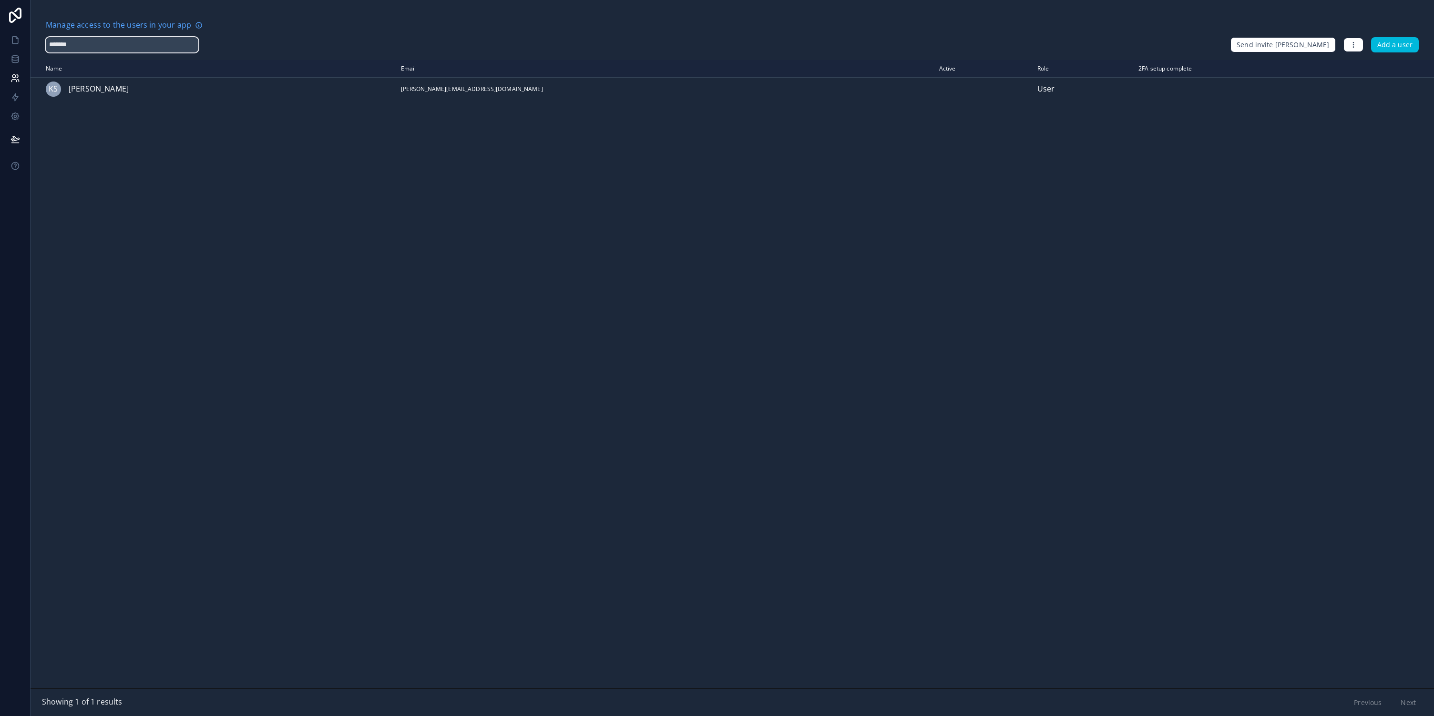
type input "*******"
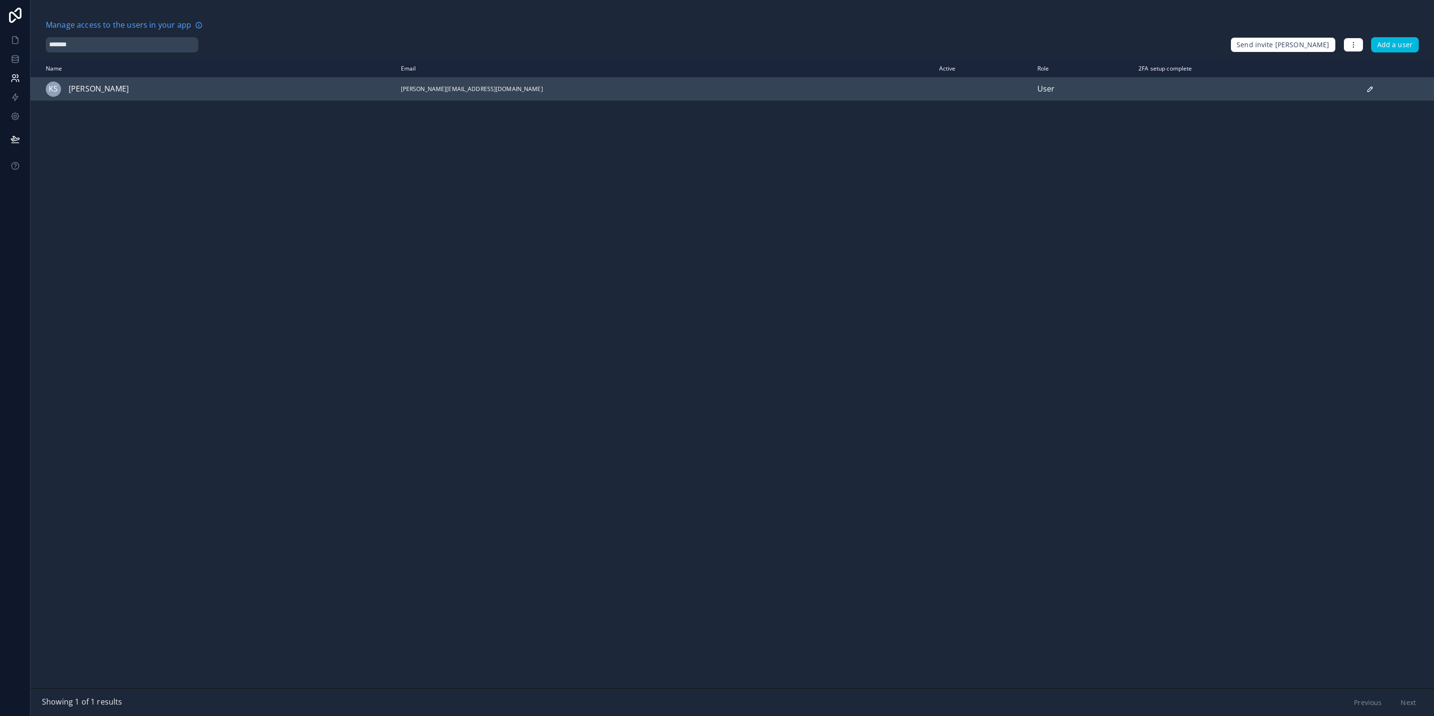
drag, startPoint x: 163, startPoint y: 43, endPoint x: 251, endPoint y: 98, distance: 103.8
click at [251, 98] on td "KS Kristin Southerland" at bounding box center [213, 88] width 365 height 23
click at [1366, 89] on icon "scrollable content" at bounding box center [1370, 89] width 8 height 8
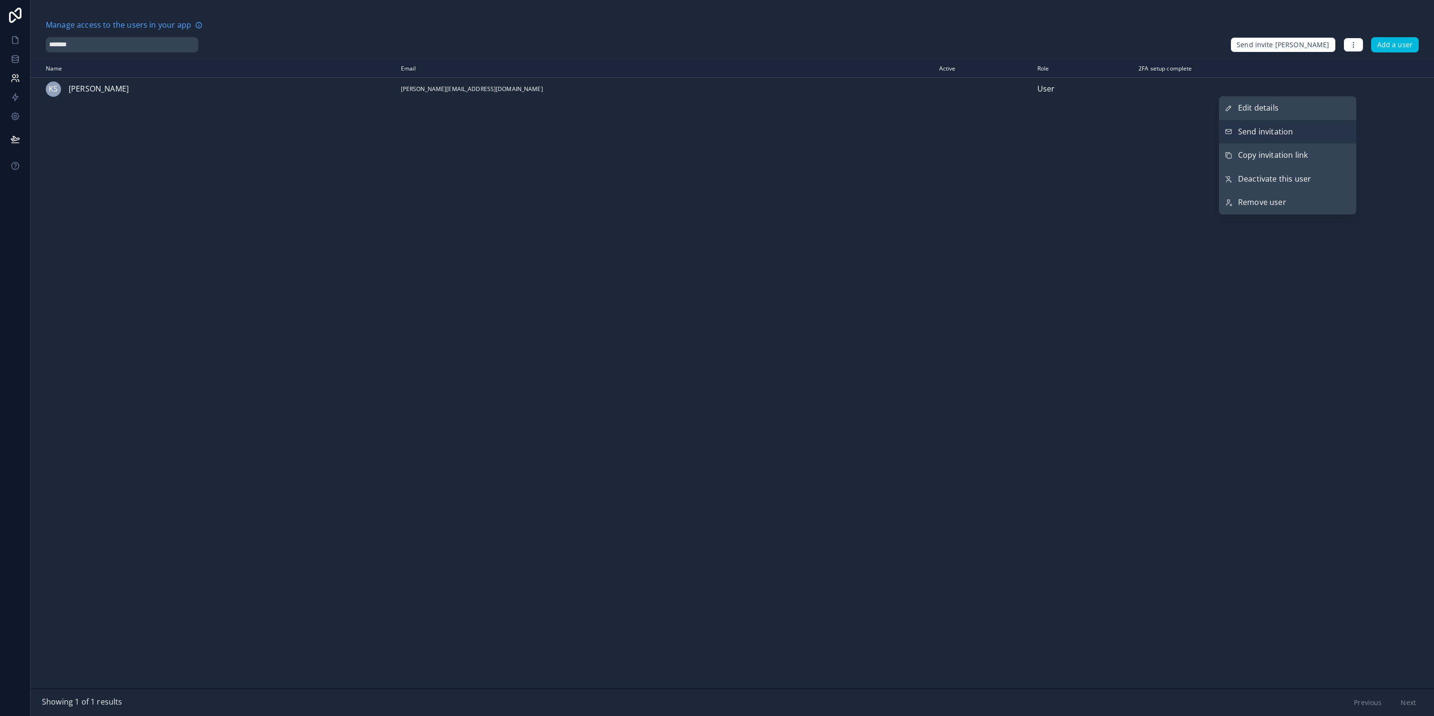
click at [1252, 131] on span "Send invitation" at bounding box center [1265, 132] width 55 height 12
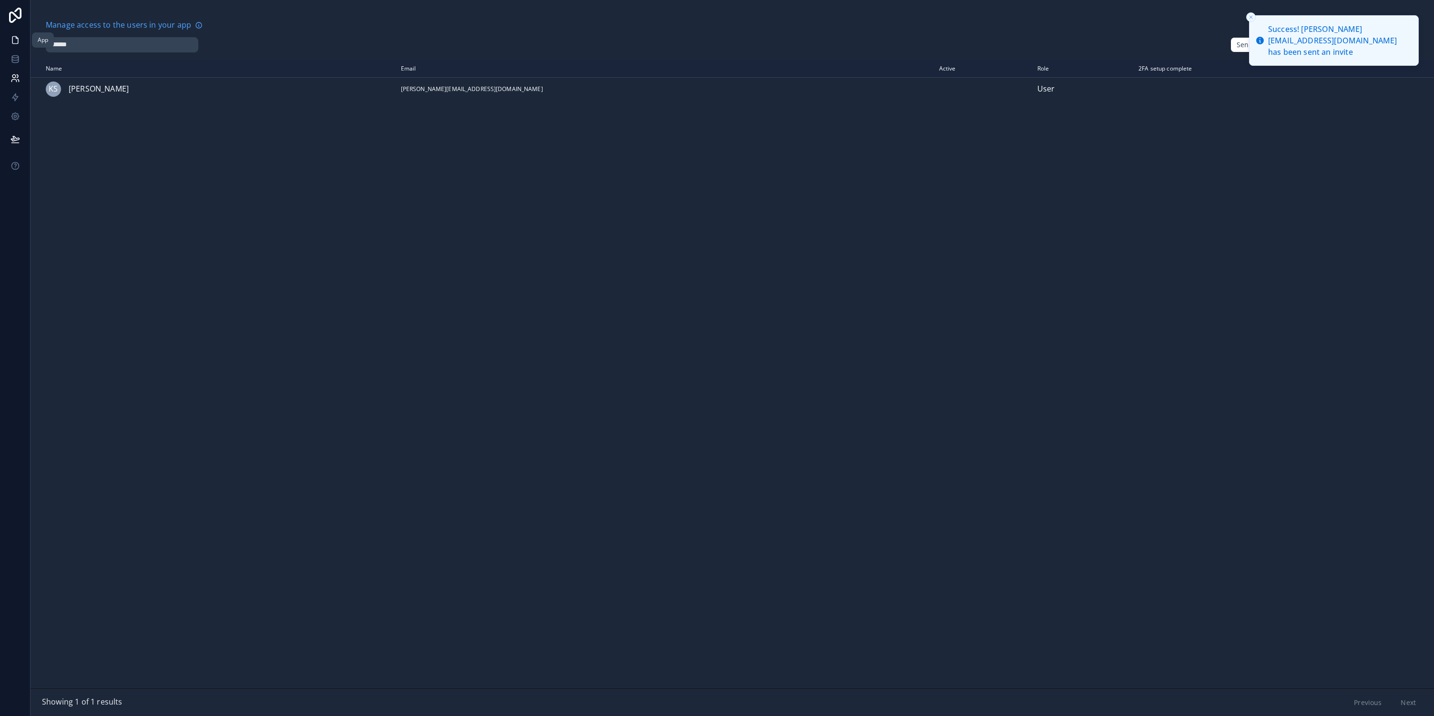
click at [13, 40] on icon at bounding box center [15, 40] width 6 height 7
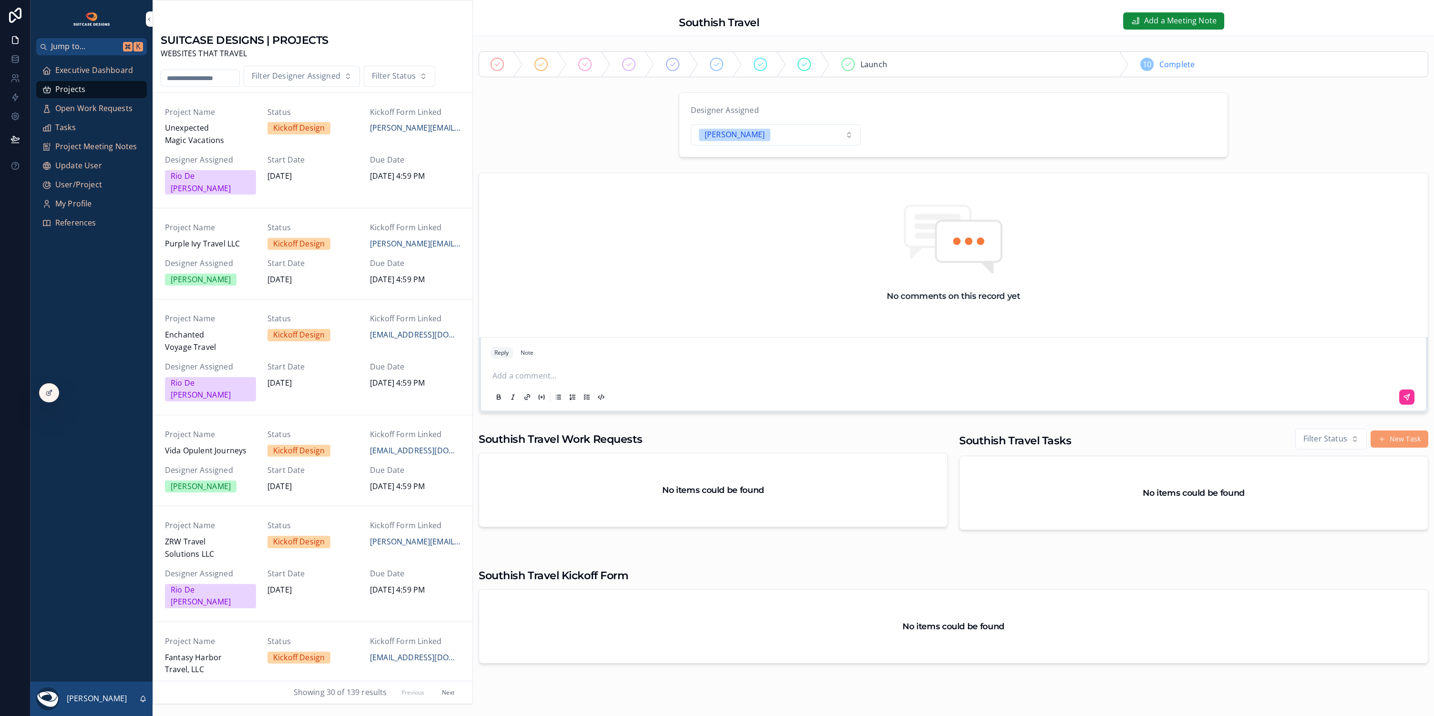
click at [199, 73] on input "scrollable content" at bounding box center [200, 78] width 78 height 13
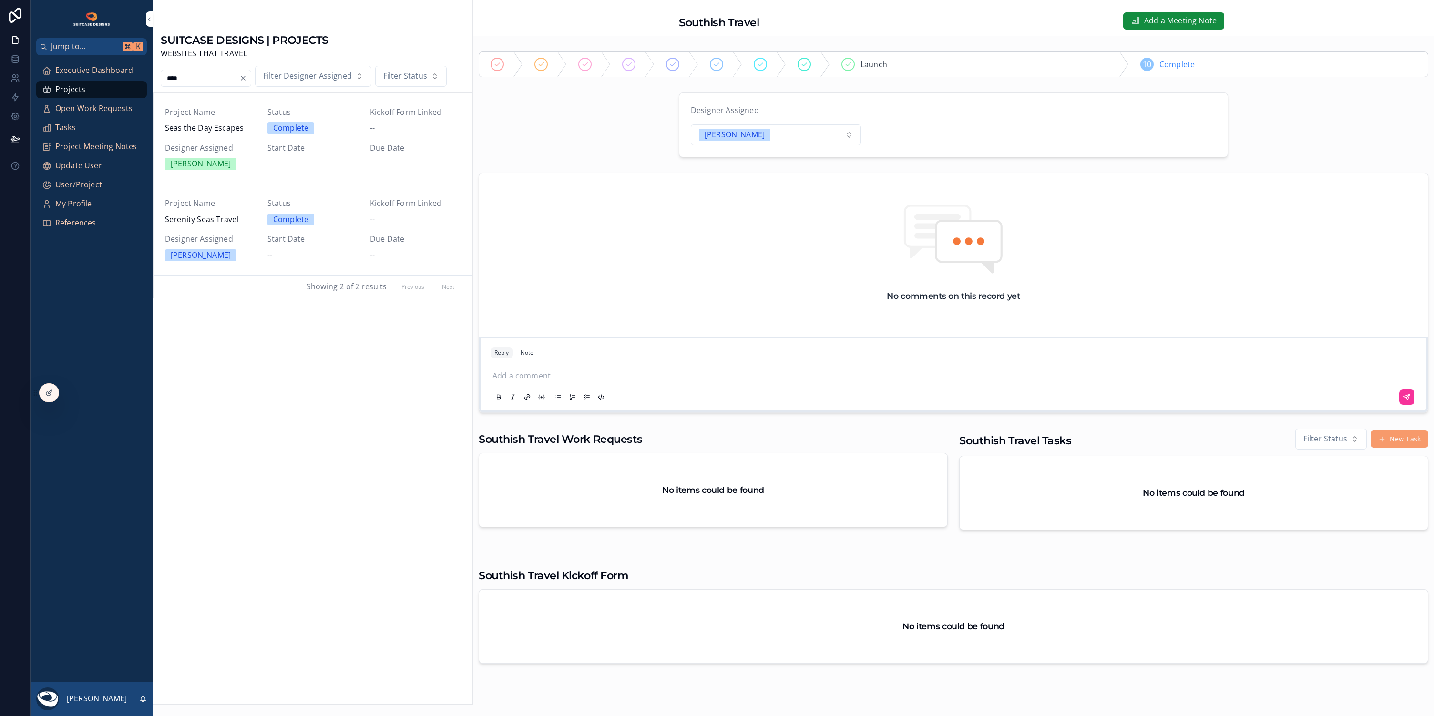
click at [237, 135] on div "Project Name Seas the Day Escapes Status Complete Kickoff Form Linked -- Design…" at bounding box center [313, 138] width 296 height 64
click at [193, 82] on input "****" at bounding box center [200, 78] width 78 height 13
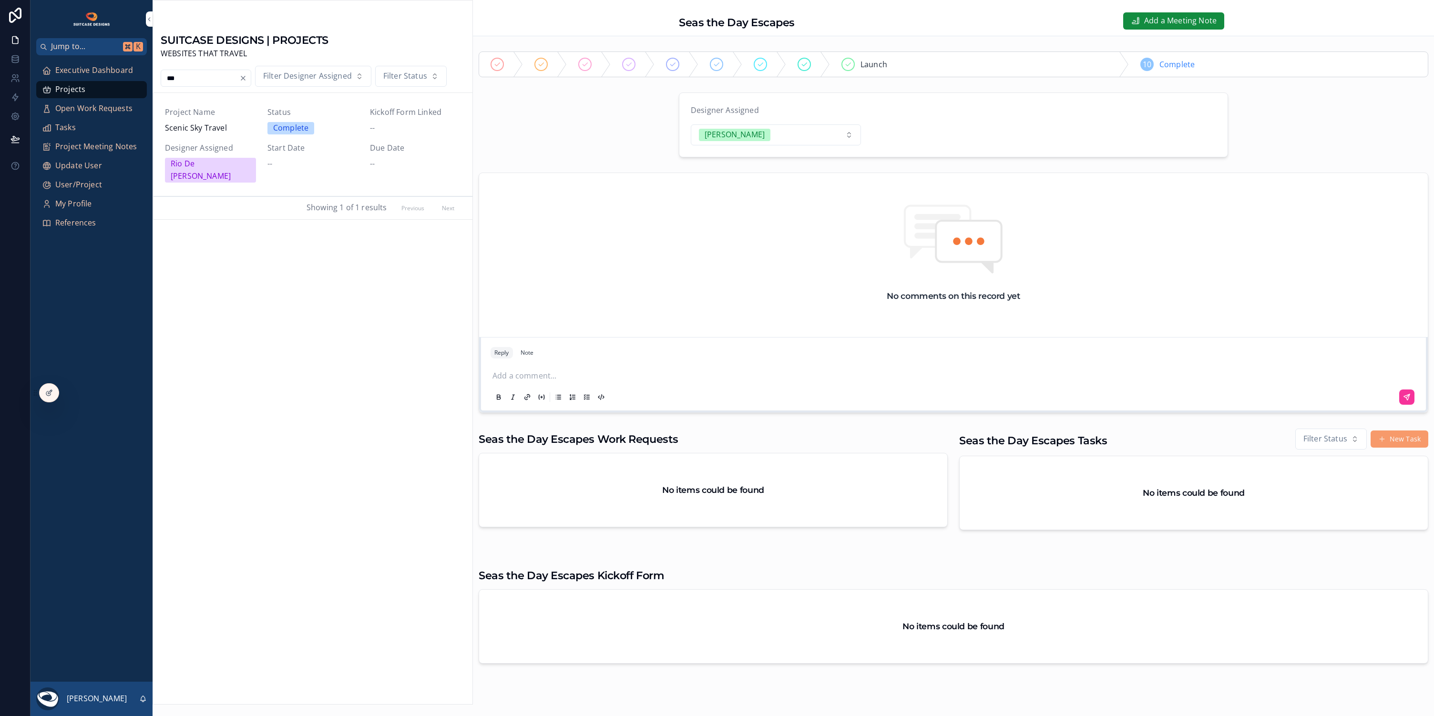
drag, startPoint x: 193, startPoint y: 82, endPoint x: 258, endPoint y: 155, distance: 97.9
click at [258, 155] on div "Project Name Scenic Sky Travel Status Complete Kickoff Form Linked -- Designer …" at bounding box center [313, 144] width 296 height 76
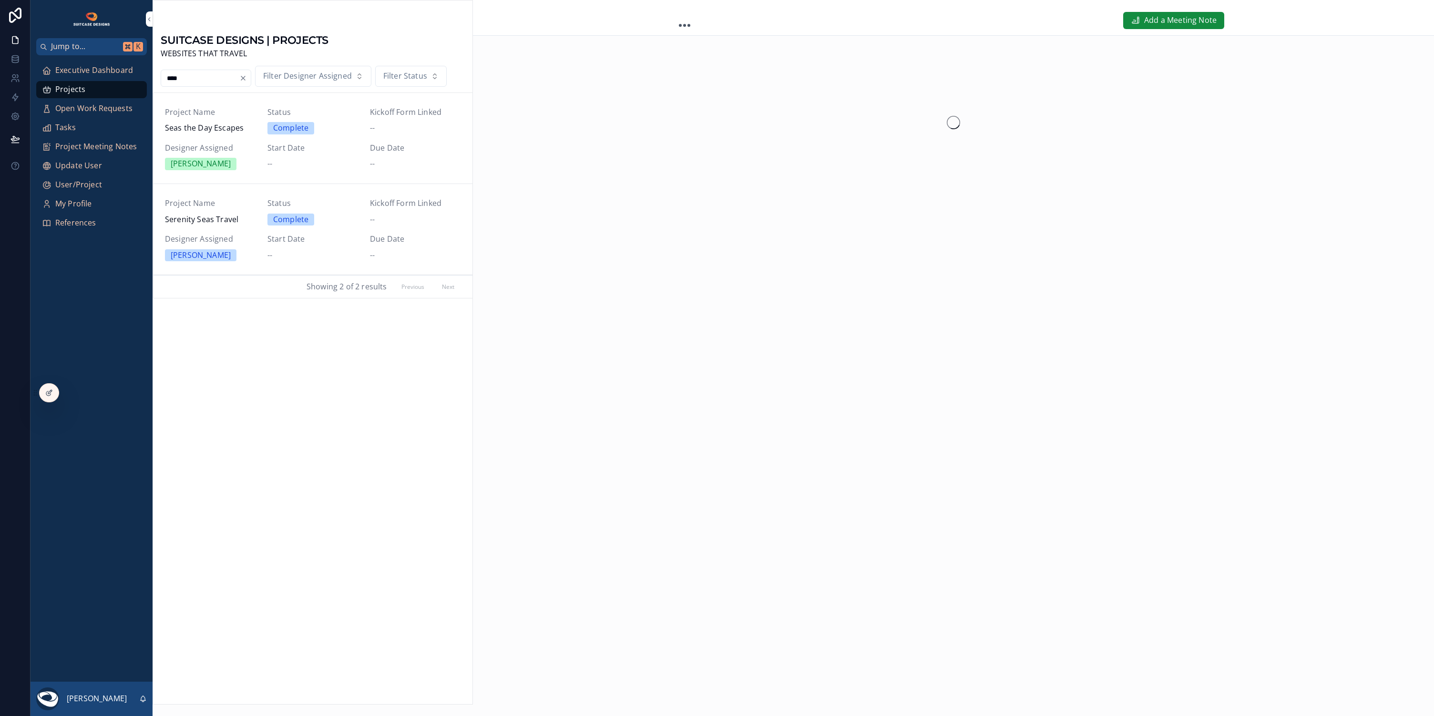
click at [255, 155] on div "Designer Assigned Lanz Tuazon" at bounding box center [210, 156] width 91 height 28
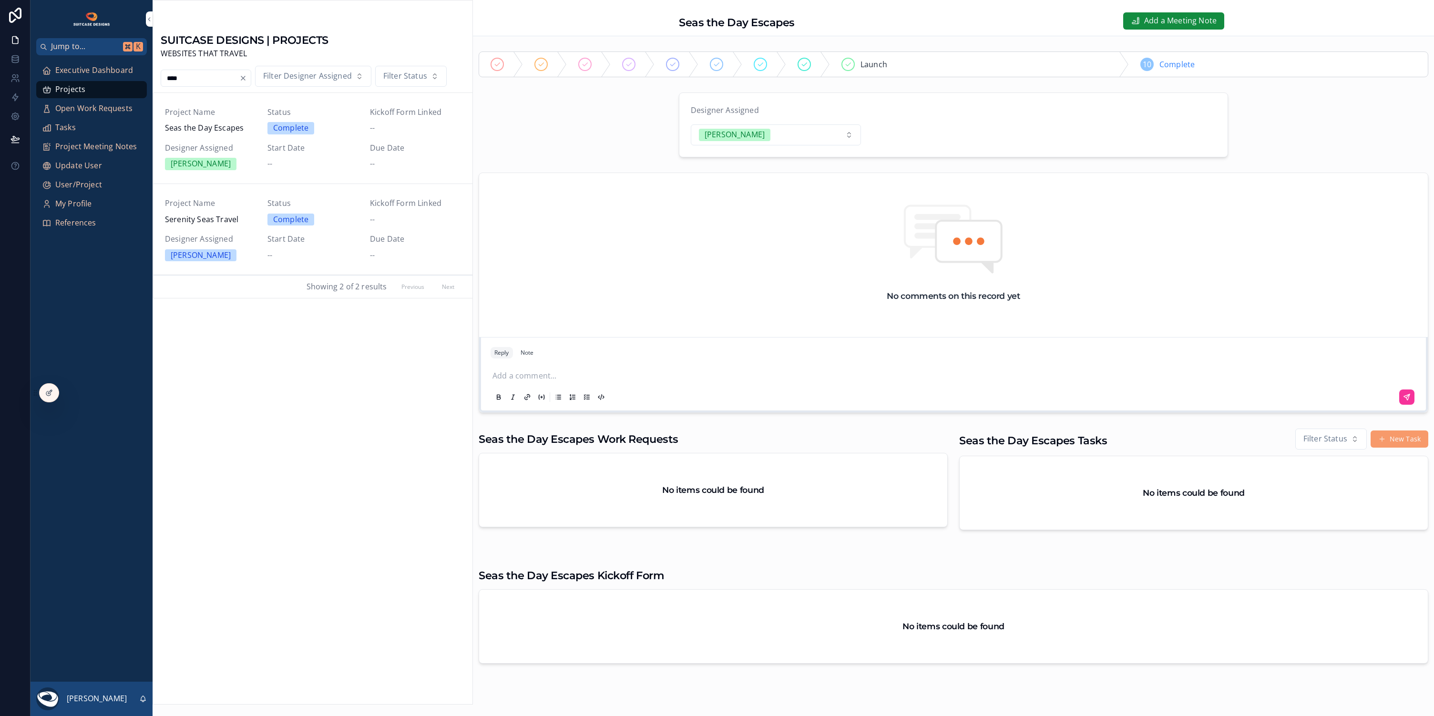
click at [211, 76] on input "****" at bounding box center [200, 78] width 78 height 13
type input "*"
click at [241, 120] on div "Project Name Scenic Sky Travel" at bounding box center [210, 120] width 91 height 28
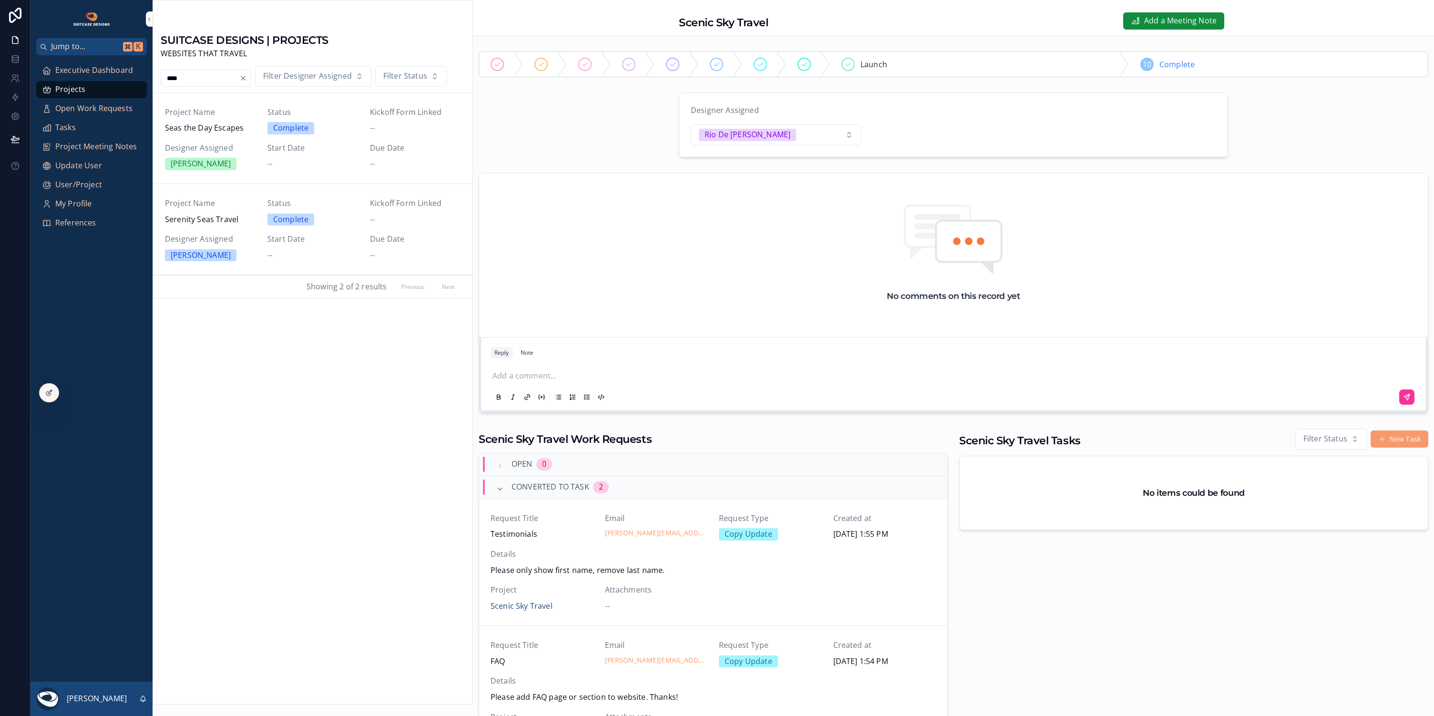
scroll to position [193, 0]
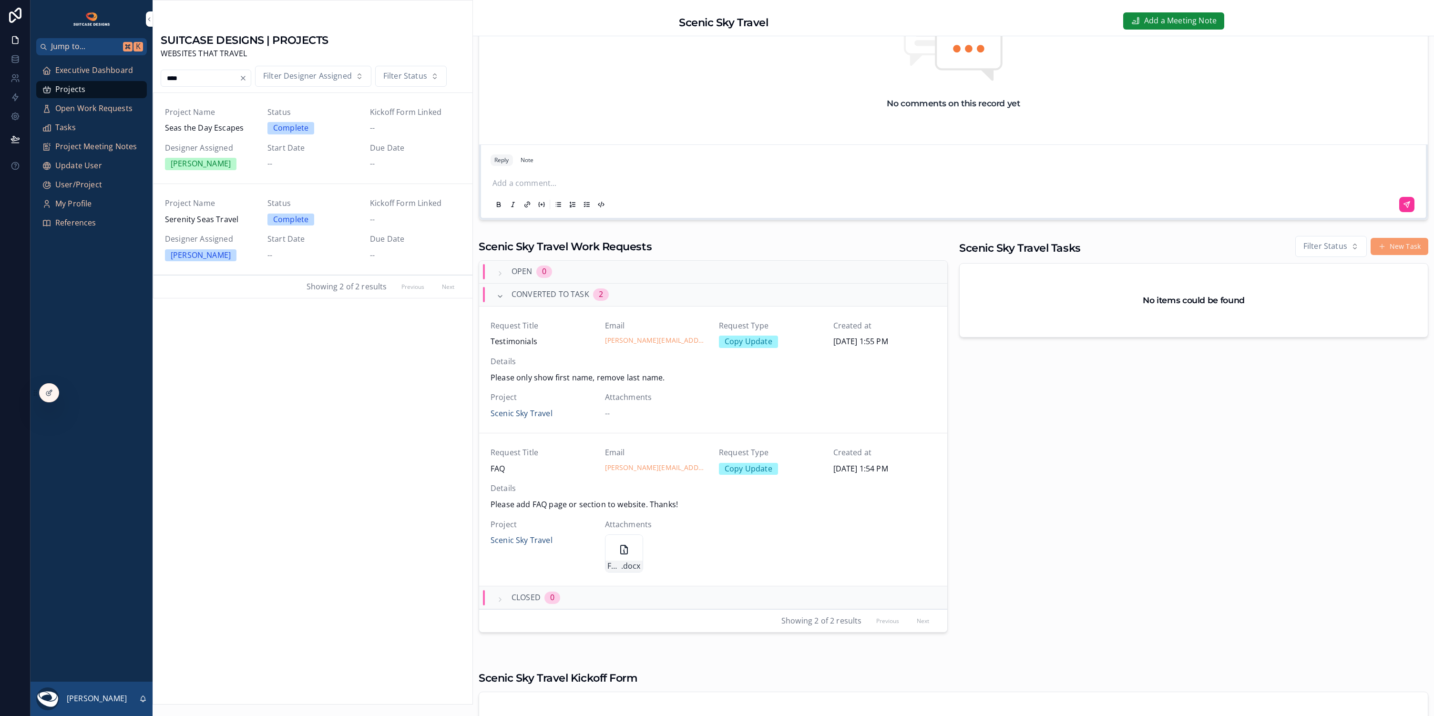
click at [186, 76] on input "****" at bounding box center [200, 78] width 78 height 13
type input "*"
click at [250, 163] on div "[PERSON_NAME]" at bounding box center [210, 164] width 91 height 12
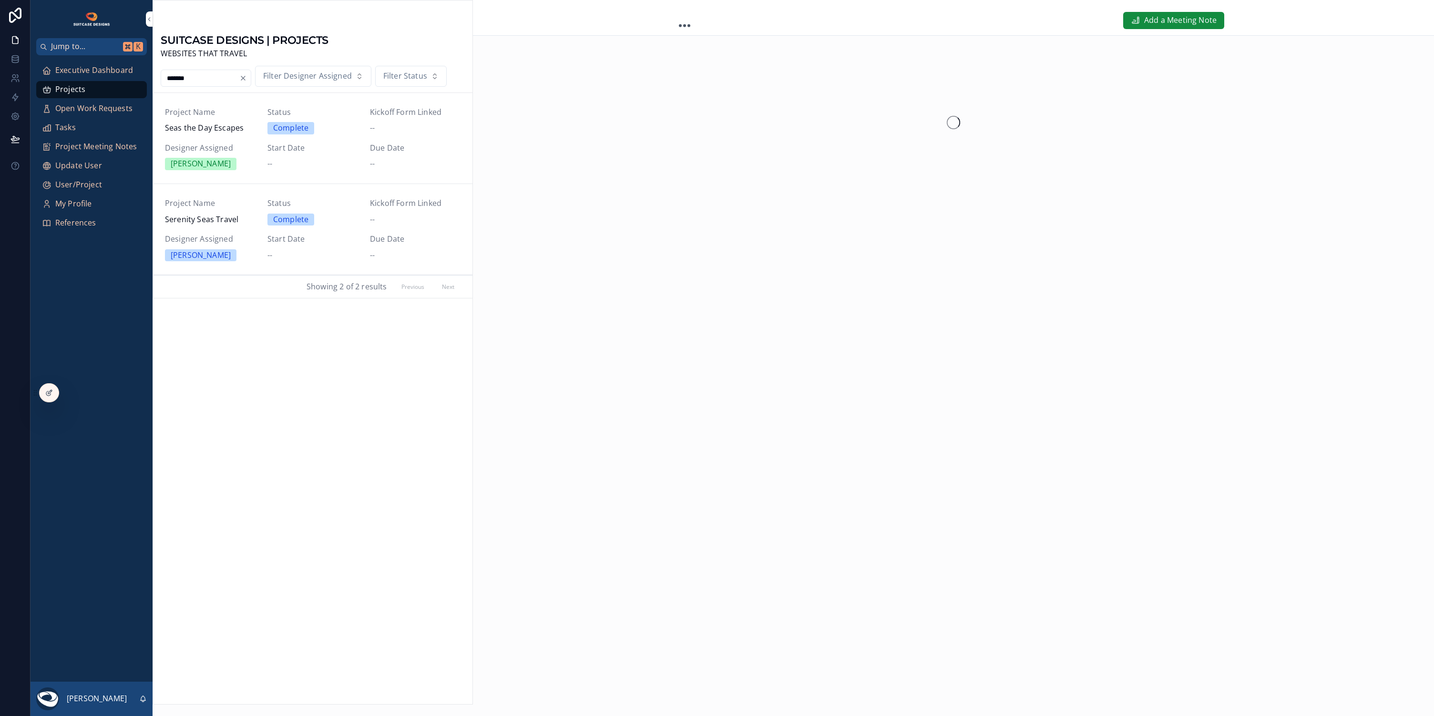
type input "****"
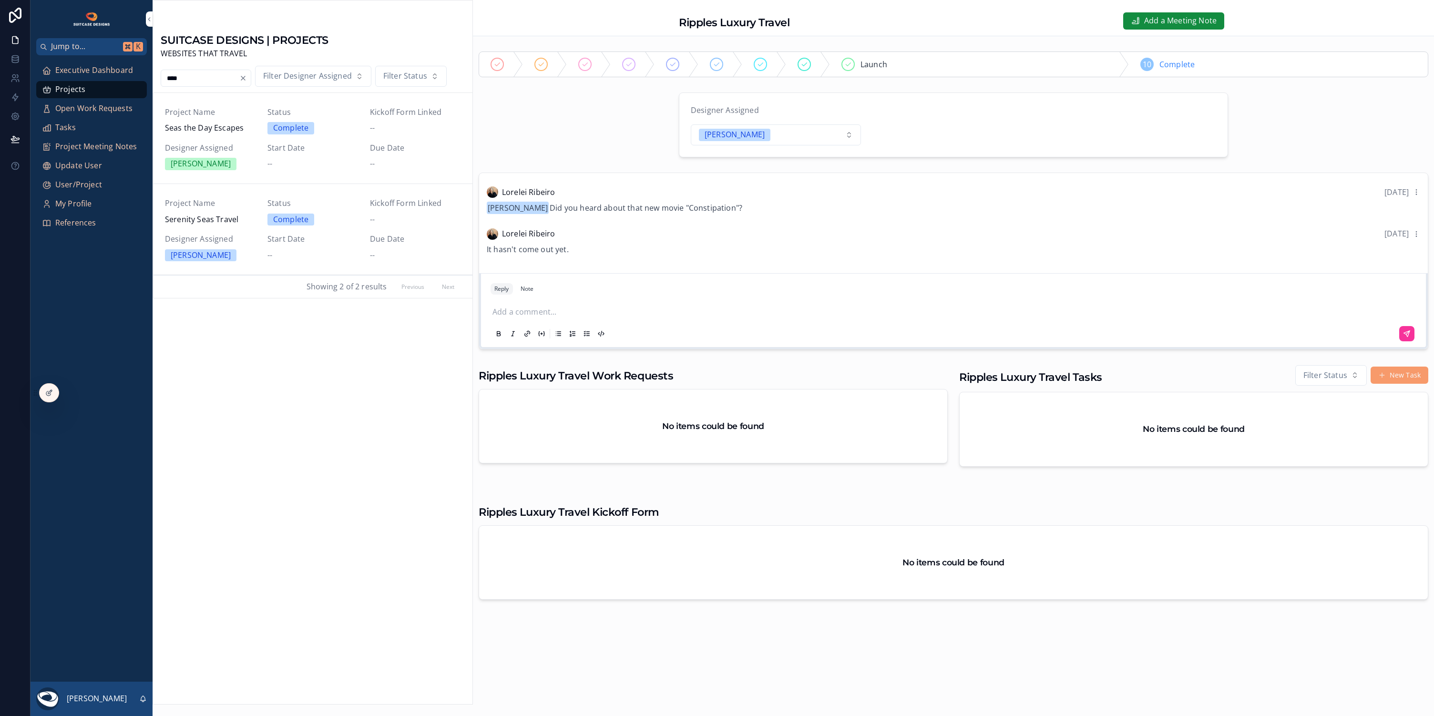
click at [83, 72] on span "Executive Dashboard" at bounding box center [94, 70] width 78 height 12
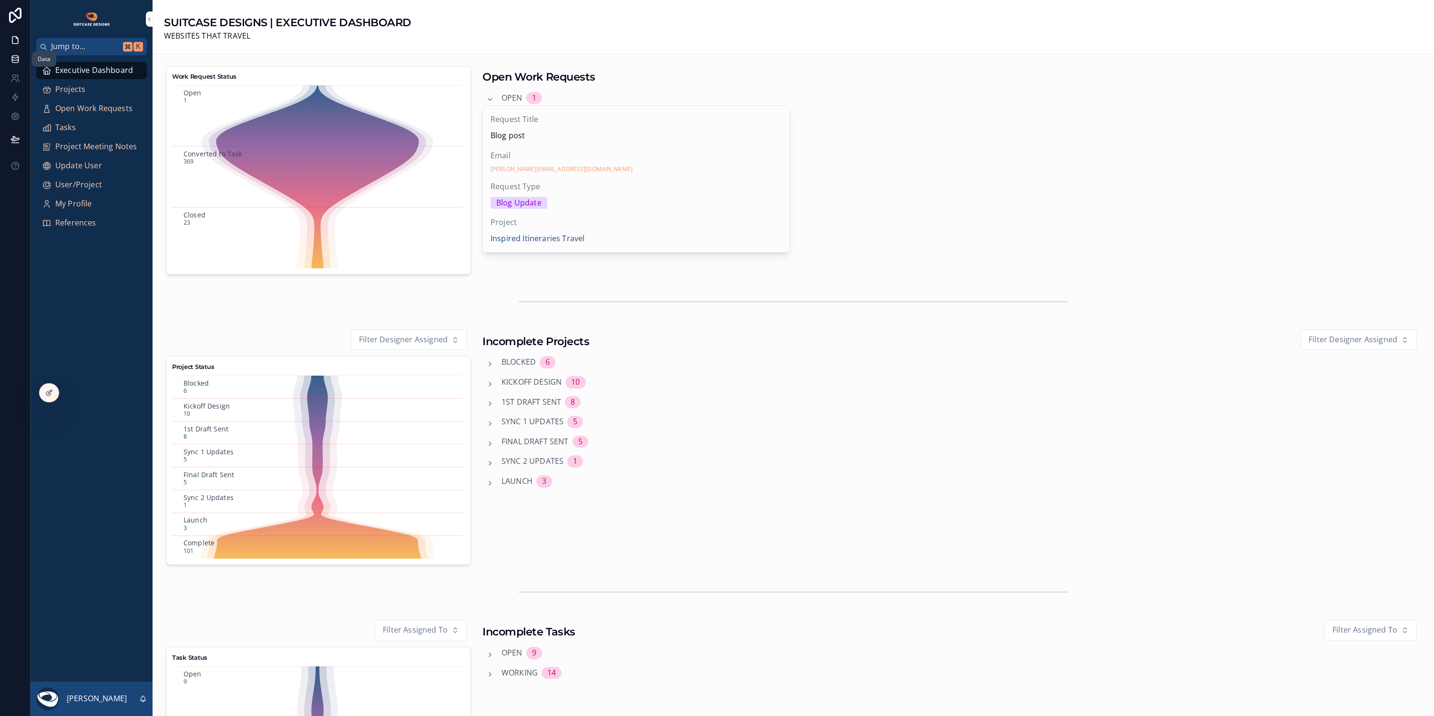
click at [16, 62] on icon at bounding box center [15, 59] width 10 height 10
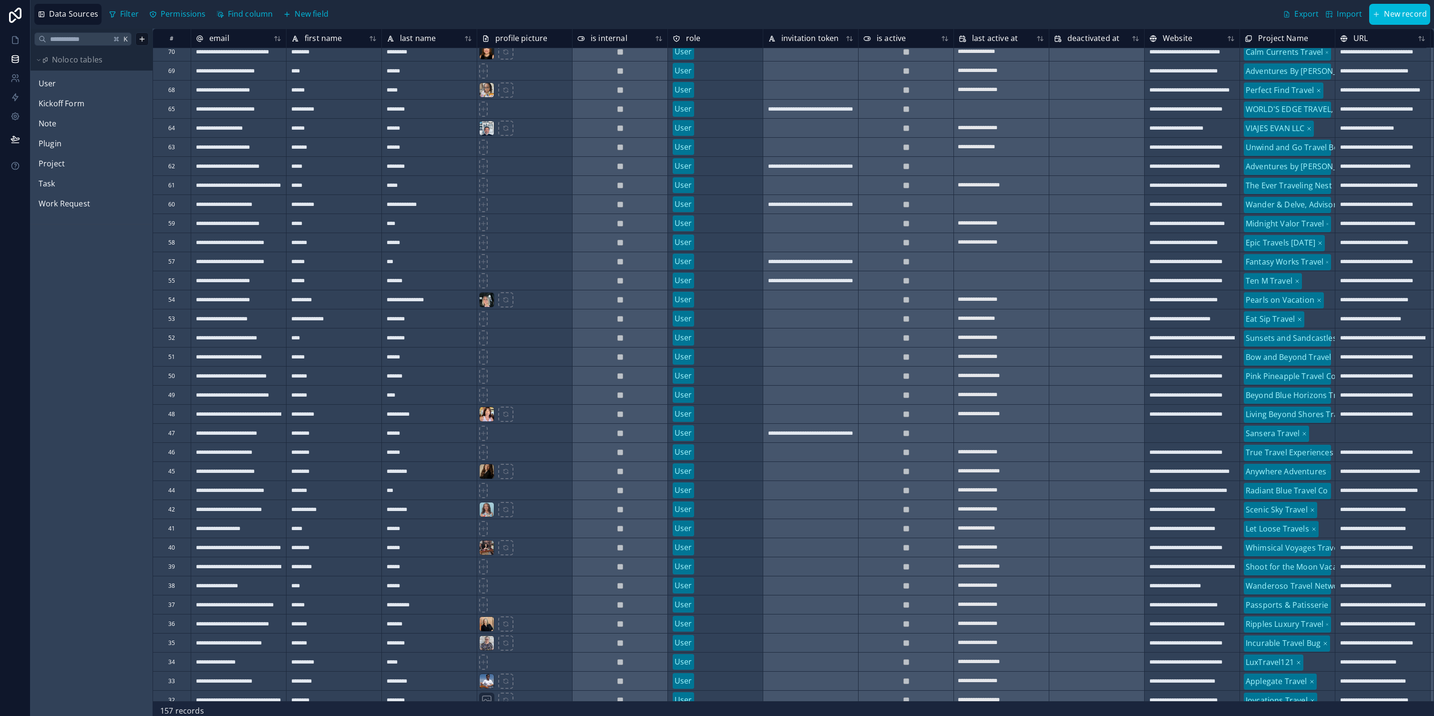
scroll to position [1773, 0]
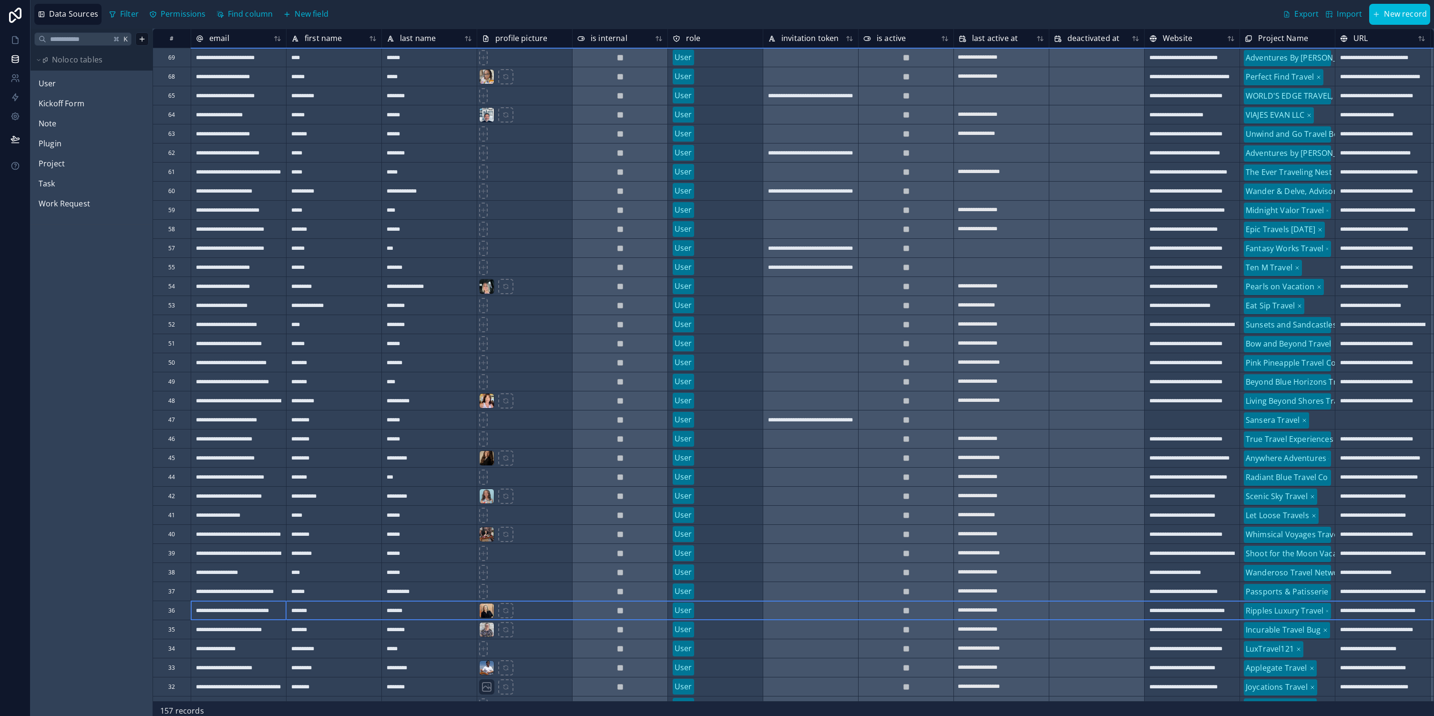
click at [185, 610] on div "36" at bounding box center [172, 610] width 38 height 19
click at [163, 591] on div "37" at bounding box center [172, 591] width 38 height 19
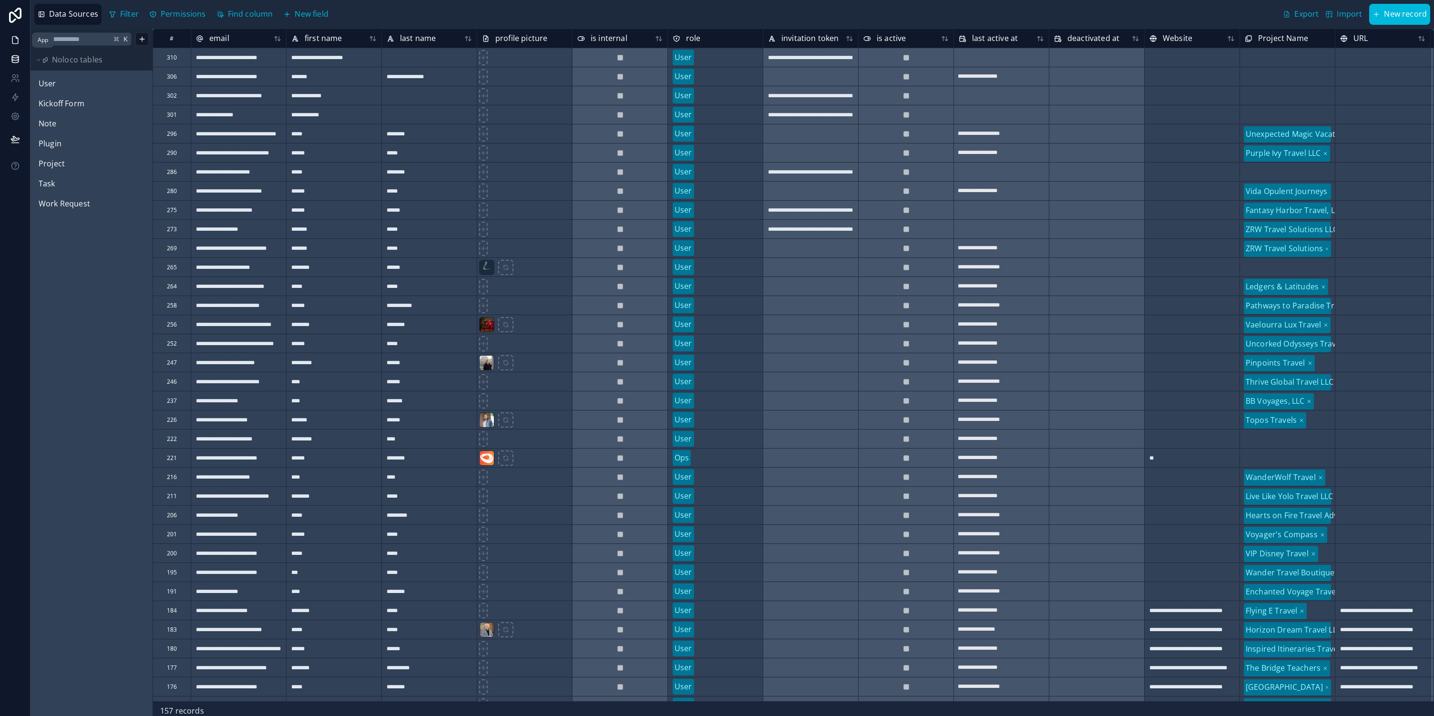
click at [18, 43] on icon at bounding box center [15, 40] width 6 height 7
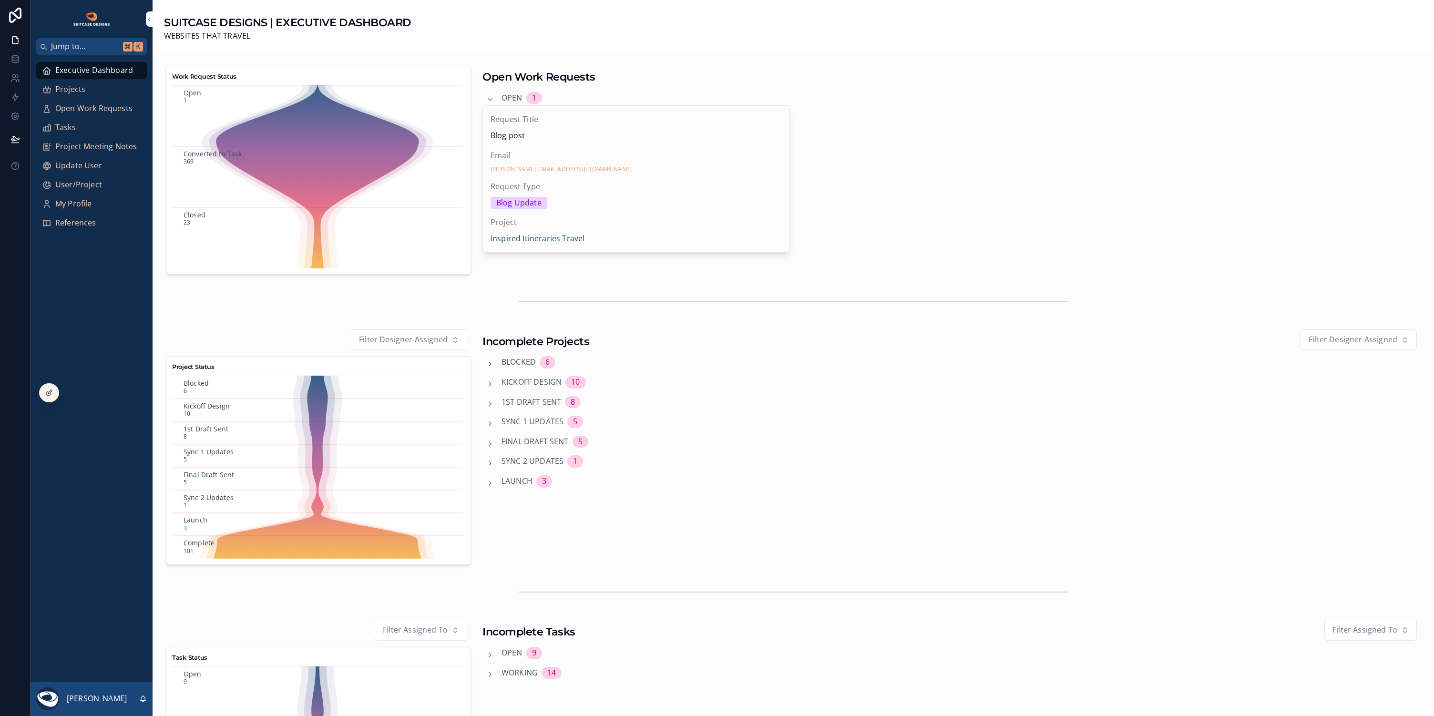
click at [91, 88] on div "Projects" at bounding box center [91, 89] width 99 height 15
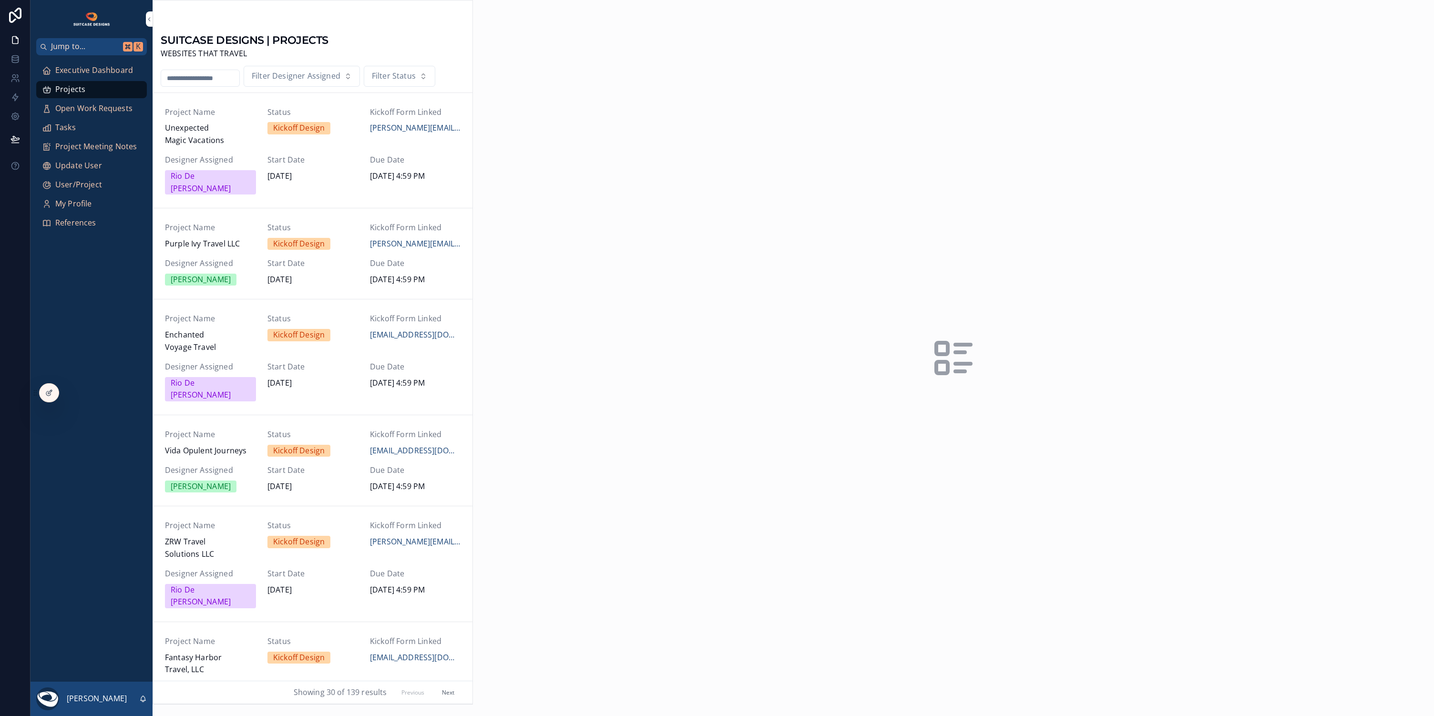
click at [219, 77] on input "scrollable content" at bounding box center [200, 78] width 78 height 13
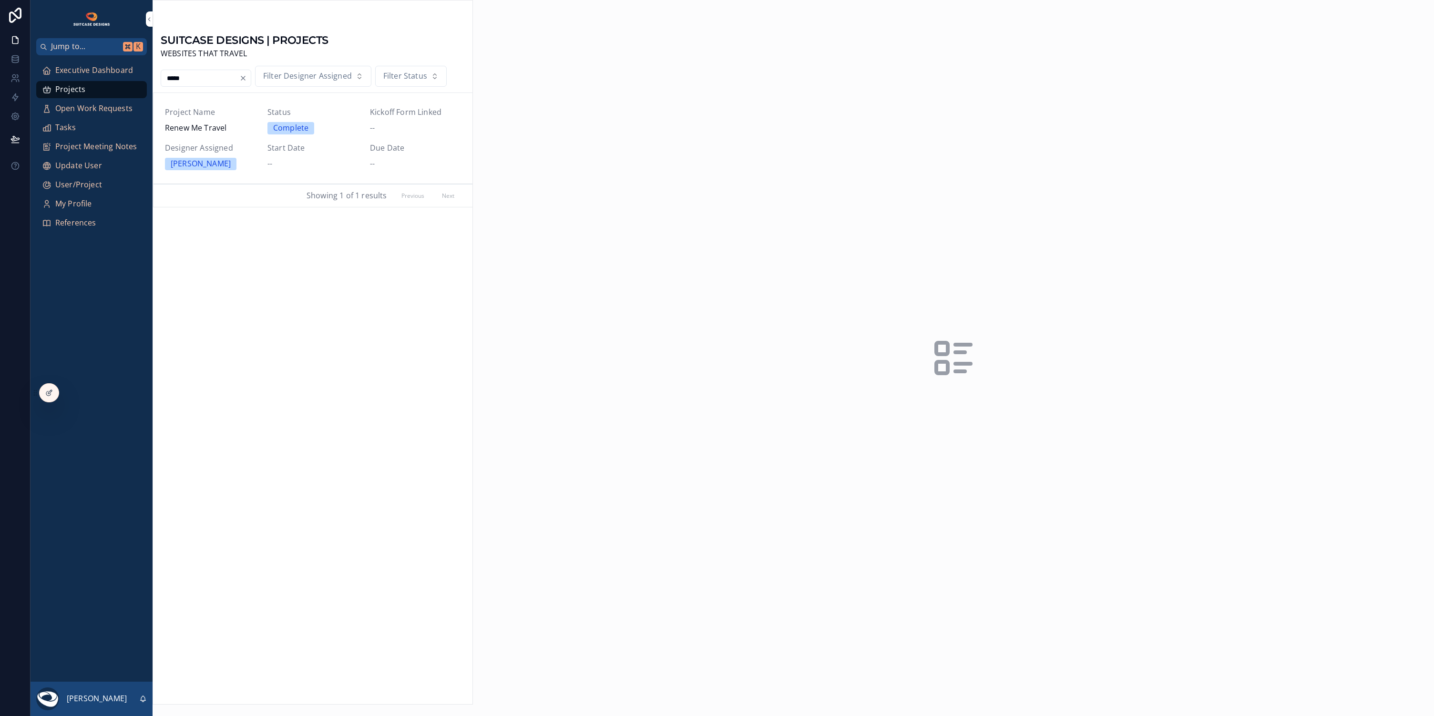
click at [336, 148] on span "Start Date" at bounding box center [312, 148] width 91 height 12
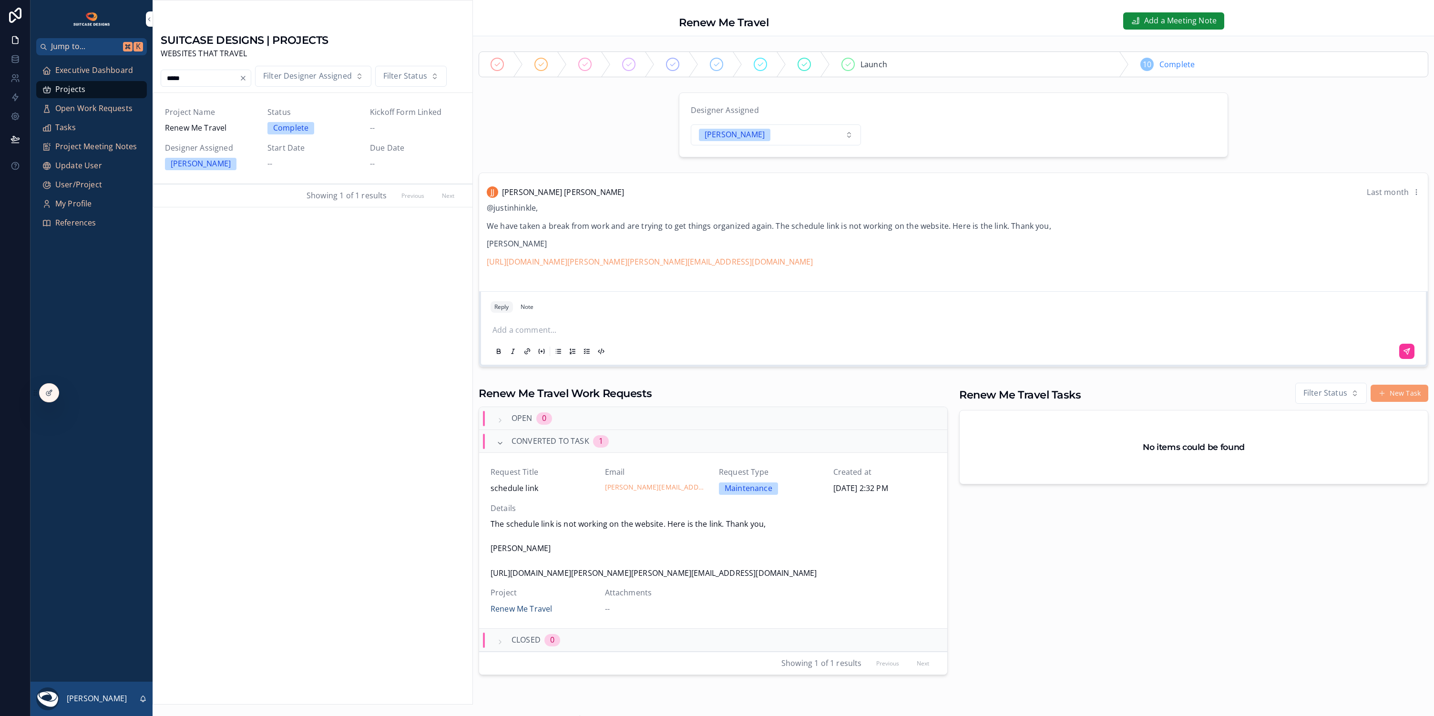
click at [200, 77] on input "*****" at bounding box center [200, 78] width 78 height 13
type input "*"
click at [240, 136] on span "Pure Horizons Travel Agency" at bounding box center [210, 134] width 91 height 24
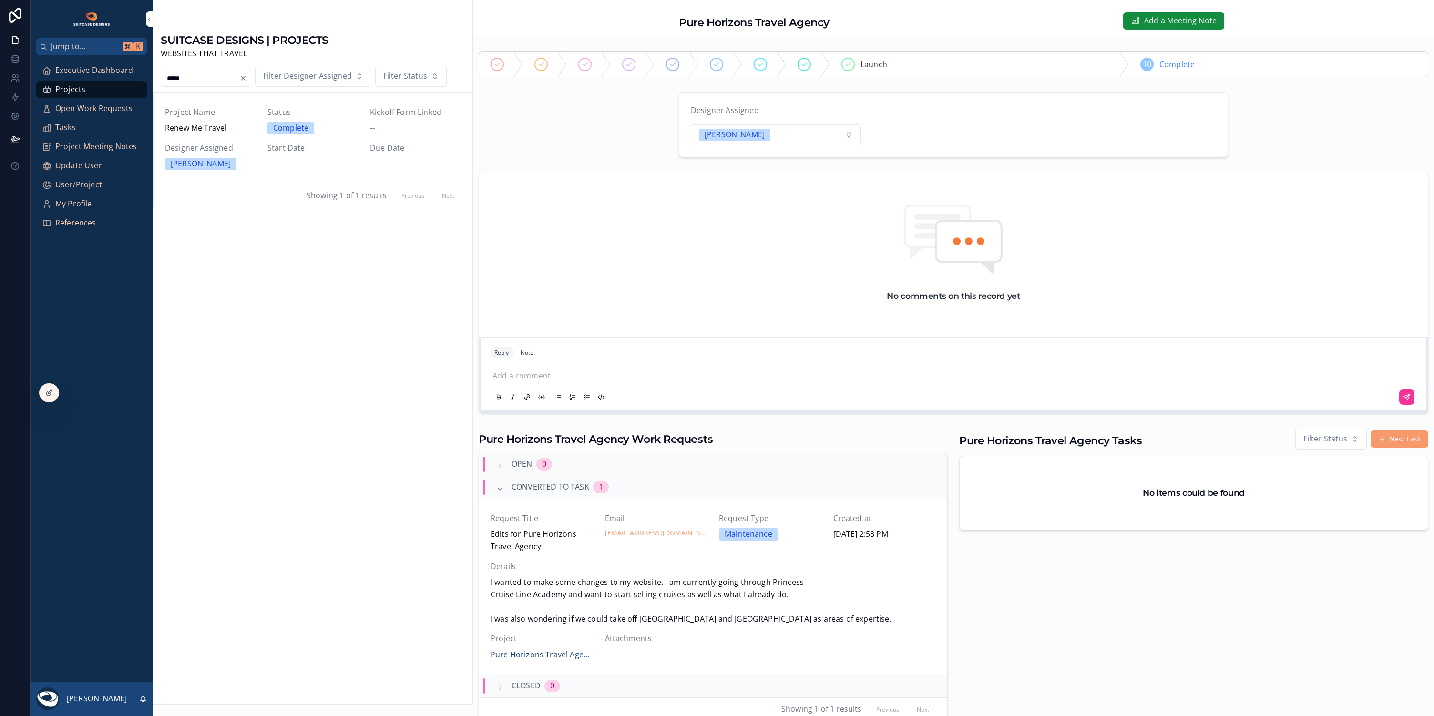
drag, startPoint x: 211, startPoint y: 77, endPoint x: 140, endPoint y: 77, distance: 71.0
click at [141, 77] on div "Jump to... K Executive Dashboard Projects Open Work Requests Tasks Project Meet…" at bounding box center [732, 358] width 1403 height 716
click at [248, 144] on span "Designer Assigned" at bounding box center [210, 148] width 91 height 12
type input "*****"
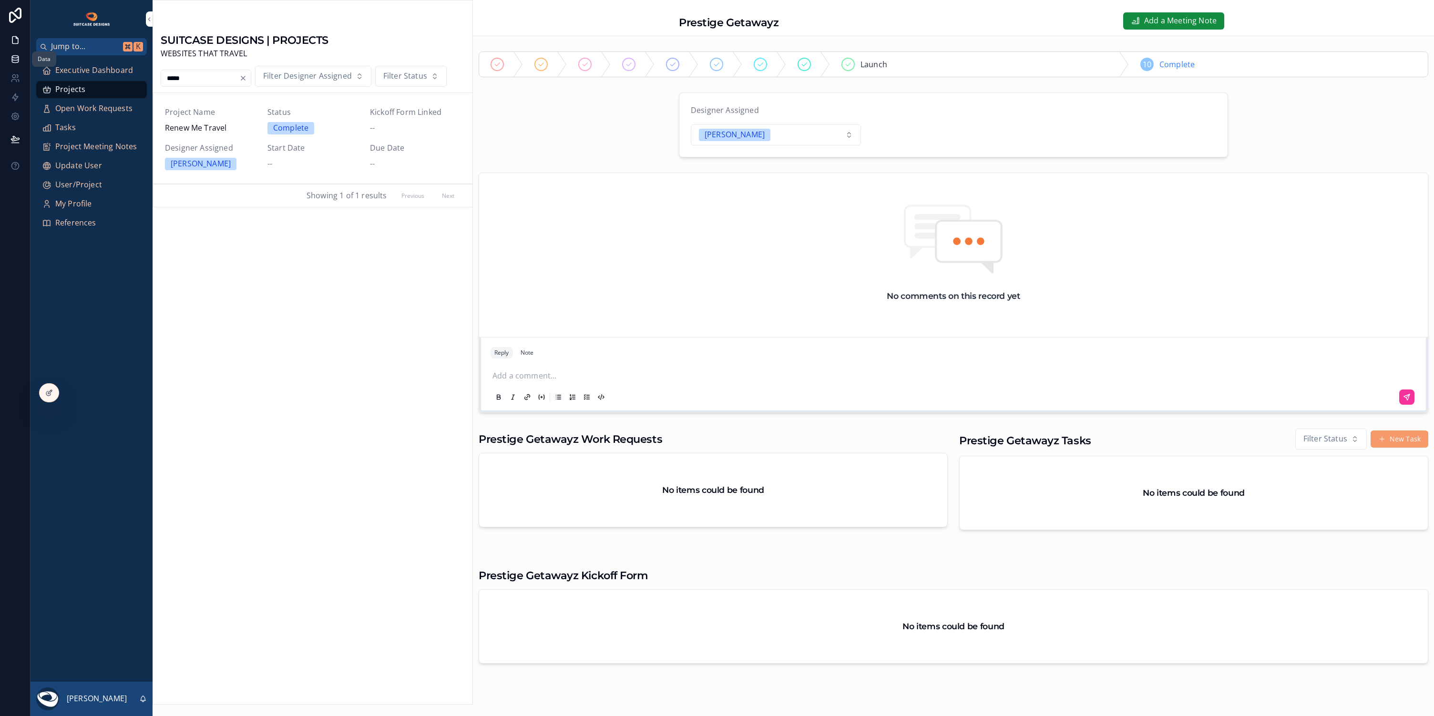
click at [15, 61] on icon at bounding box center [15, 59] width 10 height 10
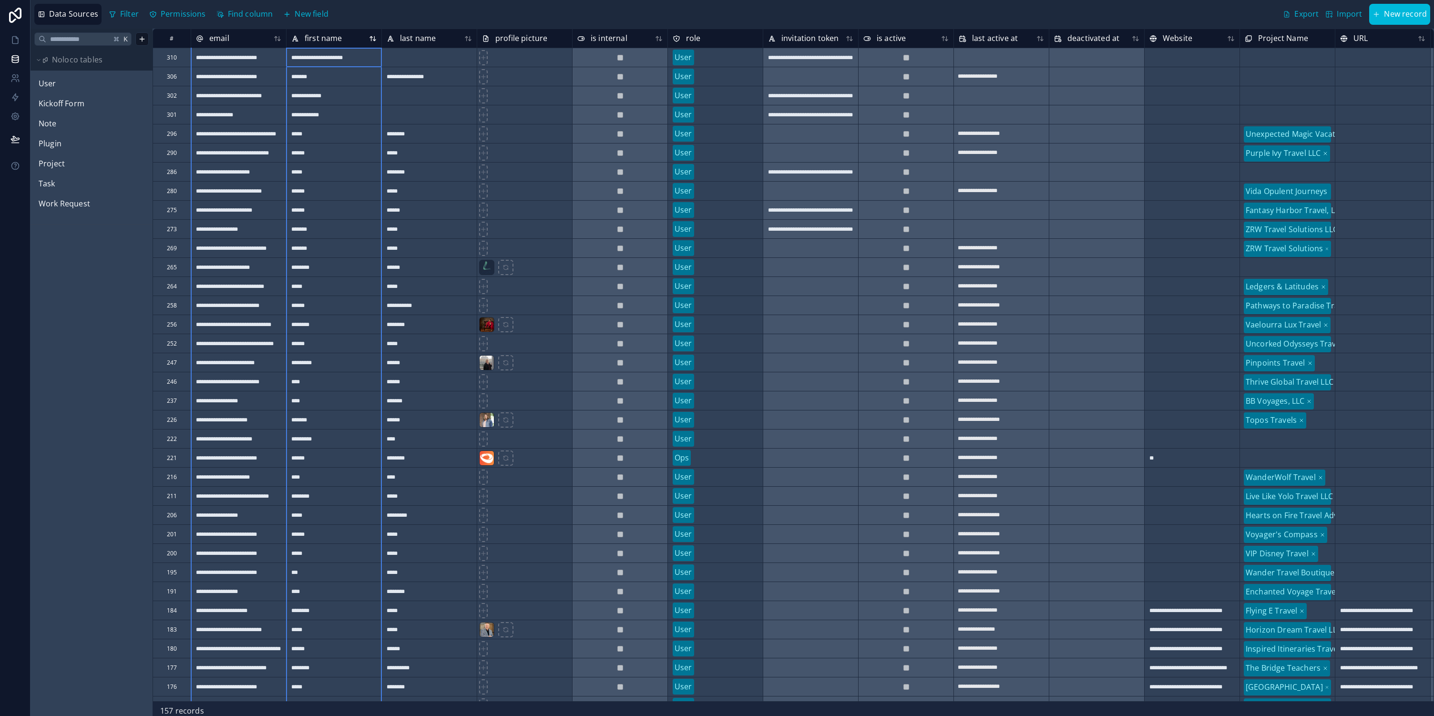
click at [373, 40] on icon at bounding box center [373, 38] width 8 height 8
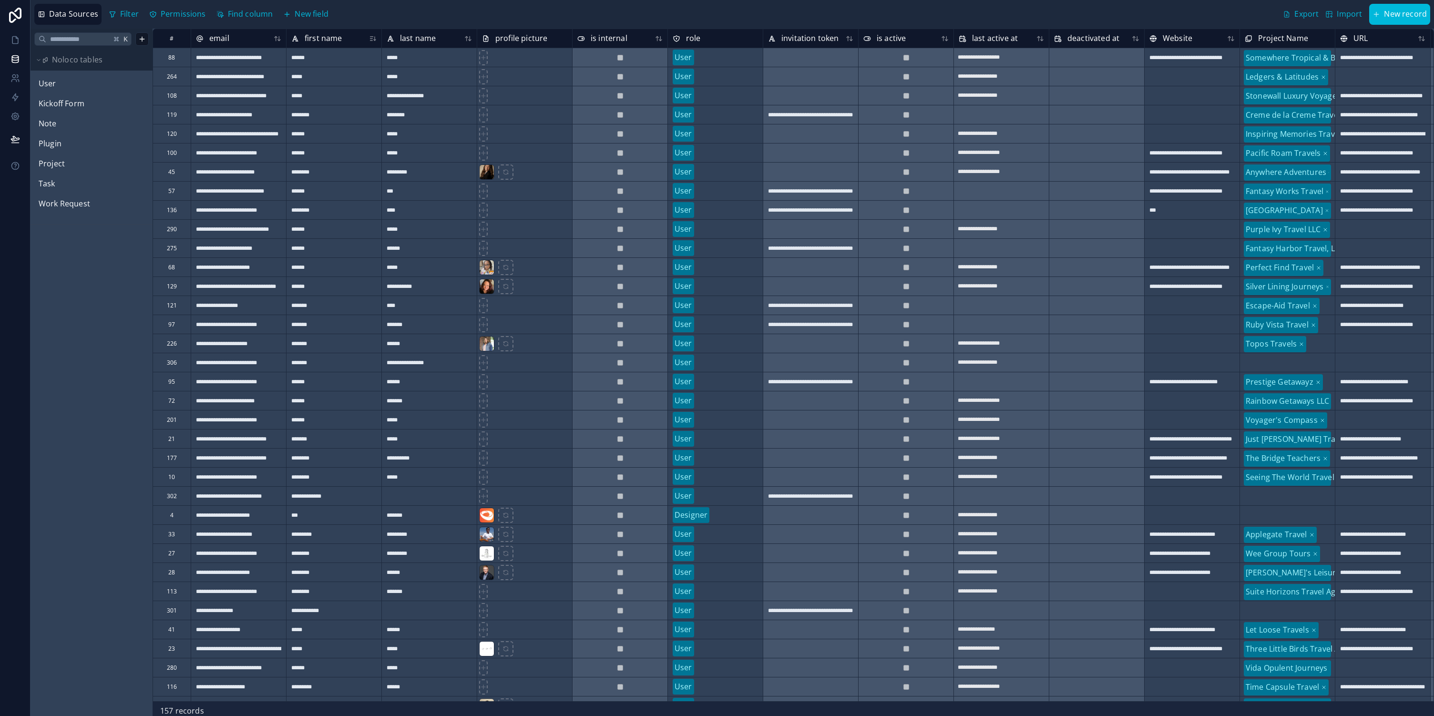
click at [160, 379] on div "95" at bounding box center [172, 381] width 38 height 19
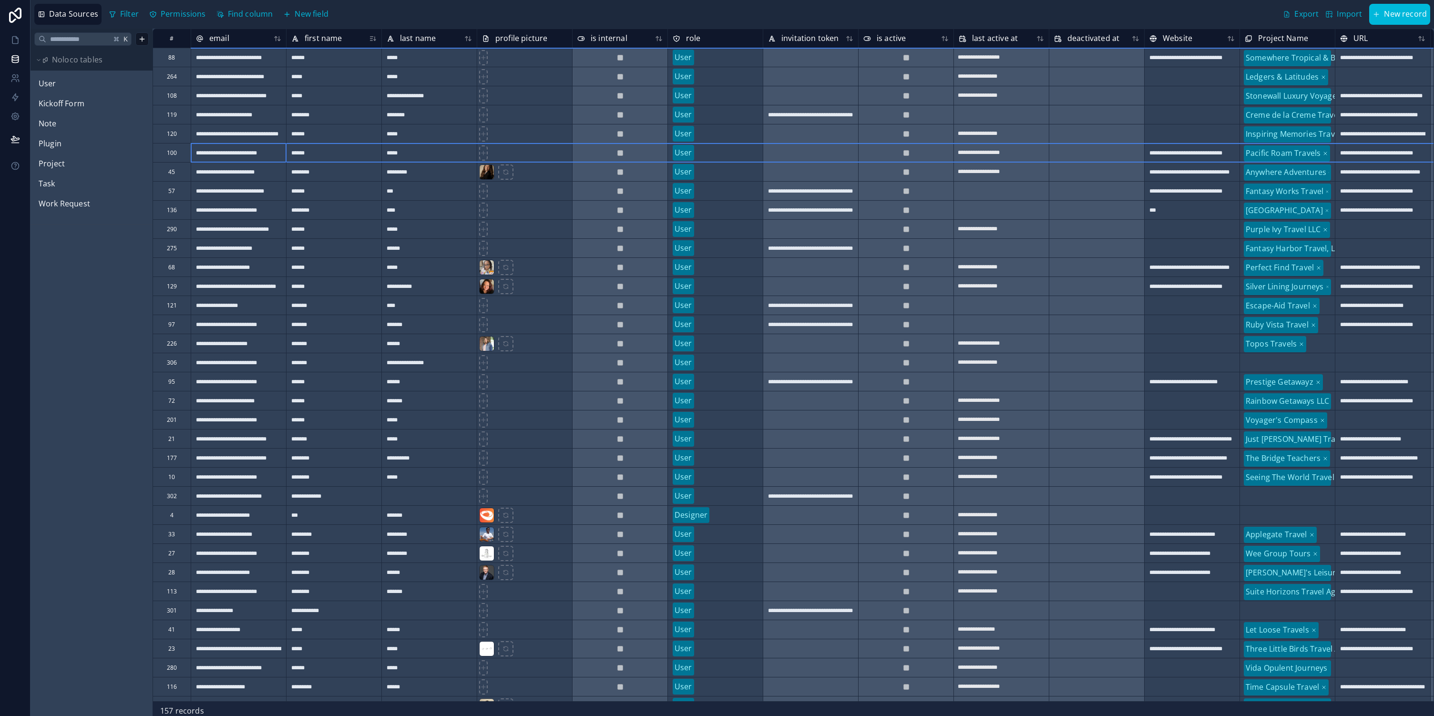
click at [161, 150] on div "100" at bounding box center [172, 152] width 38 height 19
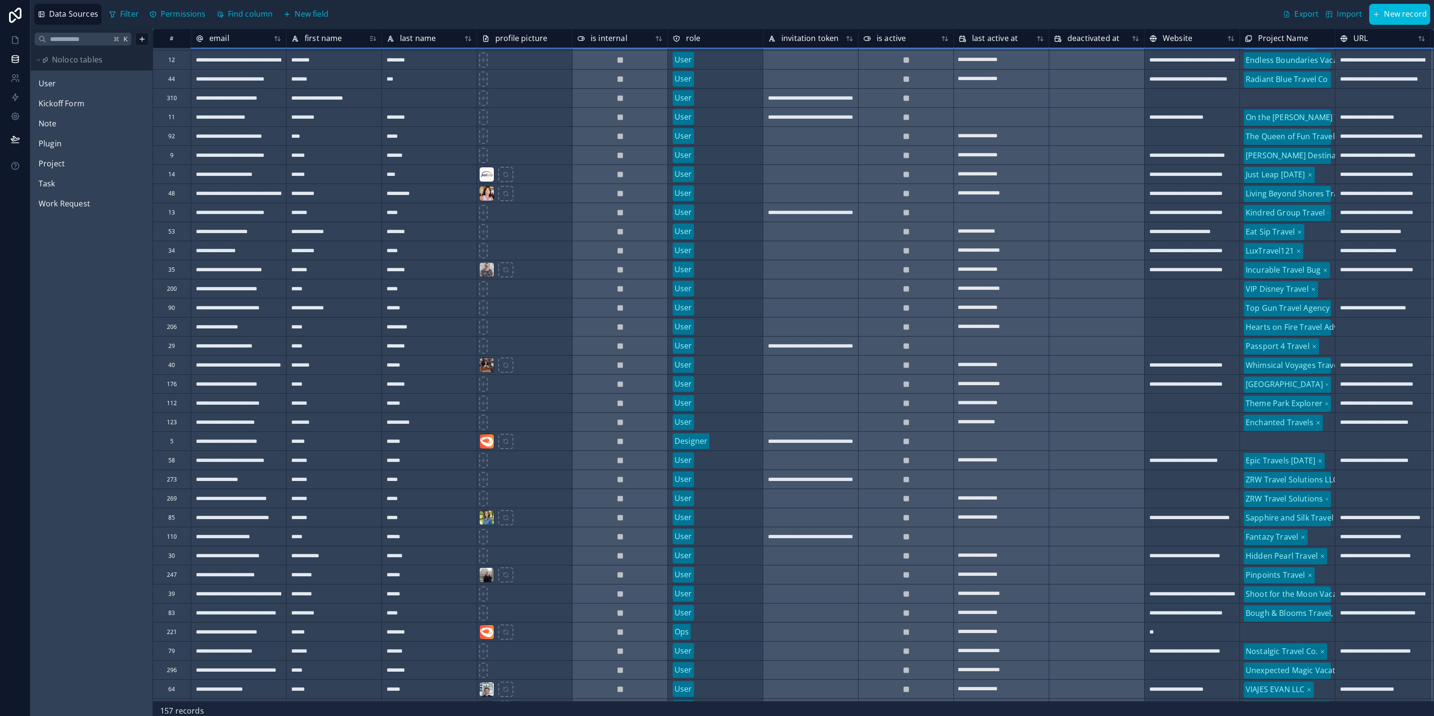
scroll to position [2045, 0]
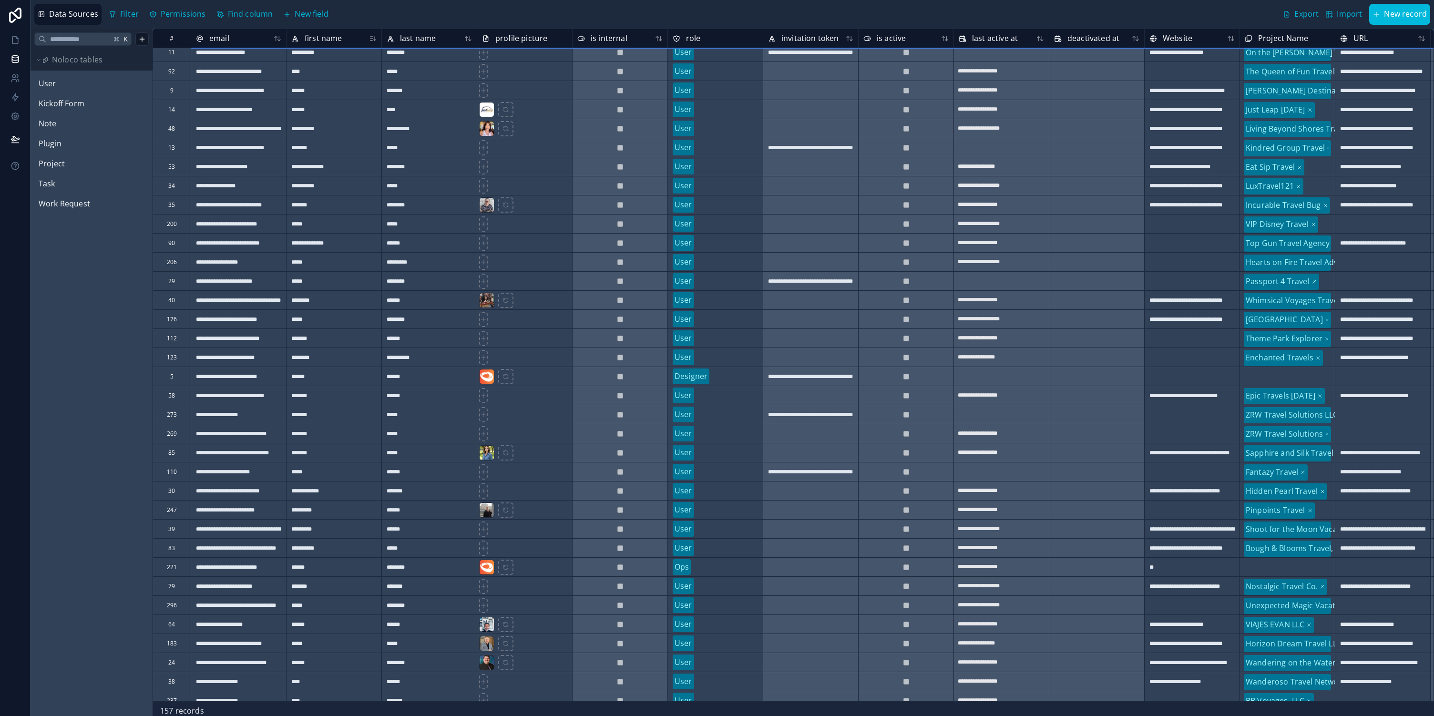
click at [162, 585] on div "79" at bounding box center [172, 585] width 38 height 19
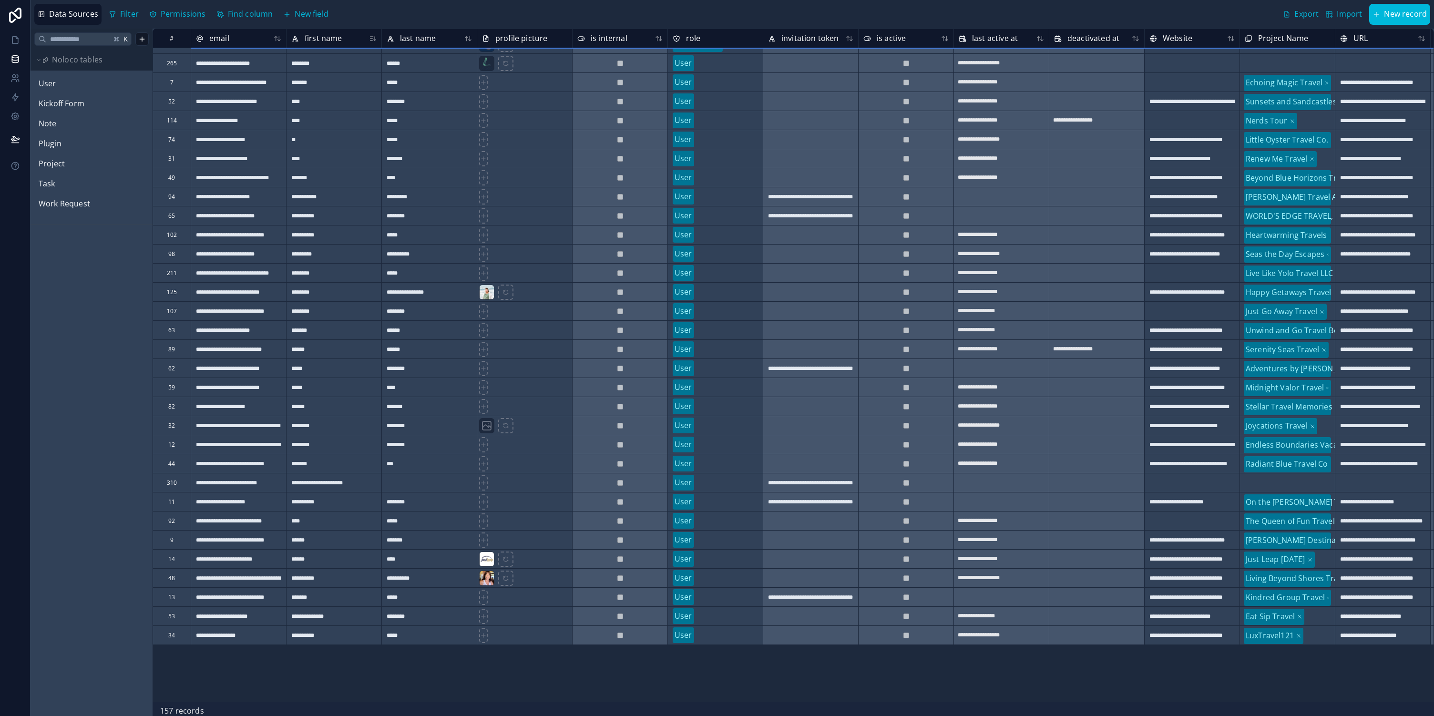
scroll to position [1431, 0]
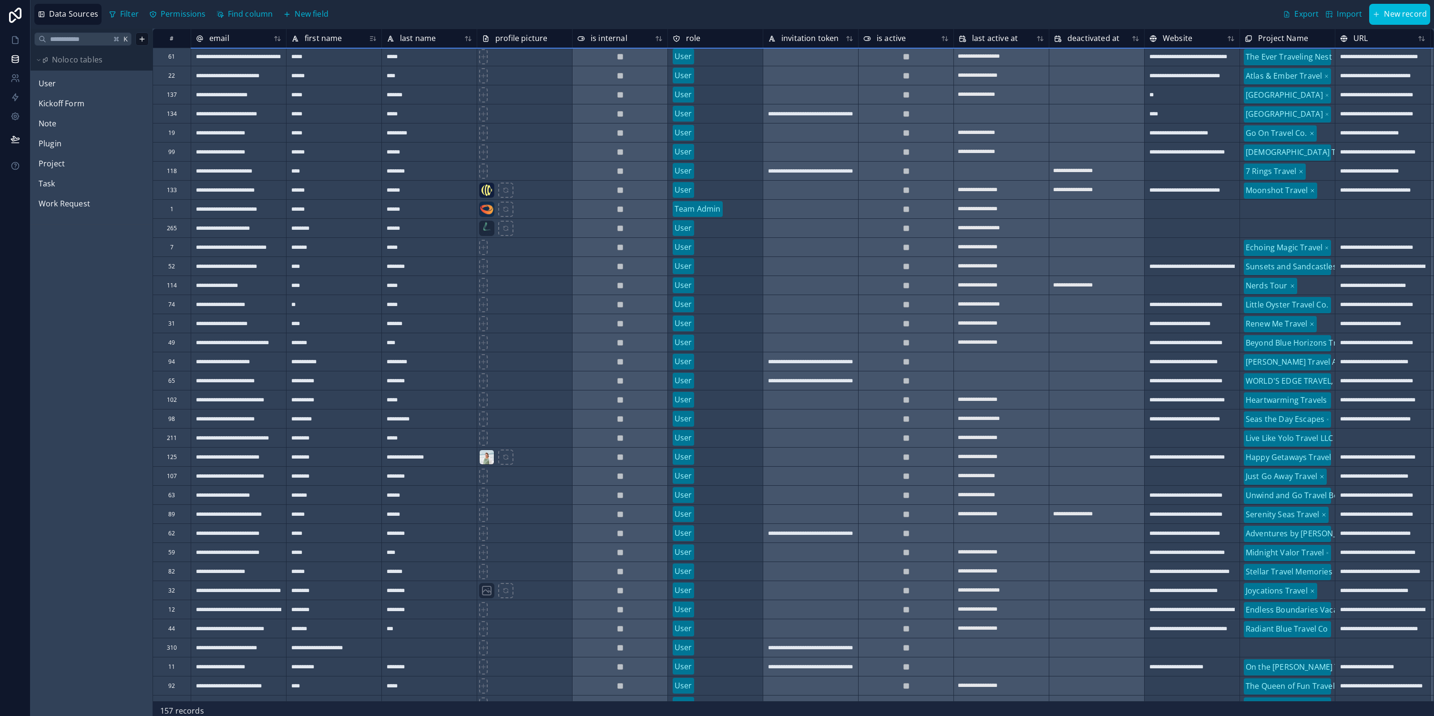
click at [164, 553] on div "59" at bounding box center [172, 551] width 38 height 19
click at [17, 38] on icon at bounding box center [15, 40] width 6 height 7
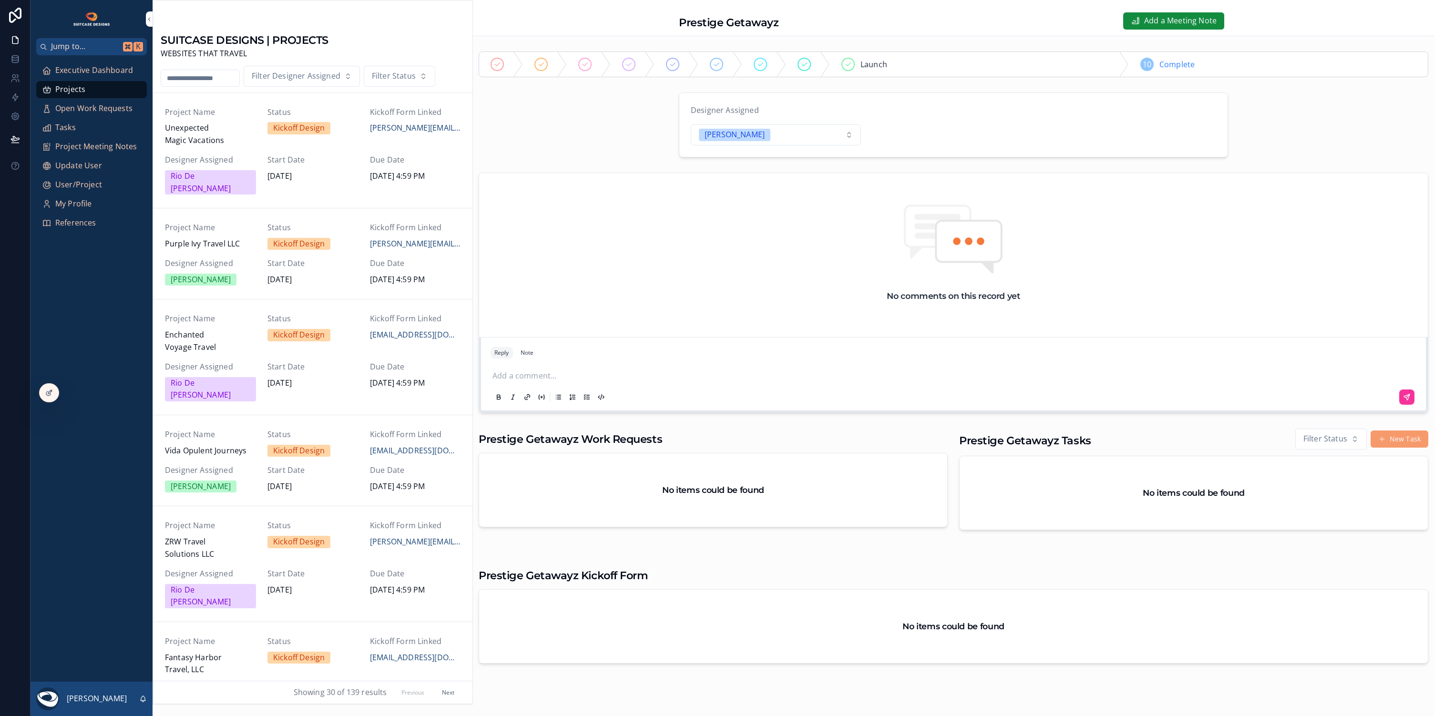
click at [190, 75] on input "scrollable content" at bounding box center [200, 78] width 78 height 13
type input "********"
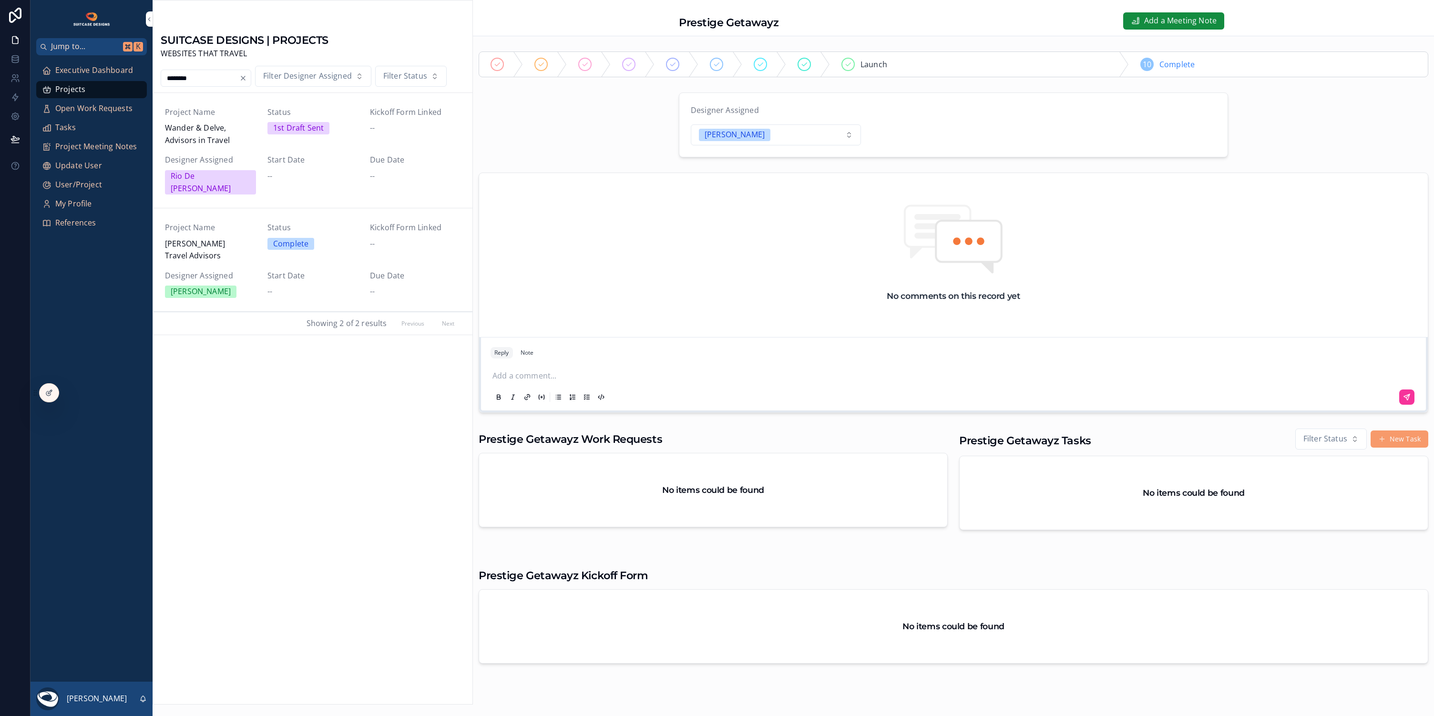
click at [336, 238] on div "Complete" at bounding box center [312, 244] width 91 height 12
